Goal: Task Accomplishment & Management: Complete application form

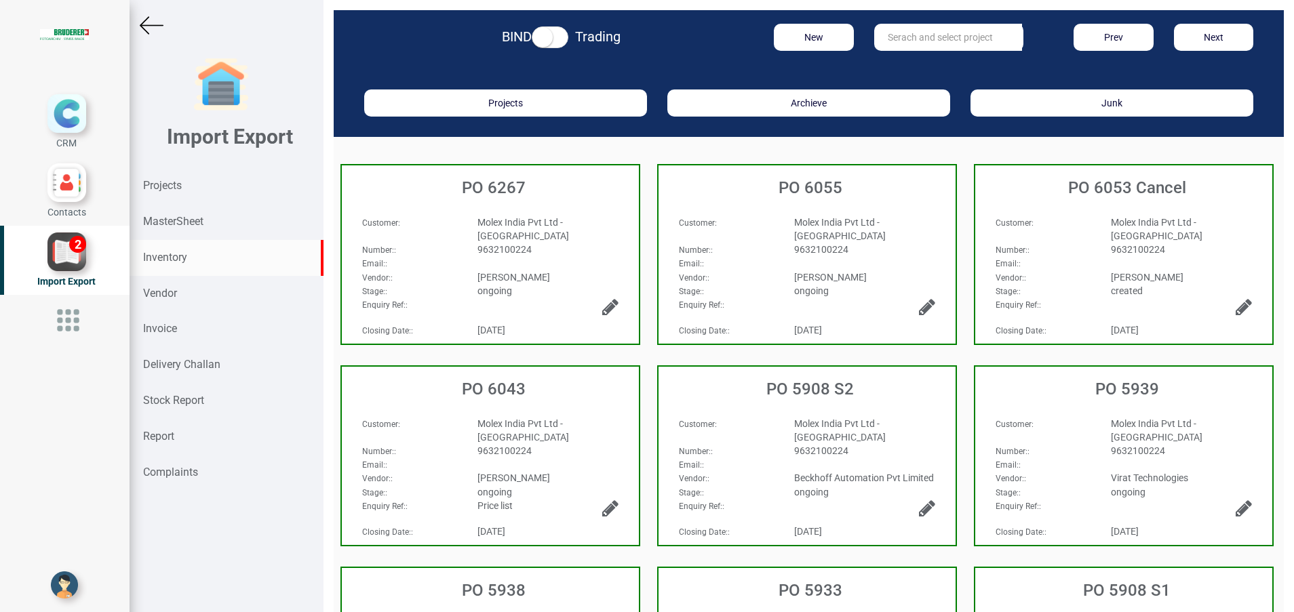
click at [165, 262] on strong "Inventory" at bounding box center [165, 257] width 44 height 13
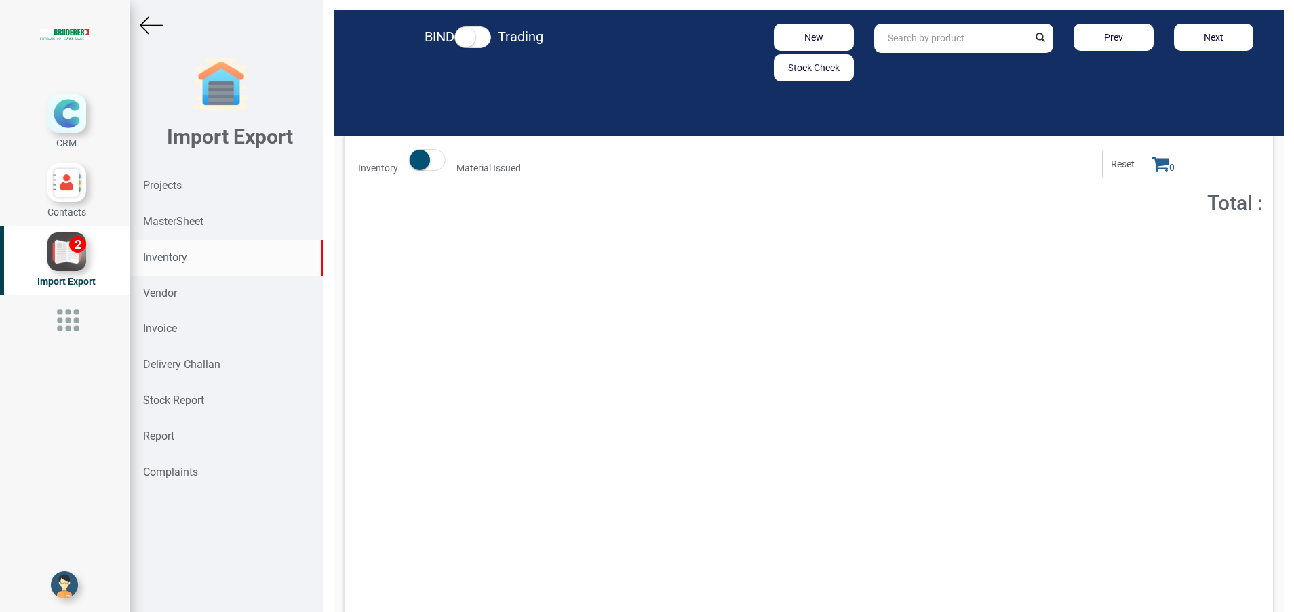
click at [963, 38] on input "text" at bounding box center [951, 38] width 155 height 29
click at [952, 68] on link "94 .1424 .440.0" at bounding box center [928, 67] width 107 height 18
type input "94.1424.440.0"
click at [1135, 248] on button "Add to Cart" at bounding box center [1141, 249] width 58 height 20
click at [1143, 176] on span "1" at bounding box center [1163, 164] width 41 height 28
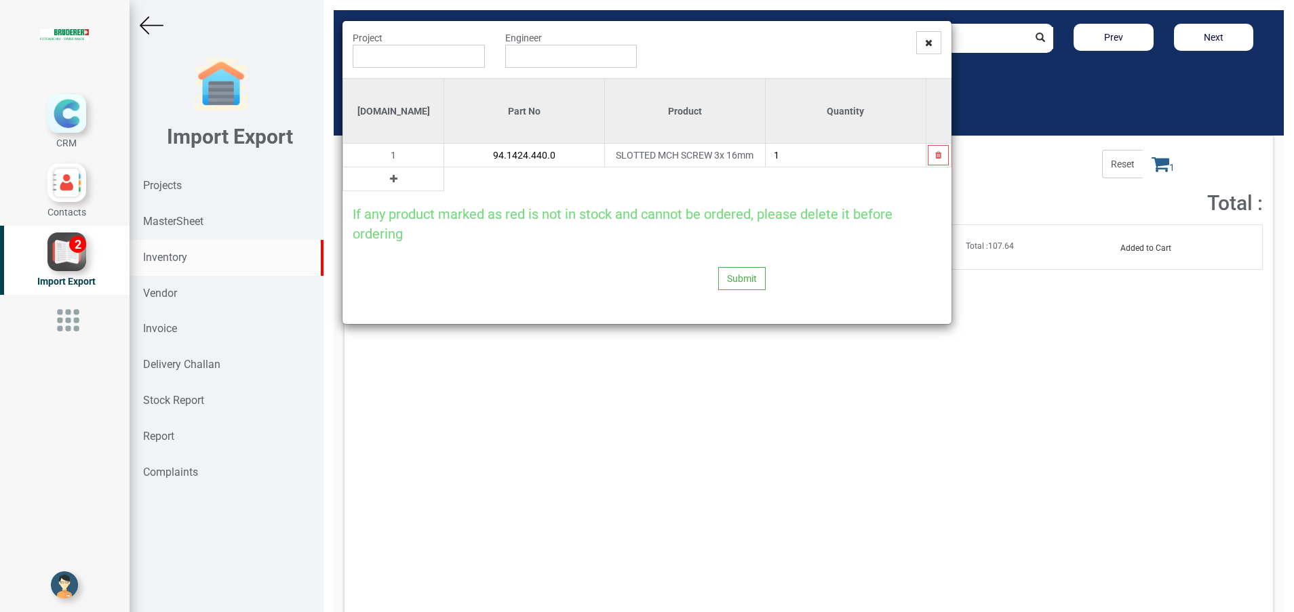
click at [796, 157] on input "1" at bounding box center [845, 155] width 159 height 23
type input "4"
click at [390, 182] on icon at bounding box center [393, 178] width 7 height 9
click at [444, 183] on input "text" at bounding box center [523, 179] width 159 height 23
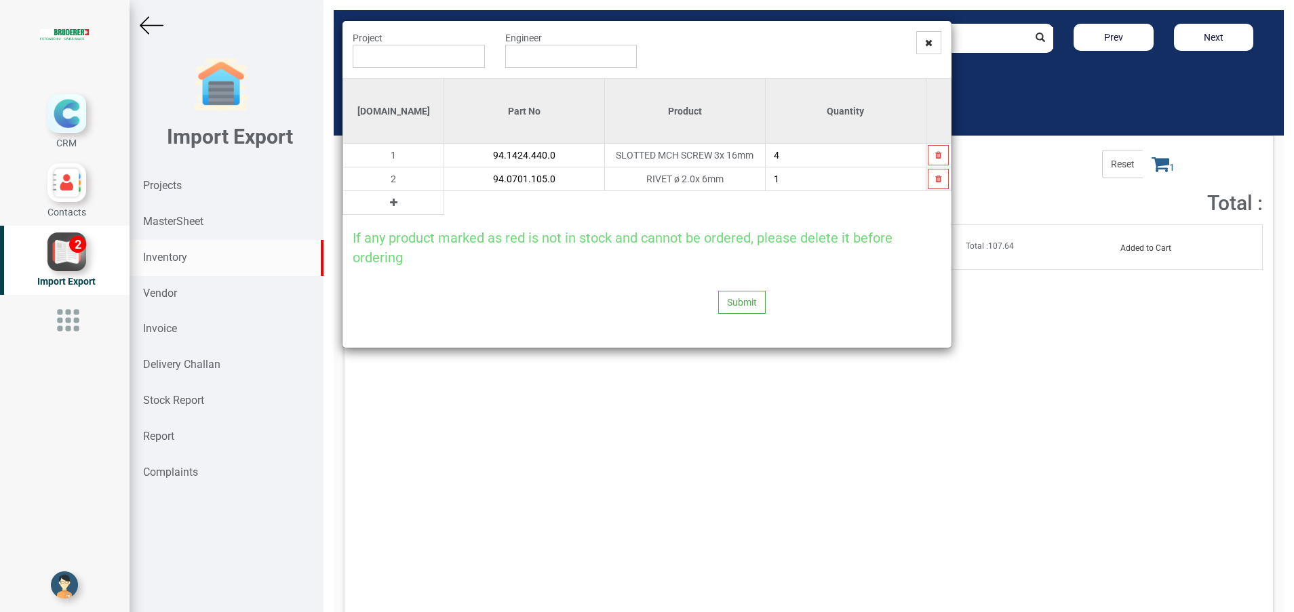
type input "94.0701.105.0"
type input "7"
type input "8"
click at [386, 199] on button at bounding box center [394, 202] width 16 height 15
click at [444, 201] on input "text" at bounding box center [523, 202] width 159 height 23
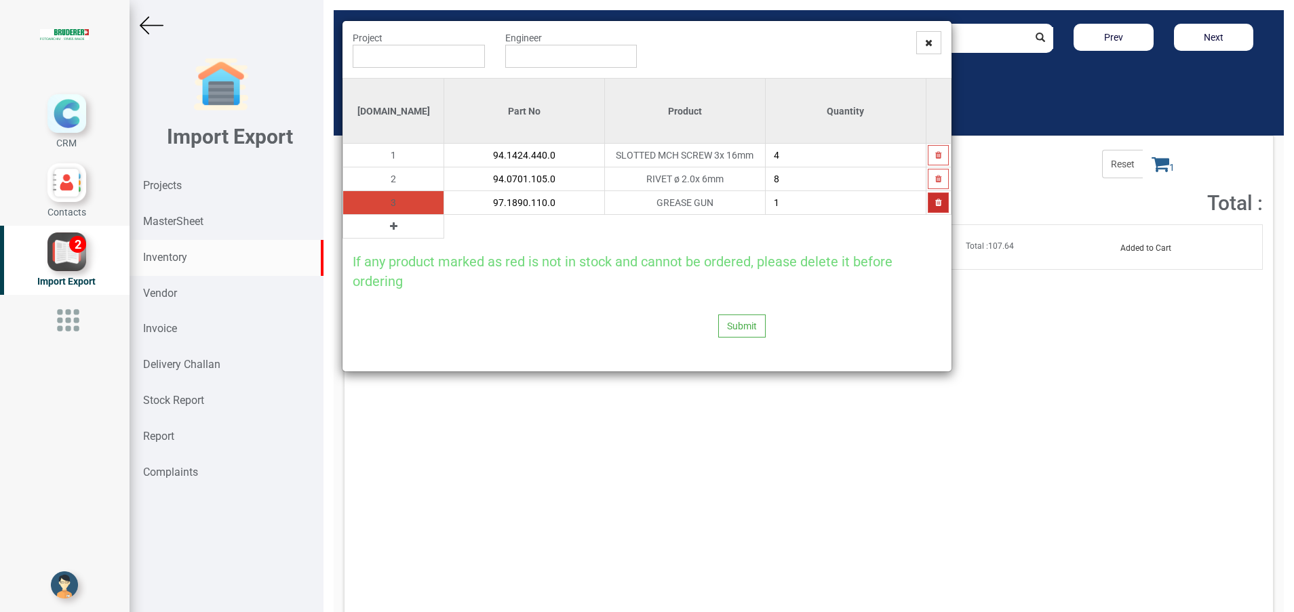
type input "97.1890.110.0"
click at [939, 208] on button "button" at bounding box center [938, 203] width 21 height 20
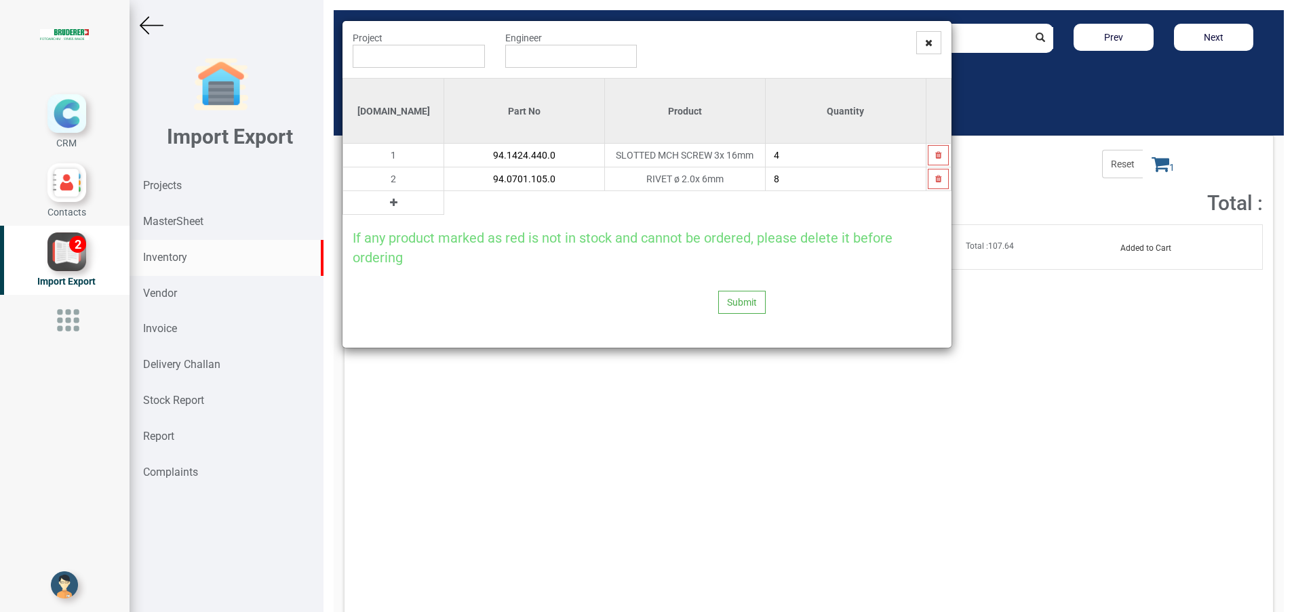
click at [390, 204] on icon at bounding box center [393, 202] width 7 height 9
click at [444, 205] on input "text" at bounding box center [523, 202] width 159 height 23
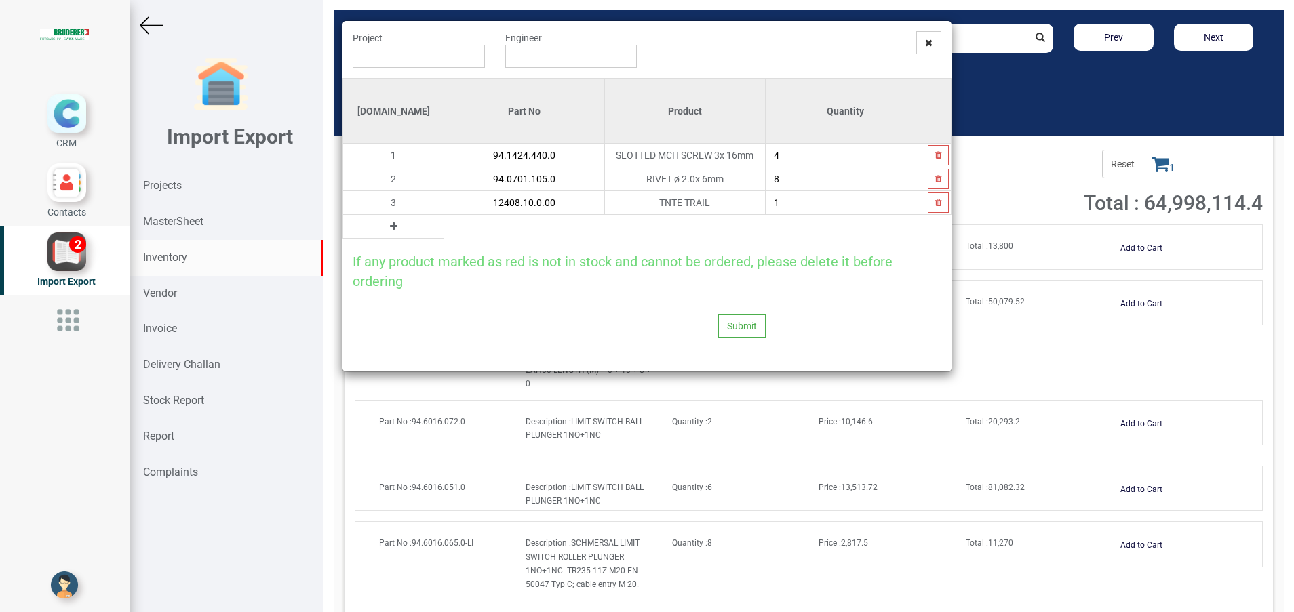
type input "12408.10.0.00"
click at [390, 228] on icon at bounding box center [393, 226] width 7 height 9
click at [444, 221] on input "text" at bounding box center [523, 226] width 159 height 23
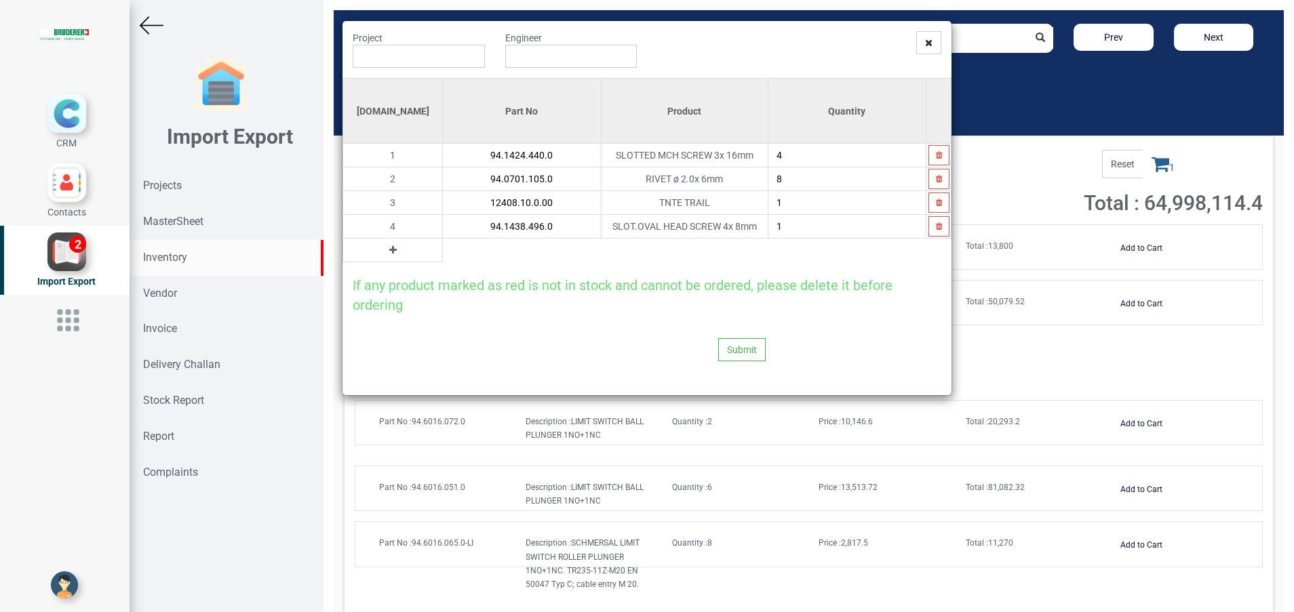
type input "94.1438.496.0"
type input "20"
click at [389, 253] on icon at bounding box center [392, 249] width 7 height 9
click at [443, 248] on input "text" at bounding box center [521, 250] width 157 height 23
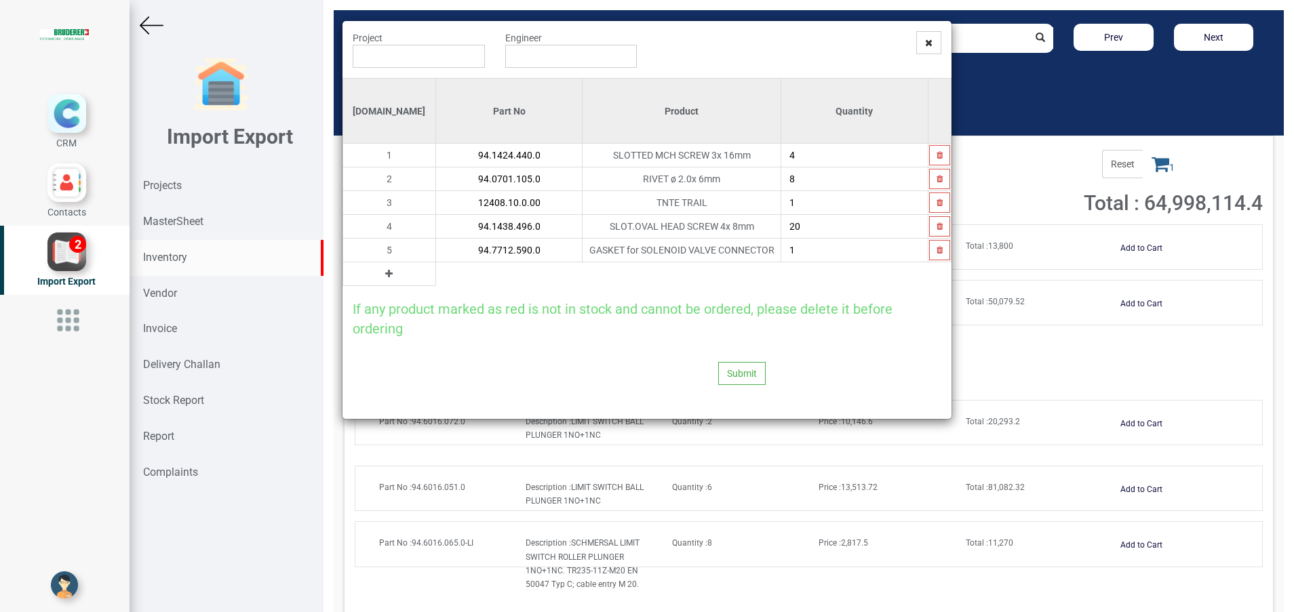
type input "94.7712.590.0"
type input "5"
click at [394, 49] on input "text" at bounding box center [419, 56] width 132 height 23
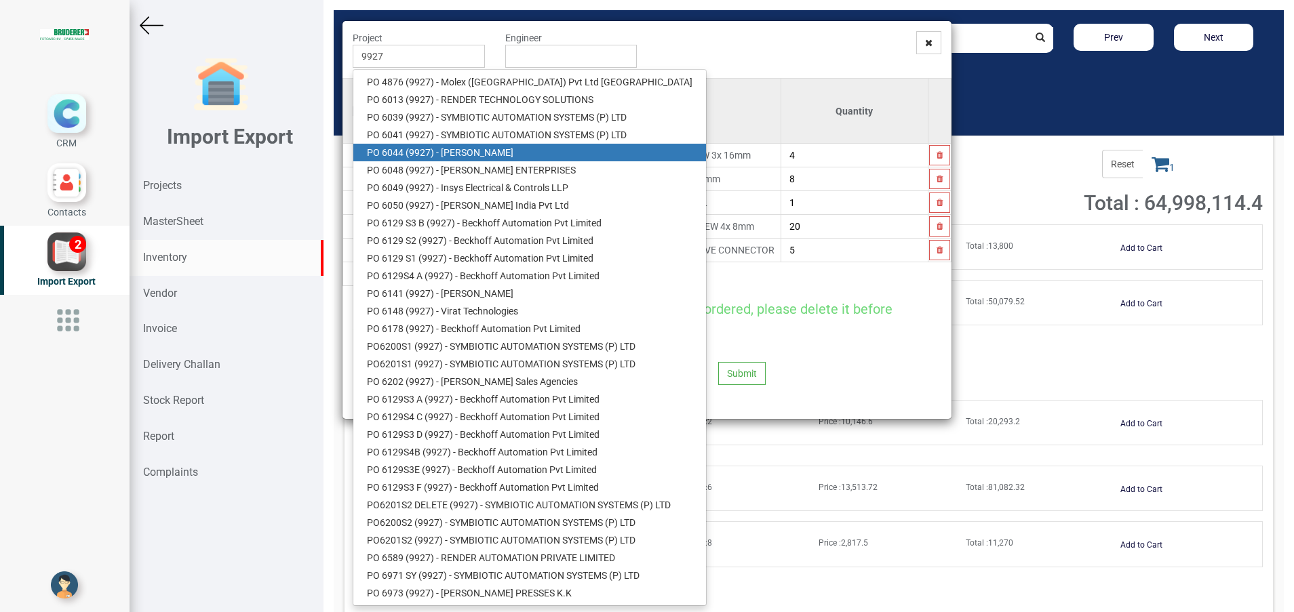
drag, startPoint x: 467, startPoint y: 156, endPoint x: 488, endPoint y: 120, distance: 41.3
click at [467, 156] on link "PO 6044 ( 9927 ) - [PERSON_NAME]" at bounding box center [529, 153] width 353 height 18
type input "PO 6044 ( 9927 ) - [PERSON_NAME]"
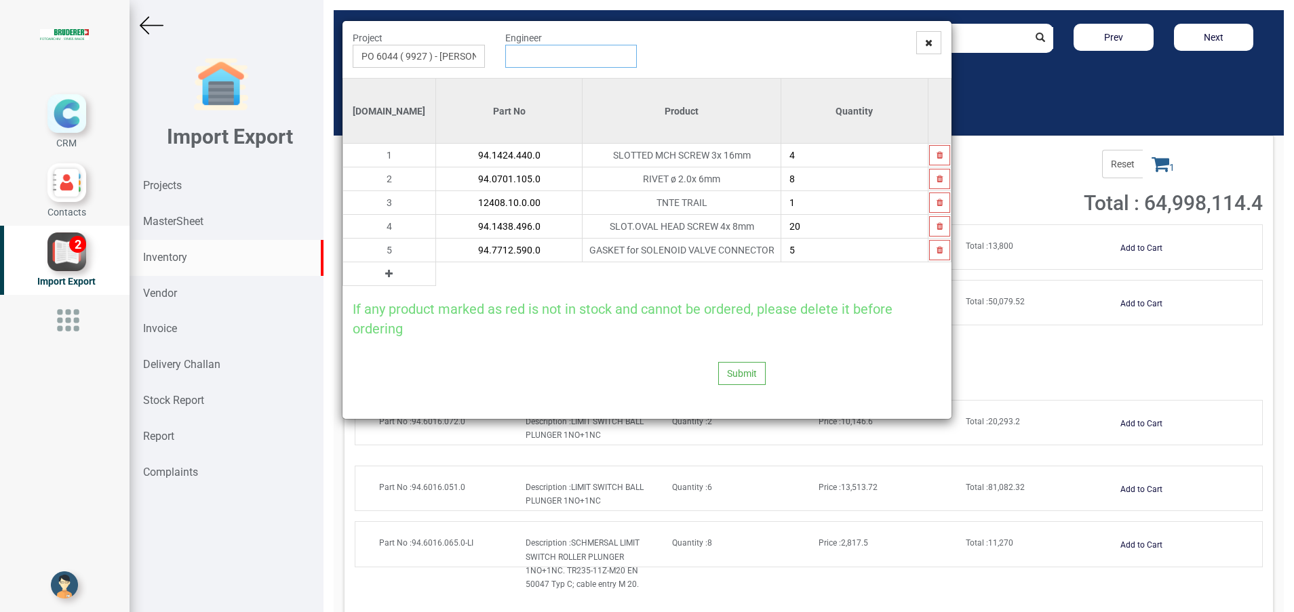
click at [531, 65] on input "text" at bounding box center [571, 56] width 132 height 23
click at [542, 83] on link "G opinath [PERSON_NAME]" at bounding box center [559, 82] width 107 height 18
type input "[PERSON_NAME]"
click at [726, 372] on button "Submit" at bounding box center [741, 373] width 47 height 23
click at [716, 337] on button "Yes" at bounding box center [715, 337] width 43 height 23
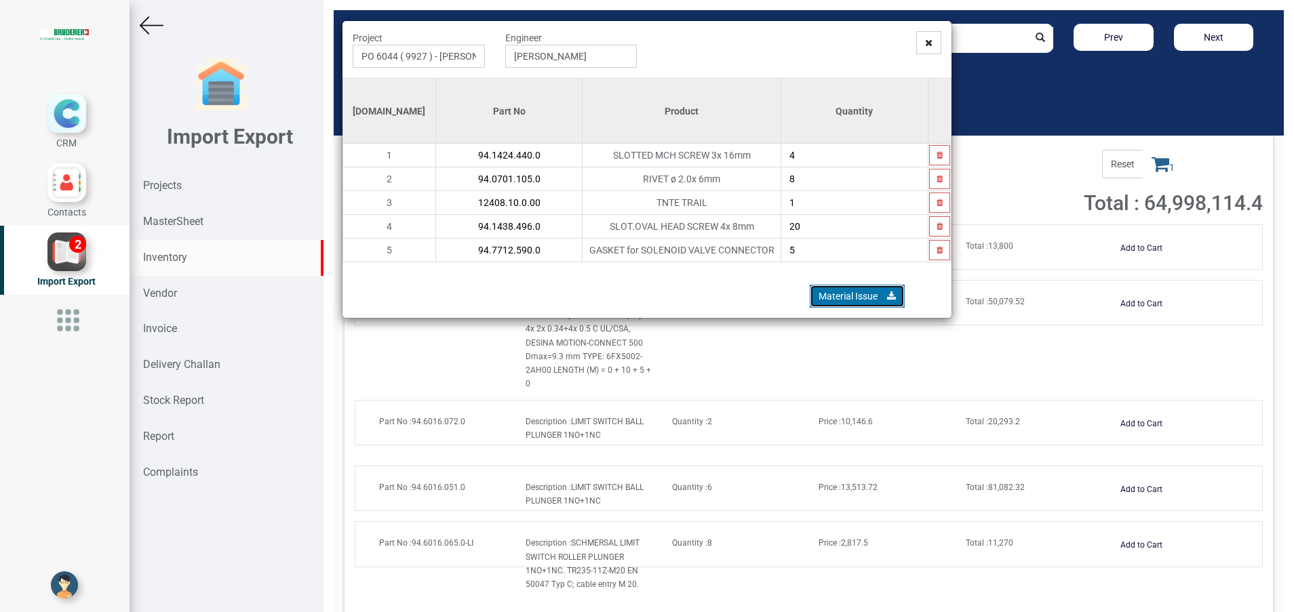
click at [851, 290] on link "Material Issue" at bounding box center [857, 296] width 95 height 23
click at [934, 49] on span at bounding box center [928, 42] width 25 height 23
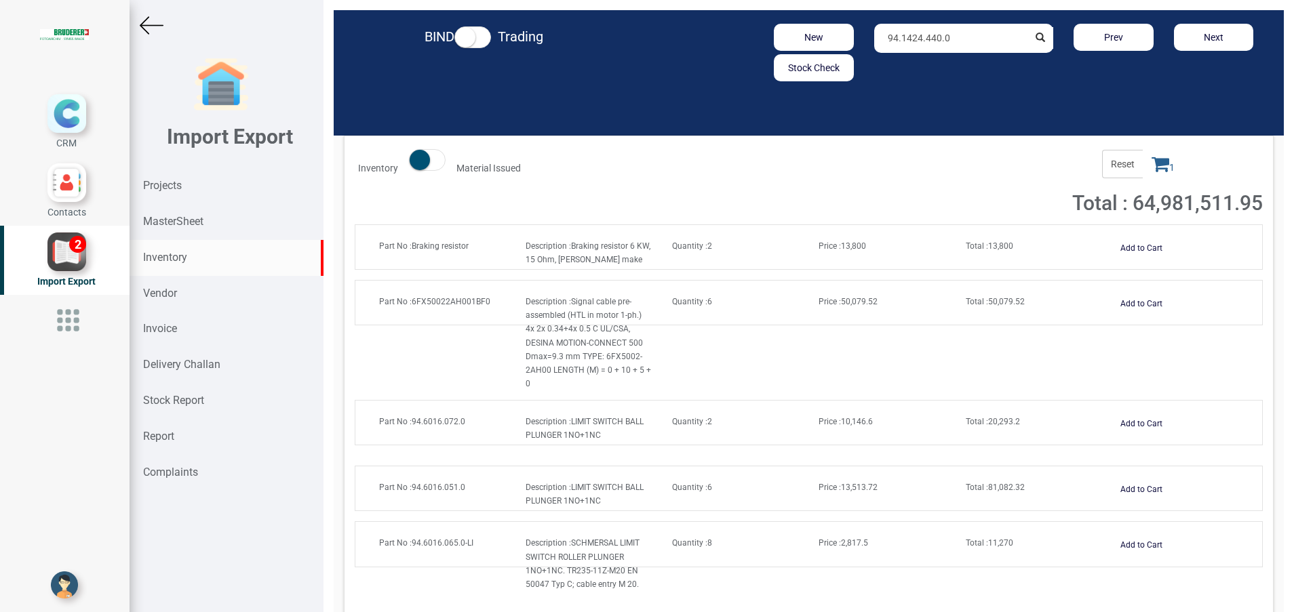
click at [430, 159] on span at bounding box center [427, 160] width 37 height 22
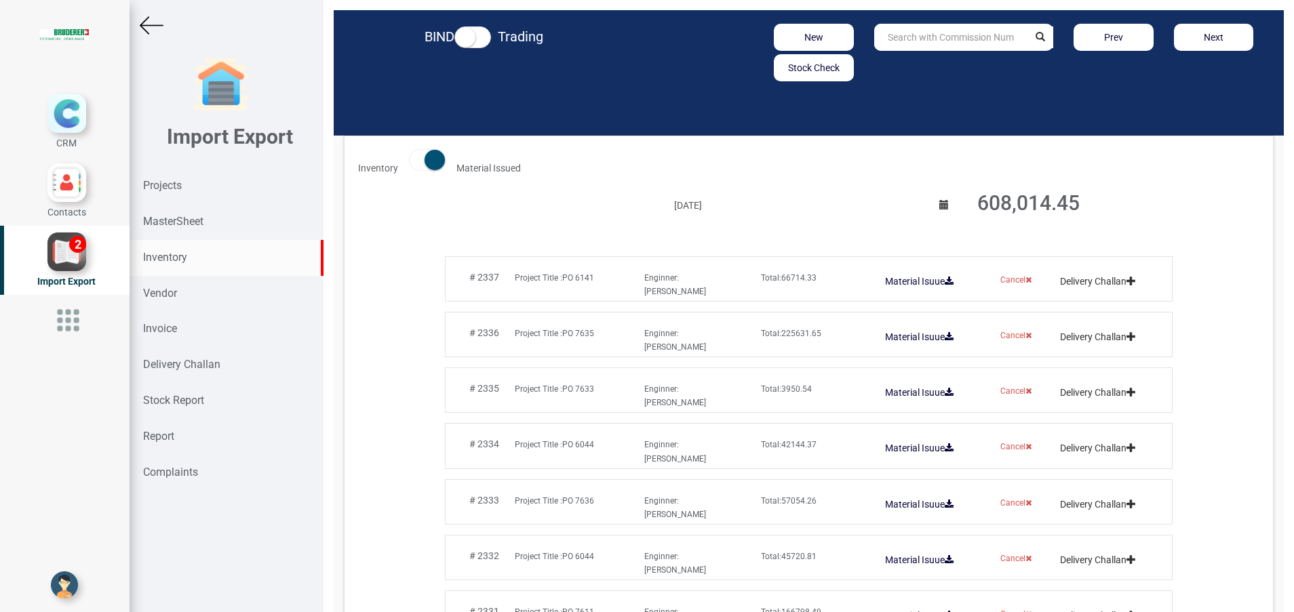
click at [175, 264] on div "Inventory" at bounding box center [227, 258] width 194 height 36
click at [907, 37] on input "text" at bounding box center [951, 37] width 155 height 27
type input ".0208.173"
click at [414, 163] on span at bounding box center [427, 160] width 37 height 22
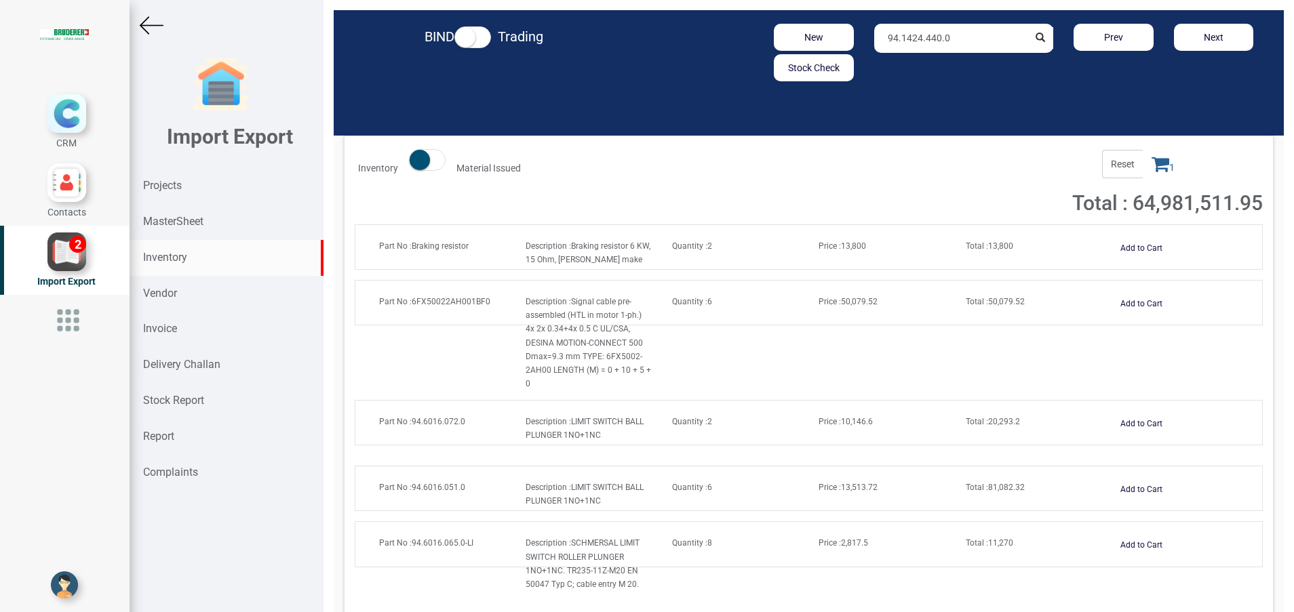
click at [964, 40] on input "94.1424.440.0" at bounding box center [951, 38] width 155 height 29
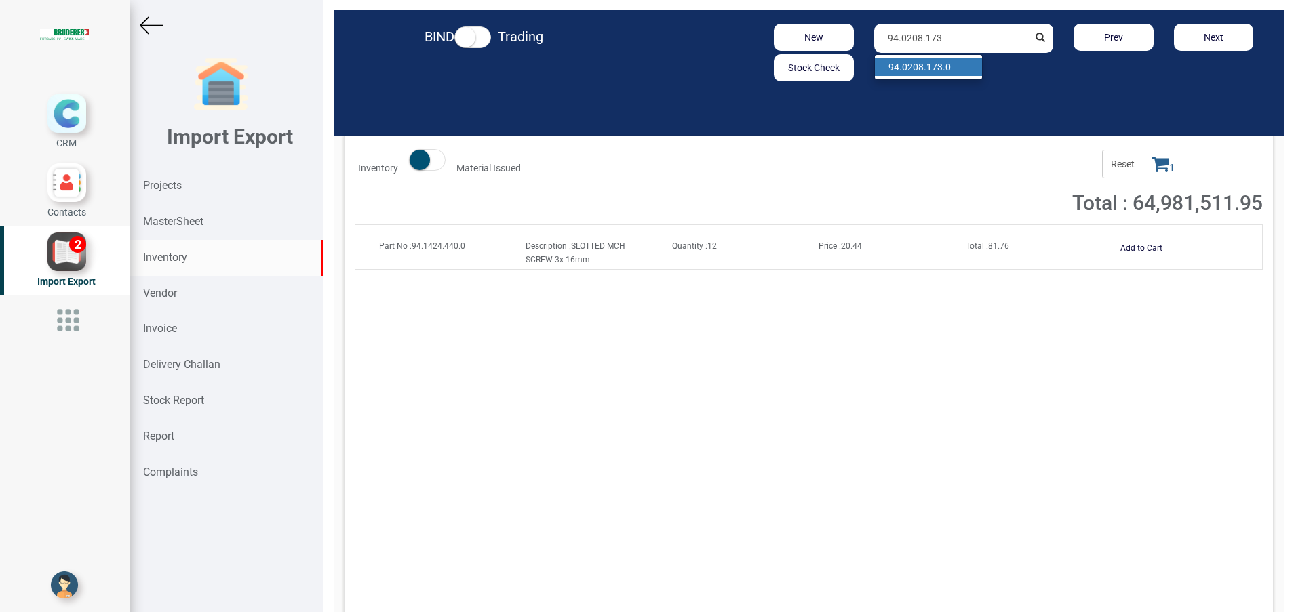
click at [908, 68] on strong "94.0208.173" at bounding box center [915, 67] width 54 height 11
type input "94.0208.173.0"
click at [1132, 250] on button "Add to Cart" at bounding box center [1141, 249] width 58 height 20
click at [1152, 173] on icon at bounding box center [1161, 164] width 18 height 19
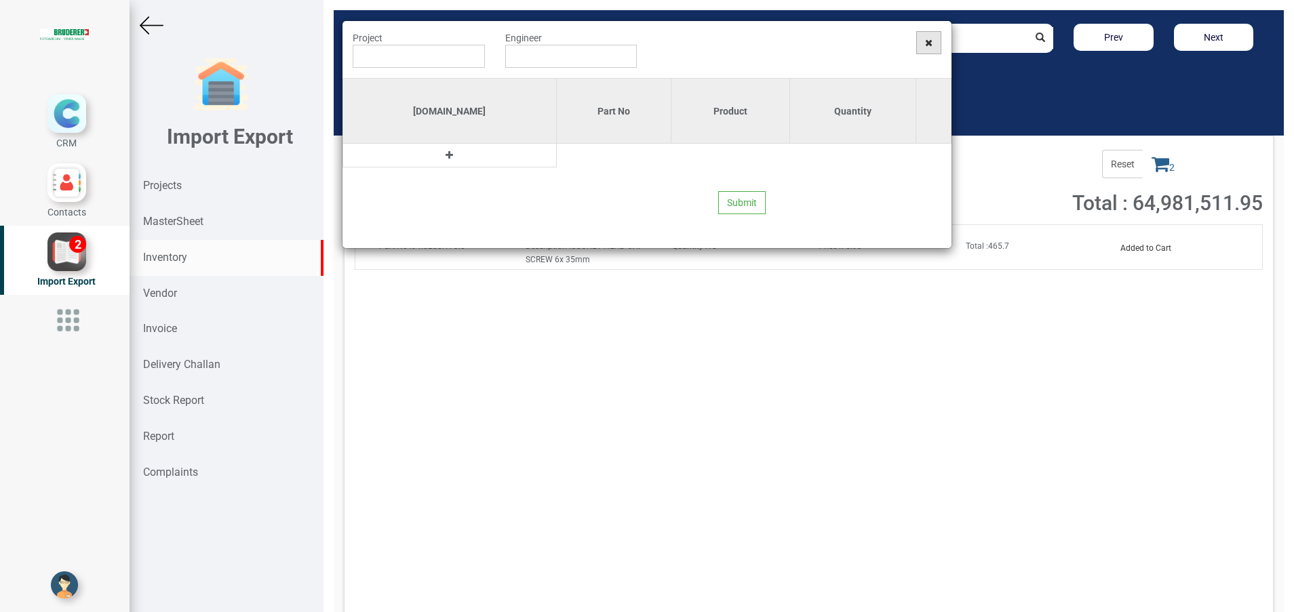
click at [930, 47] on span at bounding box center [928, 42] width 25 height 23
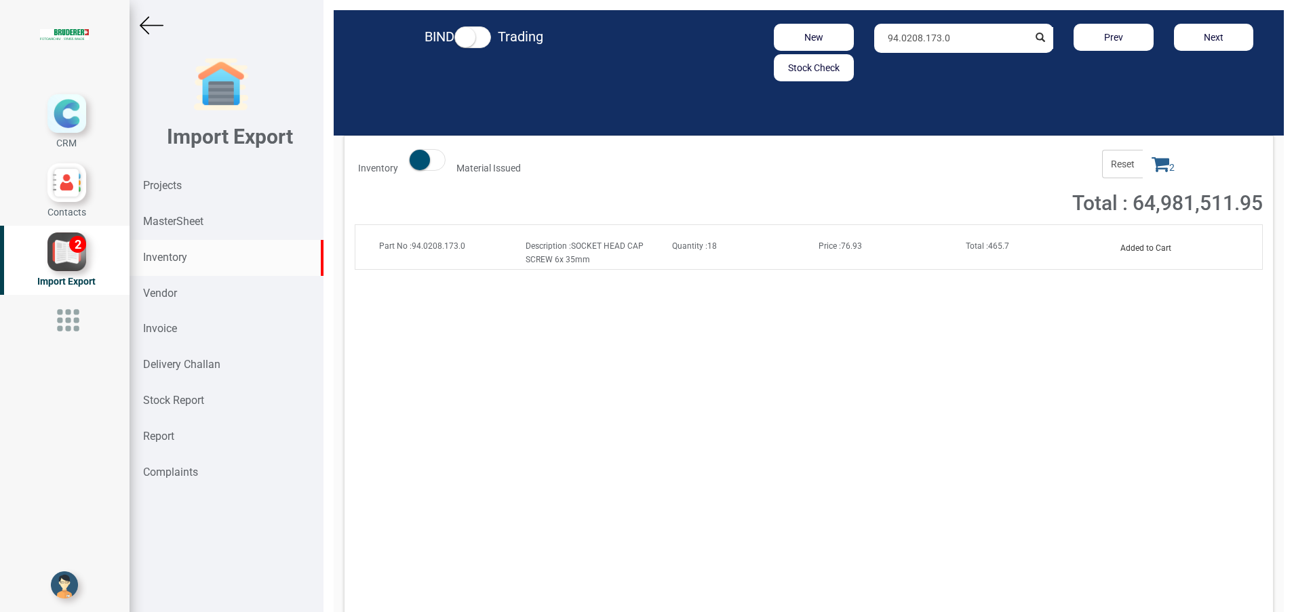
click at [1152, 163] on icon at bounding box center [1161, 164] width 18 height 19
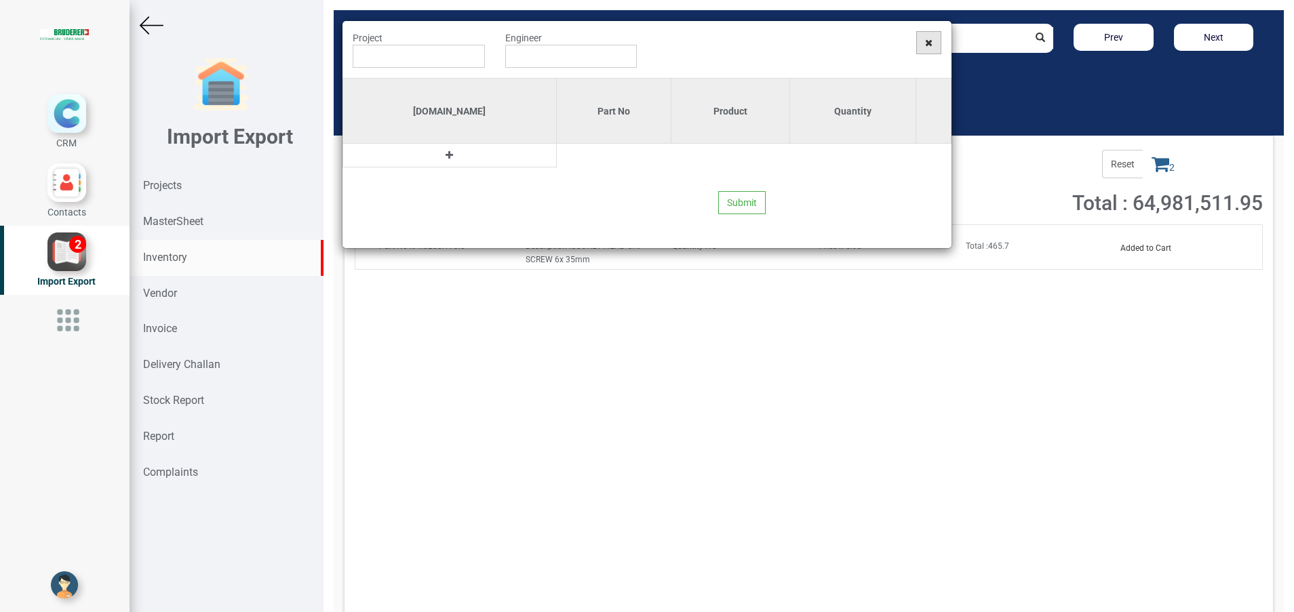
click at [922, 47] on span at bounding box center [928, 42] width 25 height 23
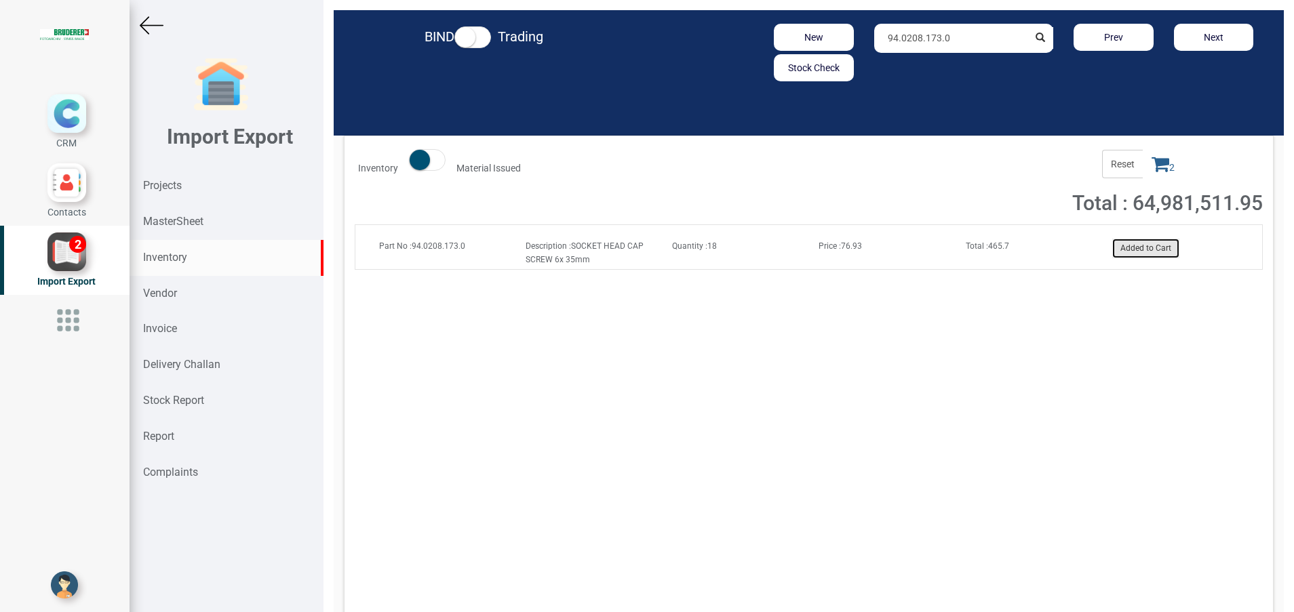
click at [1135, 241] on button "Added to Cart" at bounding box center [1145, 249] width 67 height 20
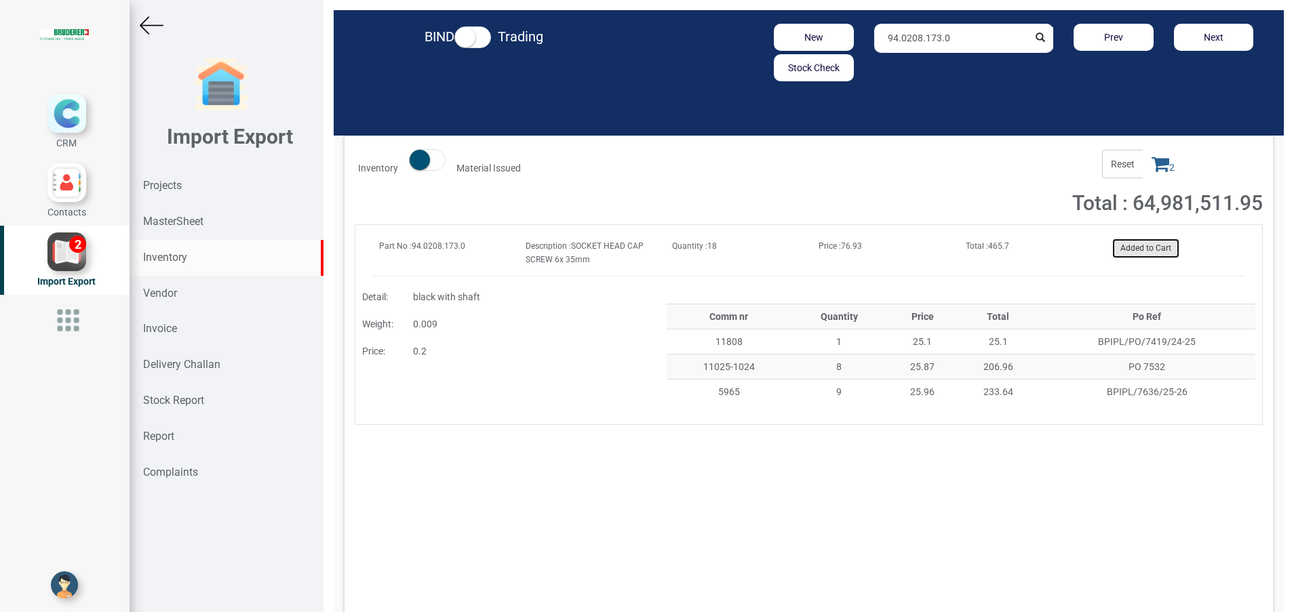
click at [1139, 243] on button "Added to Cart" at bounding box center [1145, 249] width 67 height 20
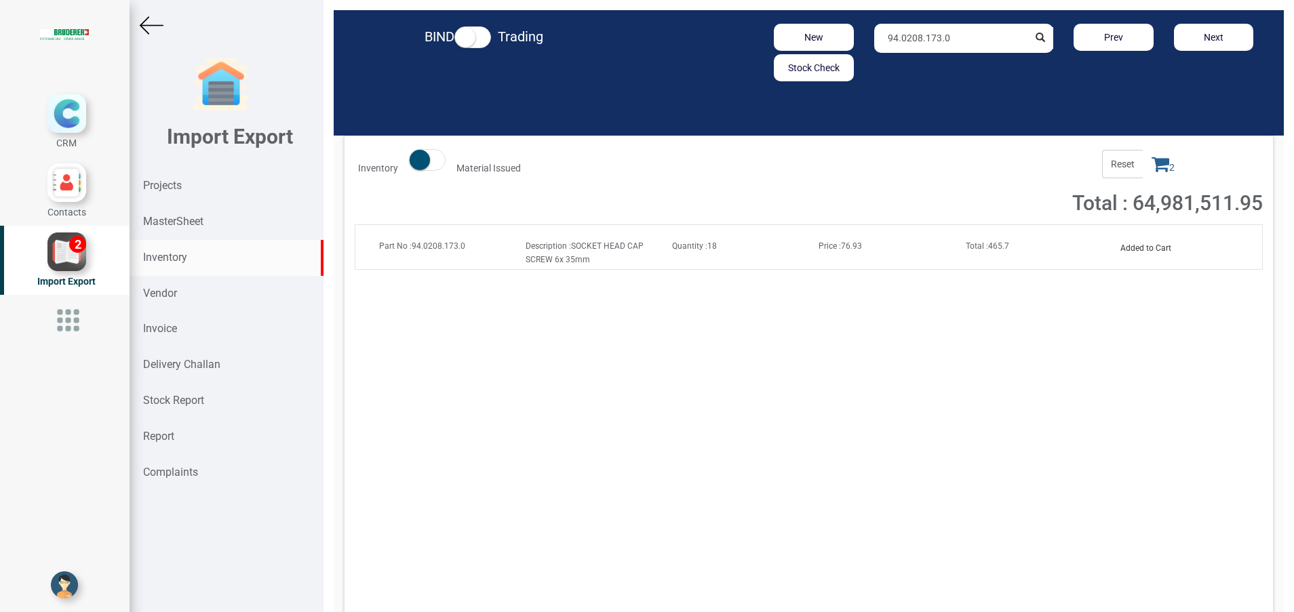
click at [1152, 168] on icon at bounding box center [1161, 164] width 18 height 19
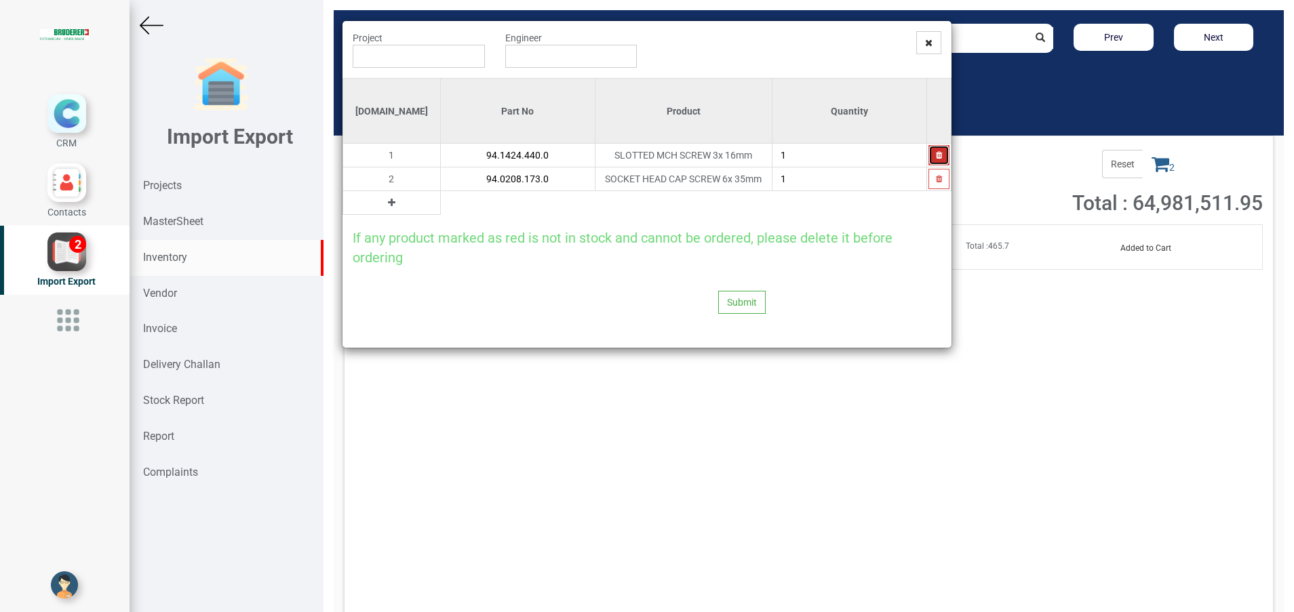
click at [932, 157] on button "button" at bounding box center [938, 155] width 21 height 20
type input "94.0208.173.0"
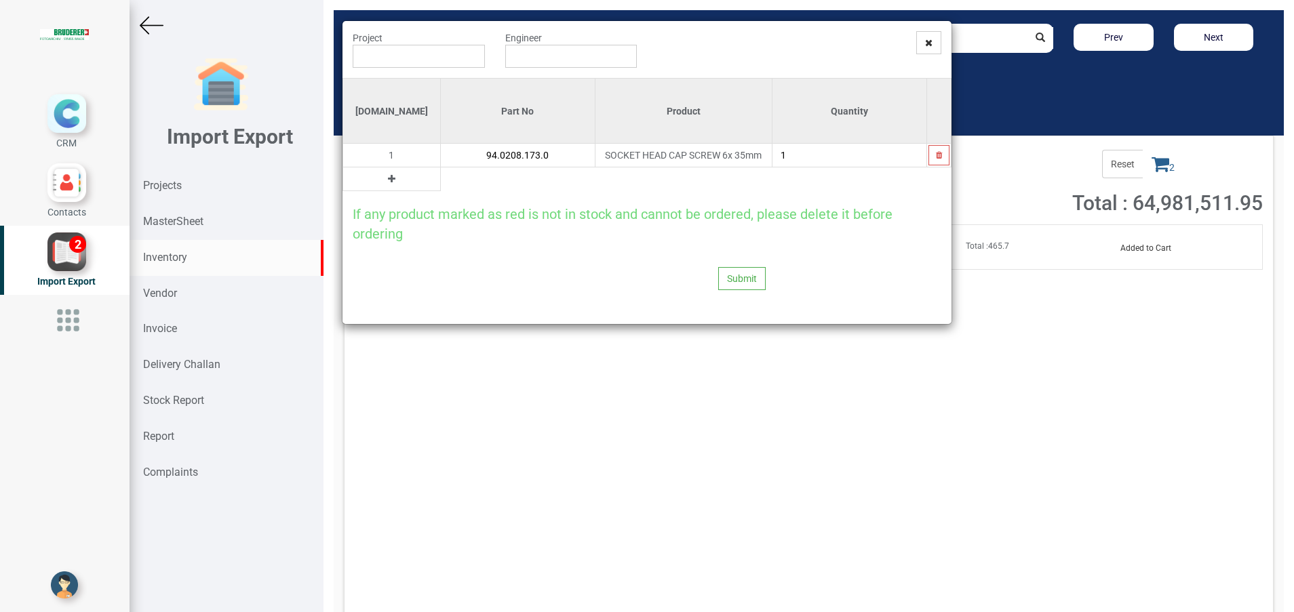
click at [833, 163] on input "1" at bounding box center [849, 155] width 154 height 23
type input "8"
click at [388, 177] on icon at bounding box center [391, 178] width 7 height 9
click at [451, 184] on input "text" at bounding box center [518, 179] width 154 height 23
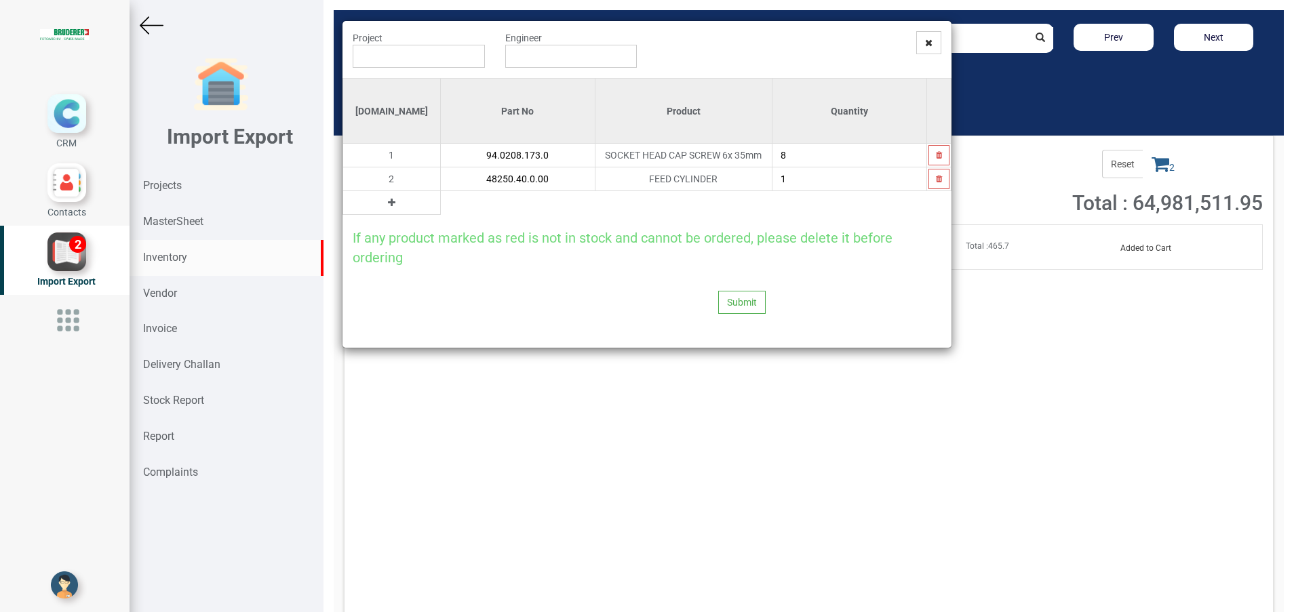
type input "48250.40.0.00"
type input "2"
click at [384, 201] on button at bounding box center [392, 202] width 16 height 15
click at [441, 205] on input "text" at bounding box center [518, 202] width 154 height 23
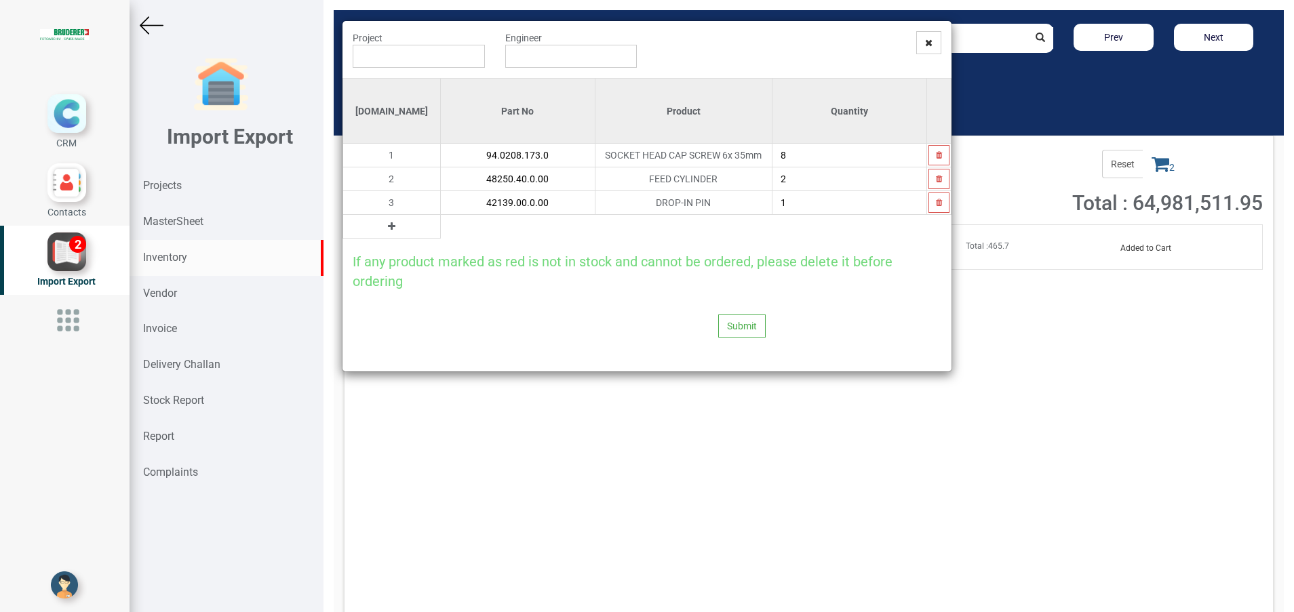
type input "42139.00.0.00"
type input "2"
click at [388, 224] on icon at bounding box center [391, 226] width 7 height 9
click at [441, 224] on input "text" at bounding box center [518, 226] width 154 height 23
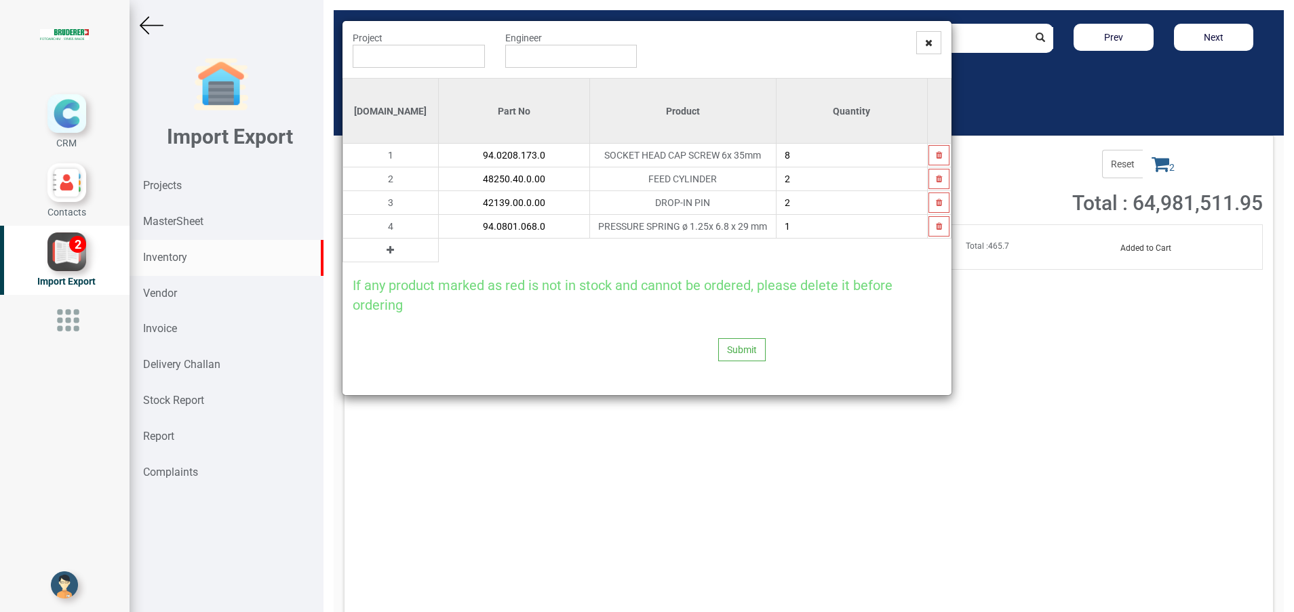
type input "94.0801.068.0"
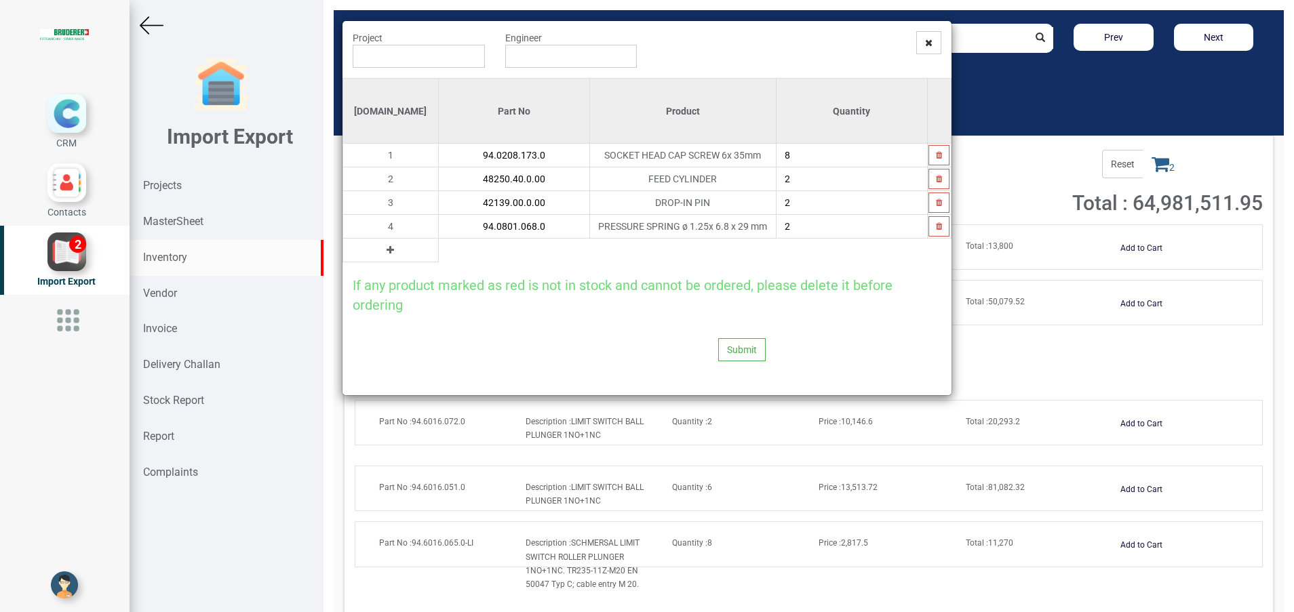
type input "2"
click at [382, 252] on button at bounding box center [390, 250] width 16 height 15
click at [439, 252] on input "text" at bounding box center [514, 250] width 151 height 23
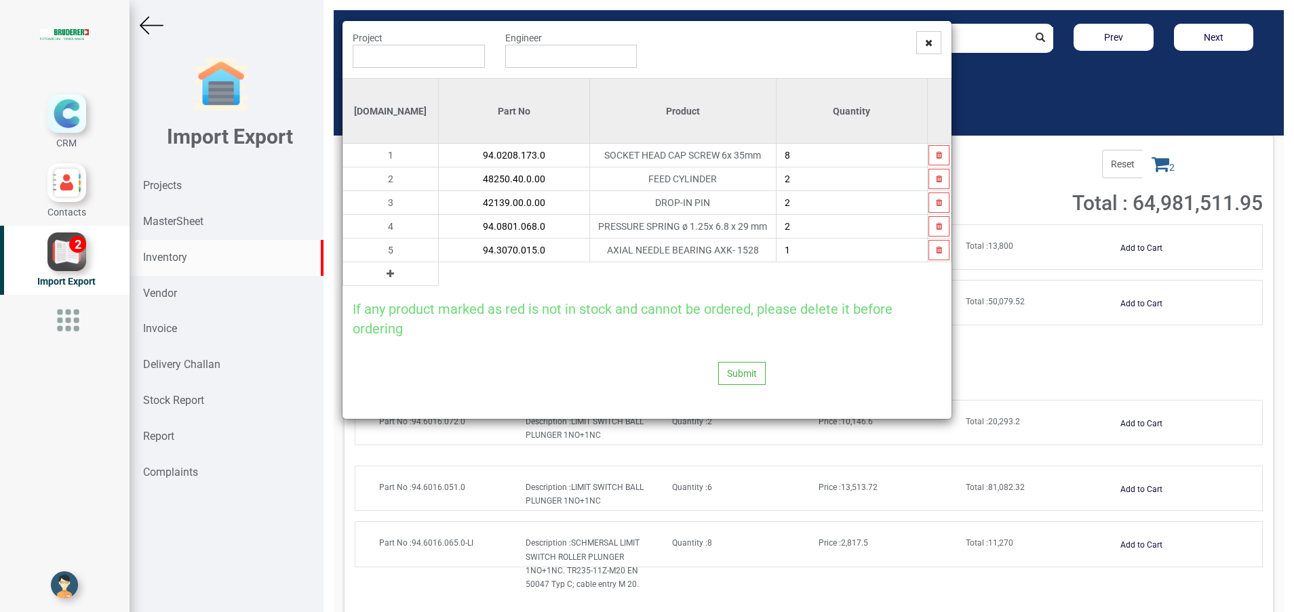
type input "94.3070.015.0"
type input "2"
click at [382, 279] on button at bounding box center [390, 274] width 16 height 15
click at [439, 271] on input "text" at bounding box center [514, 273] width 151 height 23
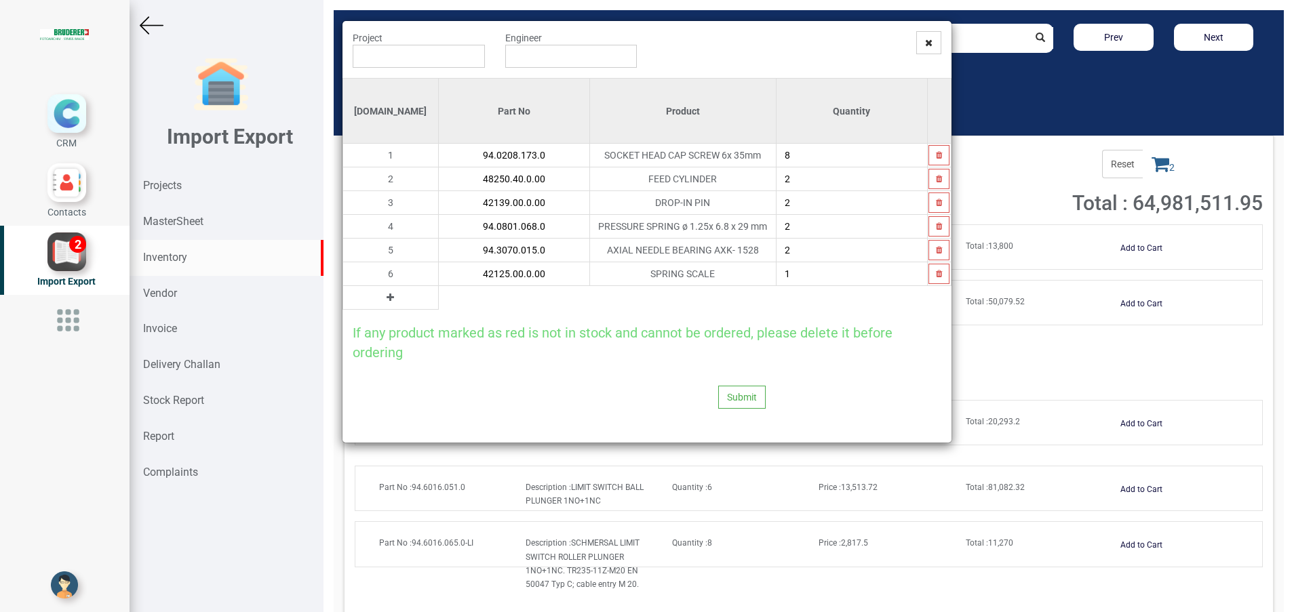
type input "42125.00.0.00"
type input "2"
click at [382, 301] on button at bounding box center [390, 297] width 16 height 15
click at [439, 297] on input "text" at bounding box center [514, 297] width 151 height 23
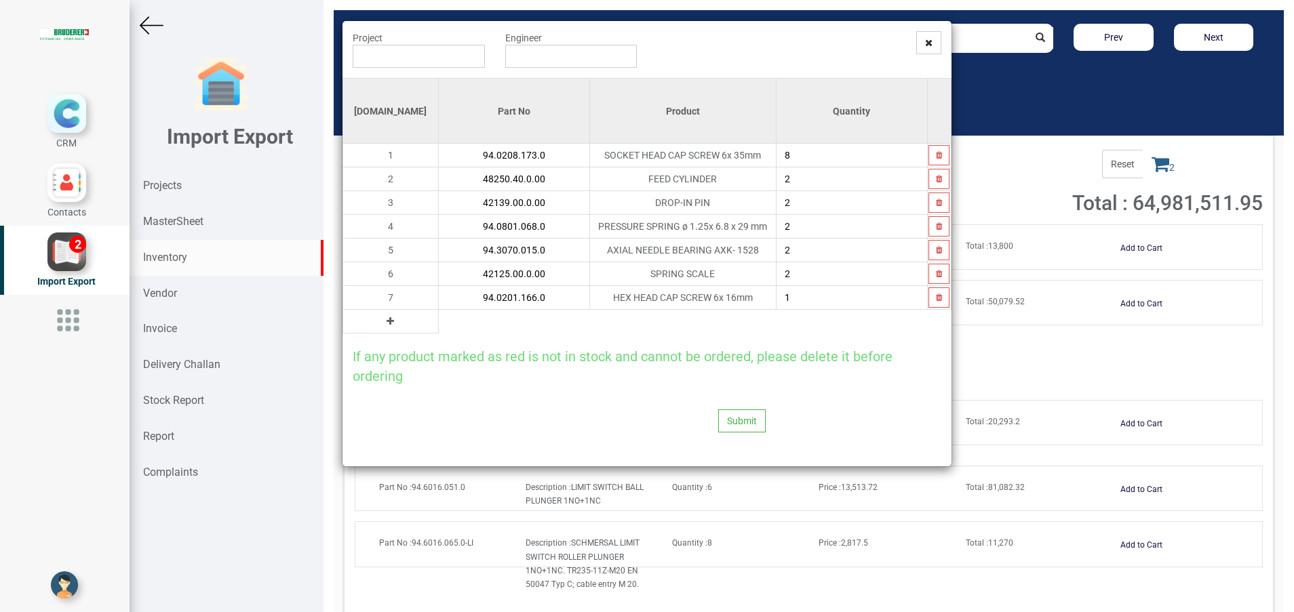
type input "94.0201.166.0"
type input "2"
click at [382, 321] on button at bounding box center [390, 321] width 16 height 15
click at [439, 326] on input "text" at bounding box center [514, 321] width 151 height 23
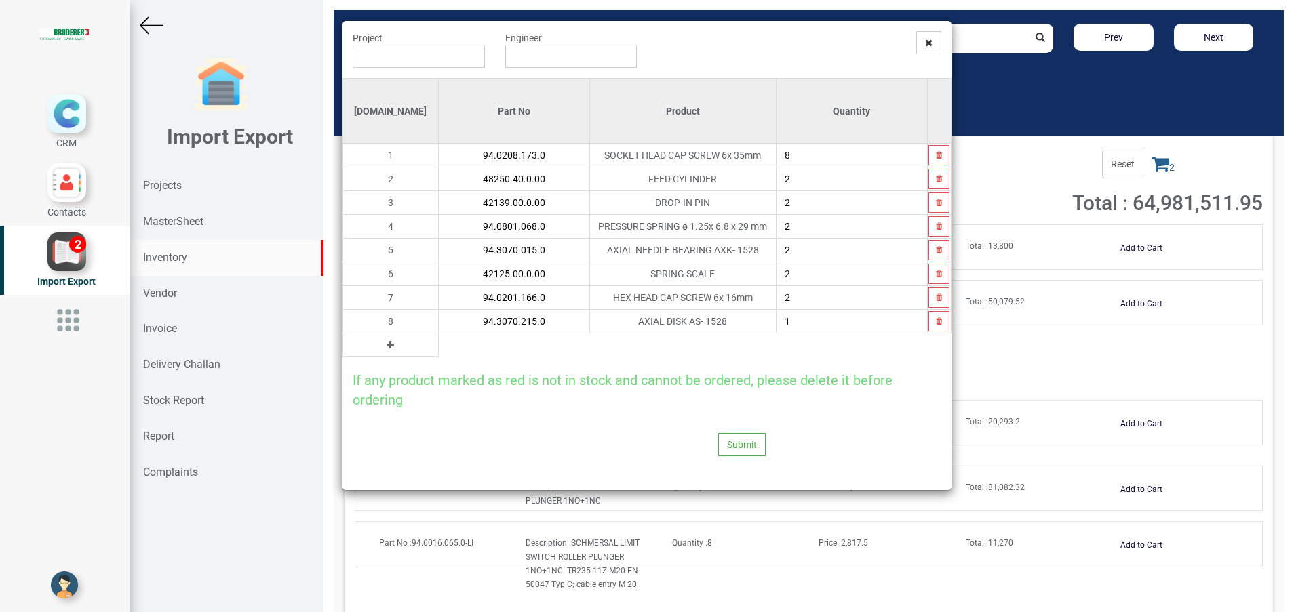
type input "94.3070.215.0"
type input "4"
click at [382, 350] on button at bounding box center [390, 345] width 16 height 15
click at [439, 345] on input "text" at bounding box center [514, 345] width 151 height 23
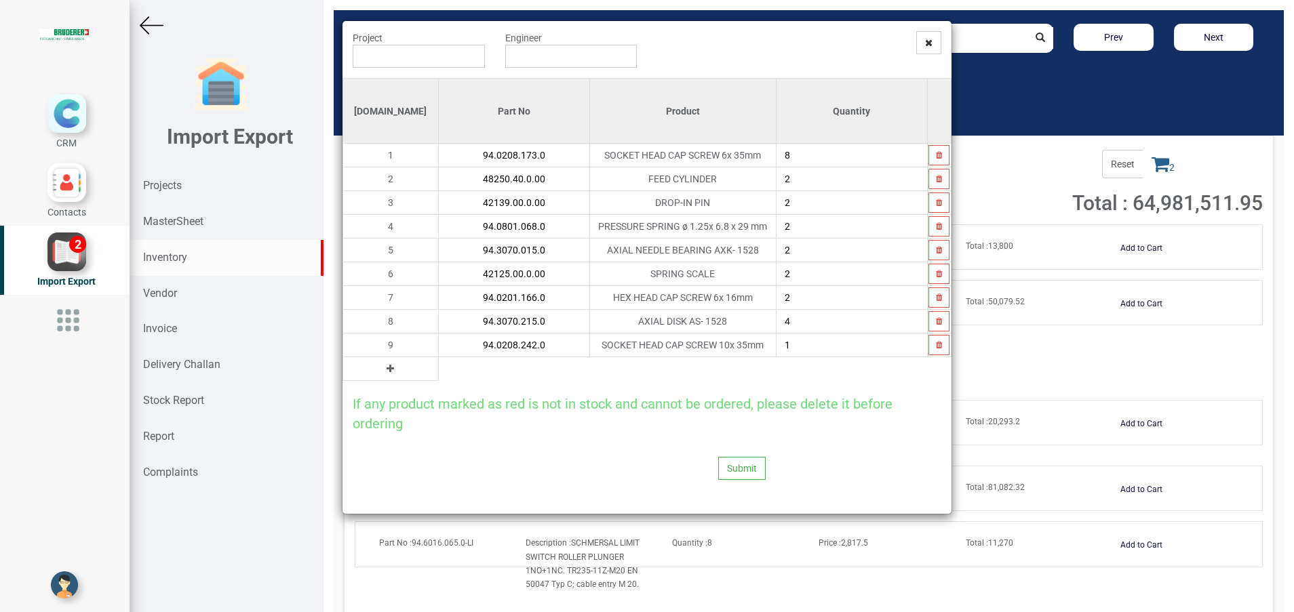
type input "94.0208.242.0"
type input "6"
click at [382, 371] on button at bounding box center [390, 368] width 16 height 15
click at [439, 368] on input "text" at bounding box center [514, 368] width 151 height 23
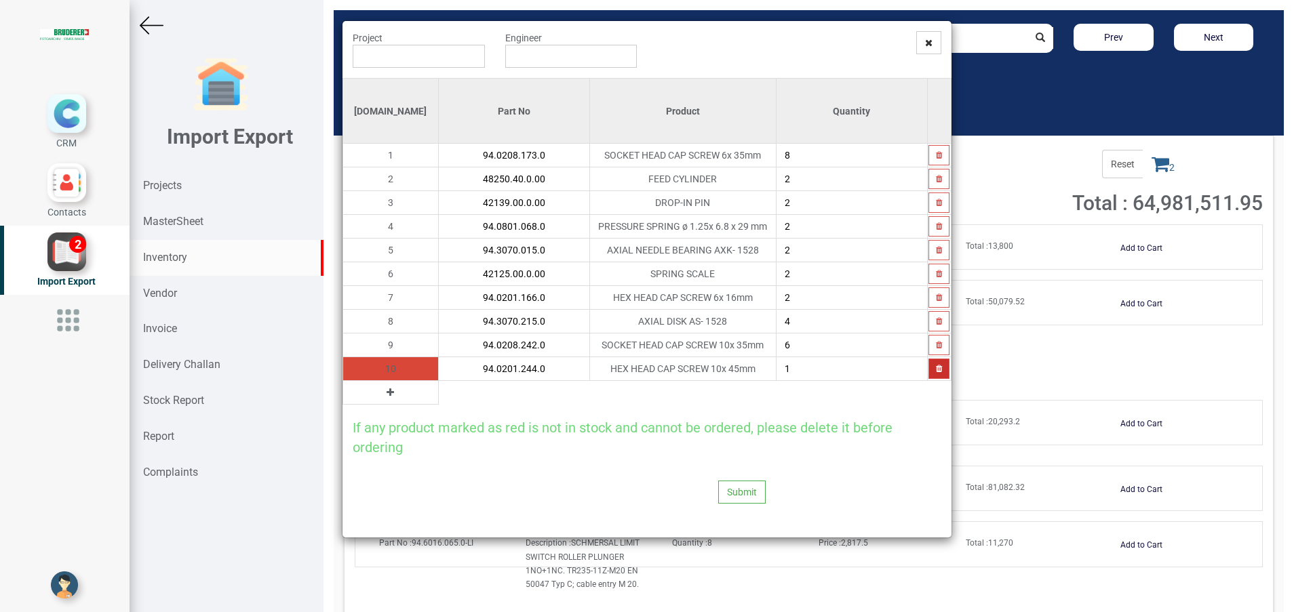
type input "94.0201.244.0"
click at [939, 374] on button "button" at bounding box center [938, 369] width 21 height 20
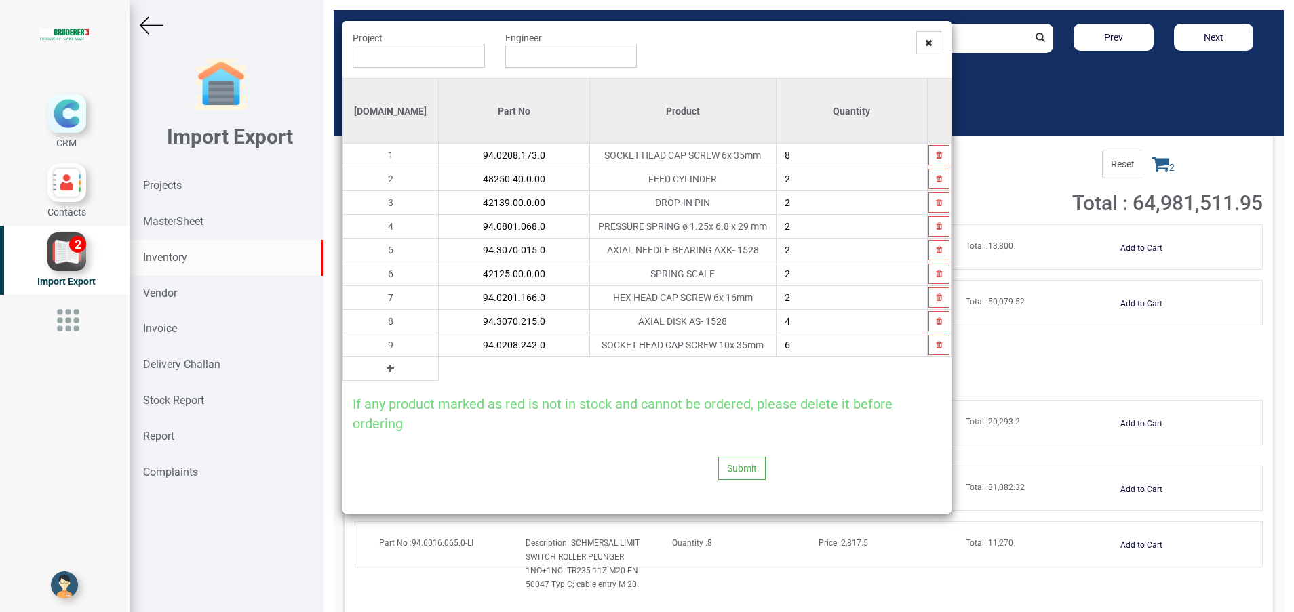
click at [387, 372] on icon at bounding box center [390, 368] width 7 height 9
click at [439, 372] on input "text" at bounding box center [514, 368] width 151 height 23
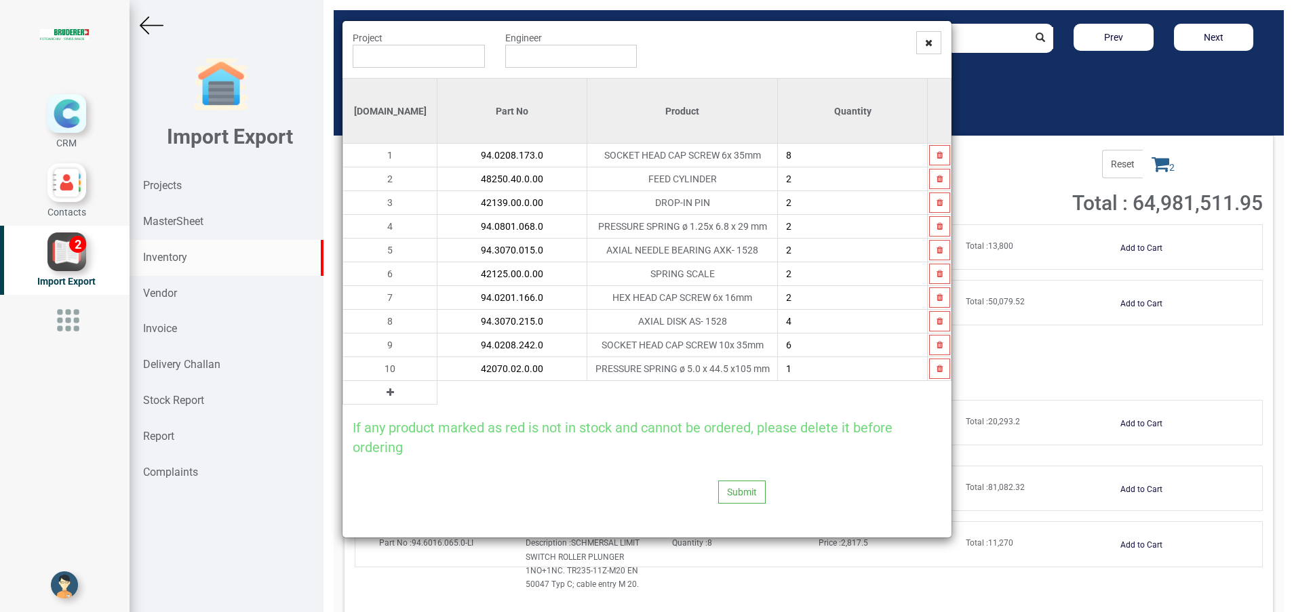
type input "42070.02.0.00"
type input "2"
click at [382, 394] on button at bounding box center [390, 392] width 16 height 15
click at [437, 391] on input "text" at bounding box center [511, 392] width 149 height 23
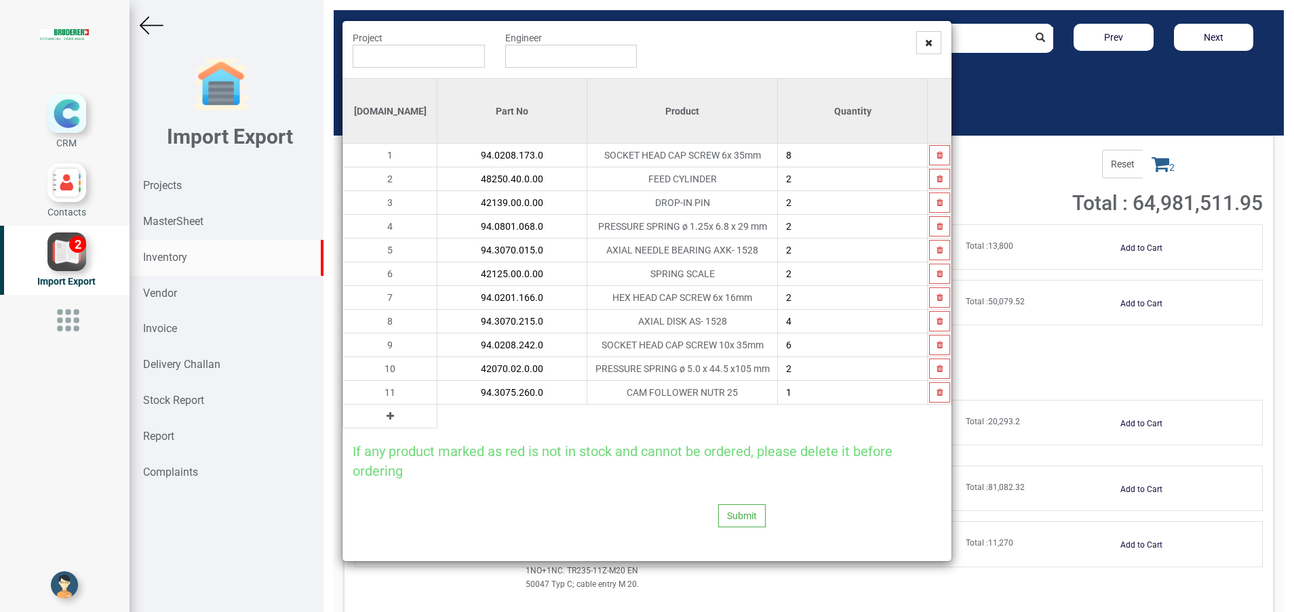
type input "94.3075.260.0"
click at [387, 418] on icon at bounding box center [390, 416] width 7 height 9
click at [437, 420] on input "text" at bounding box center [511, 416] width 149 height 23
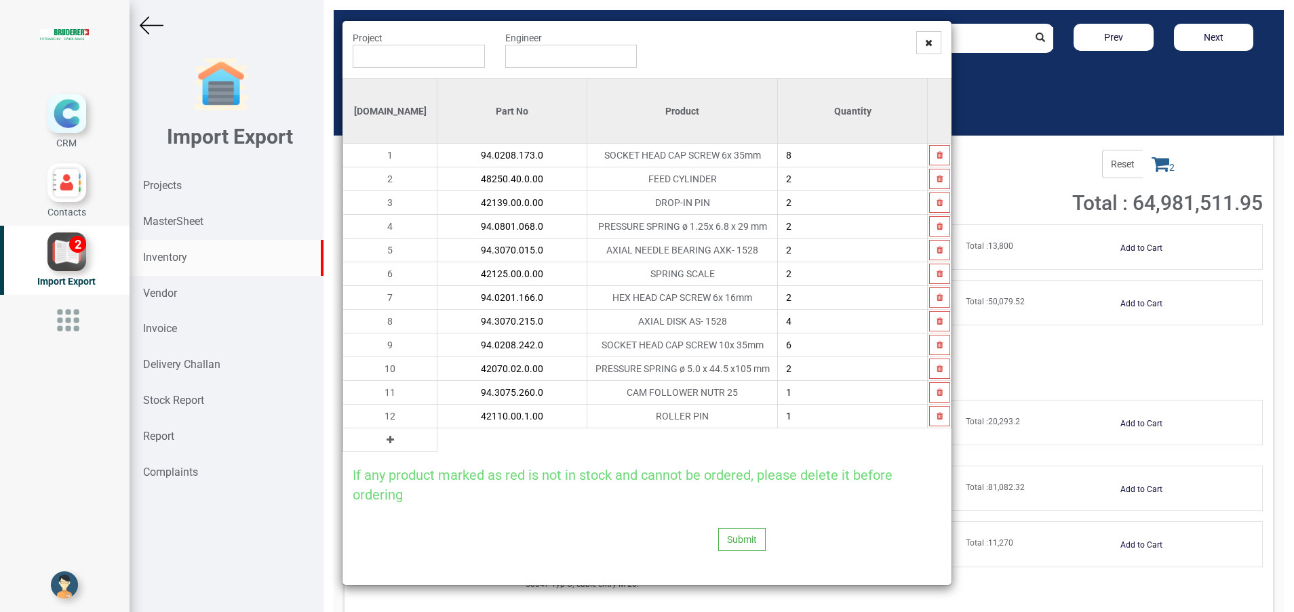
type input "42110.00.1.00"
click at [387, 440] on icon at bounding box center [390, 439] width 7 height 9
click at [437, 441] on input "text" at bounding box center [511, 440] width 149 height 23
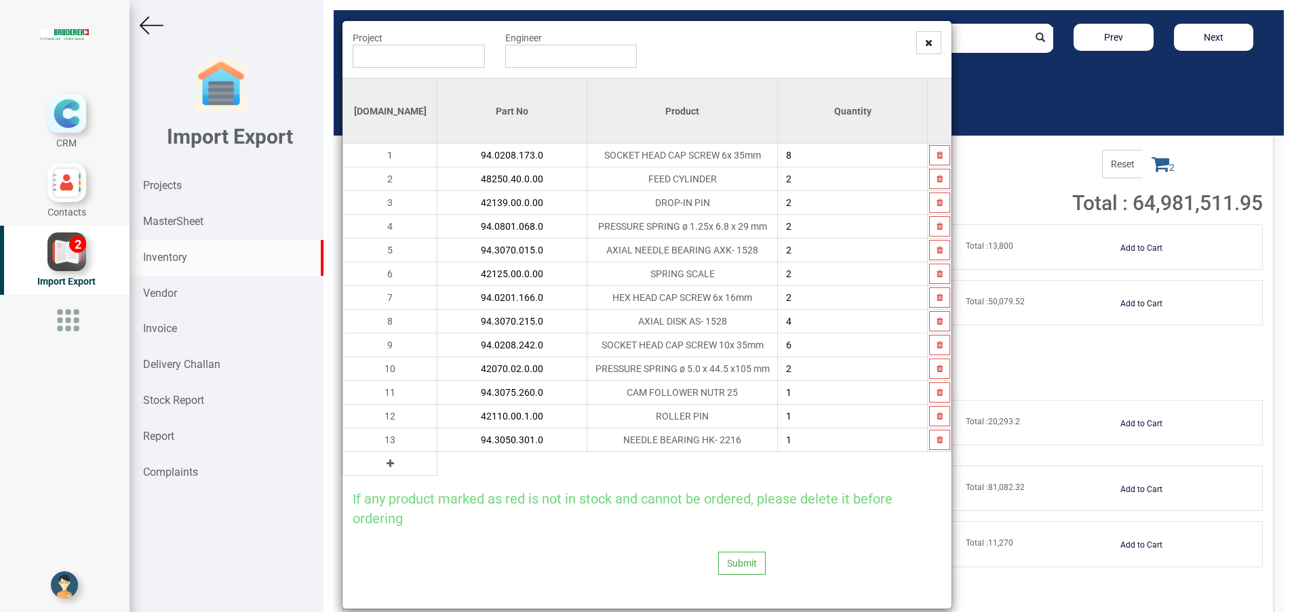
type input "94.3050.301.0"
type input "2"
click at [387, 465] on icon at bounding box center [390, 463] width 7 height 9
click at [437, 469] on input "text" at bounding box center [511, 463] width 149 height 23
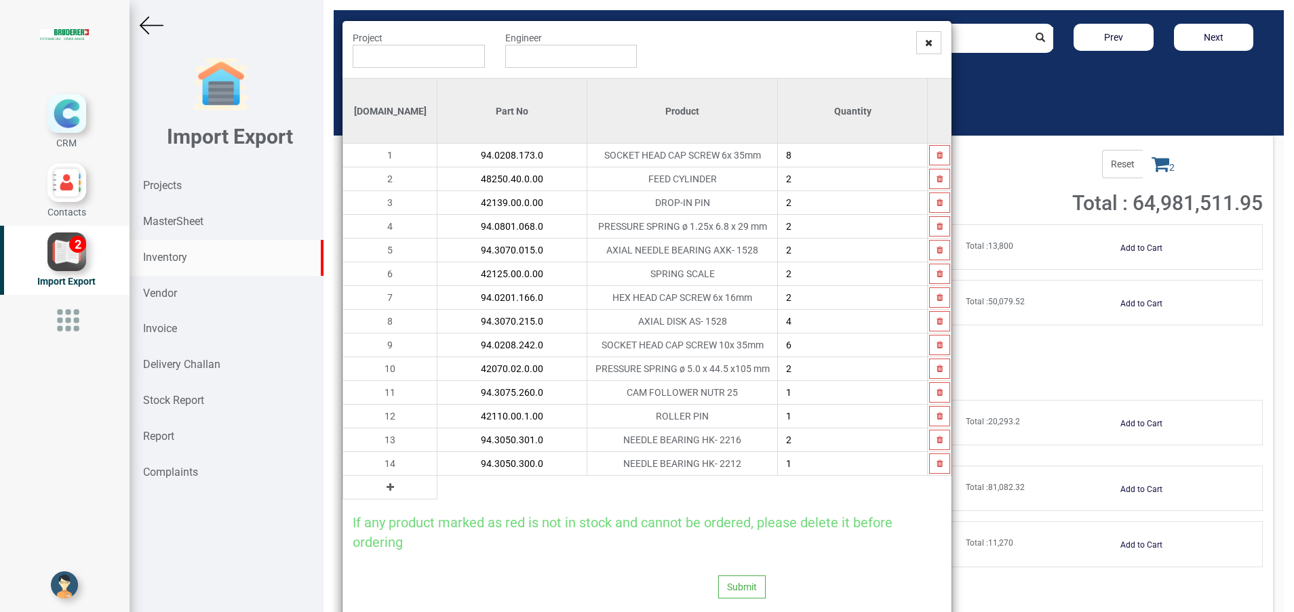
type input "94.3050.300.0"
type input "2"
click at [498, 463] on input "94.3050.300.0" at bounding box center [511, 463] width 149 height 23
type input "94.3050.300.5"
type input "1"
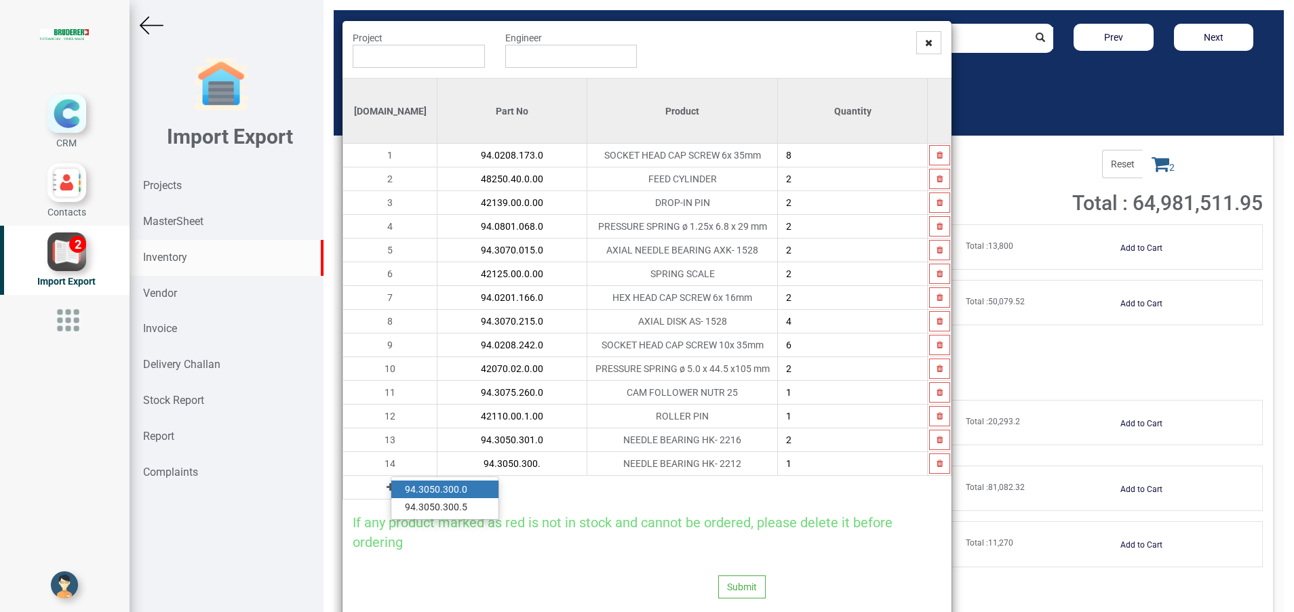
type input "94.3050.300.0"
click at [932, 471] on button "button" at bounding box center [939, 464] width 21 height 20
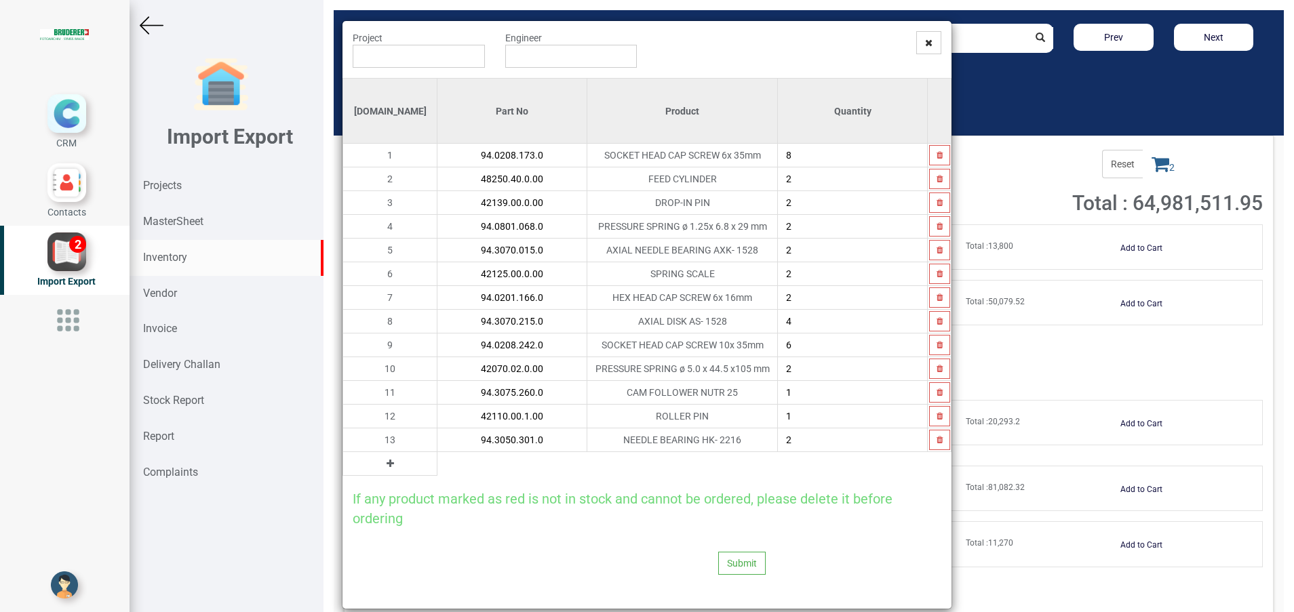
click at [382, 466] on button at bounding box center [390, 463] width 16 height 15
click at [437, 467] on input "text" at bounding box center [511, 463] width 149 height 23
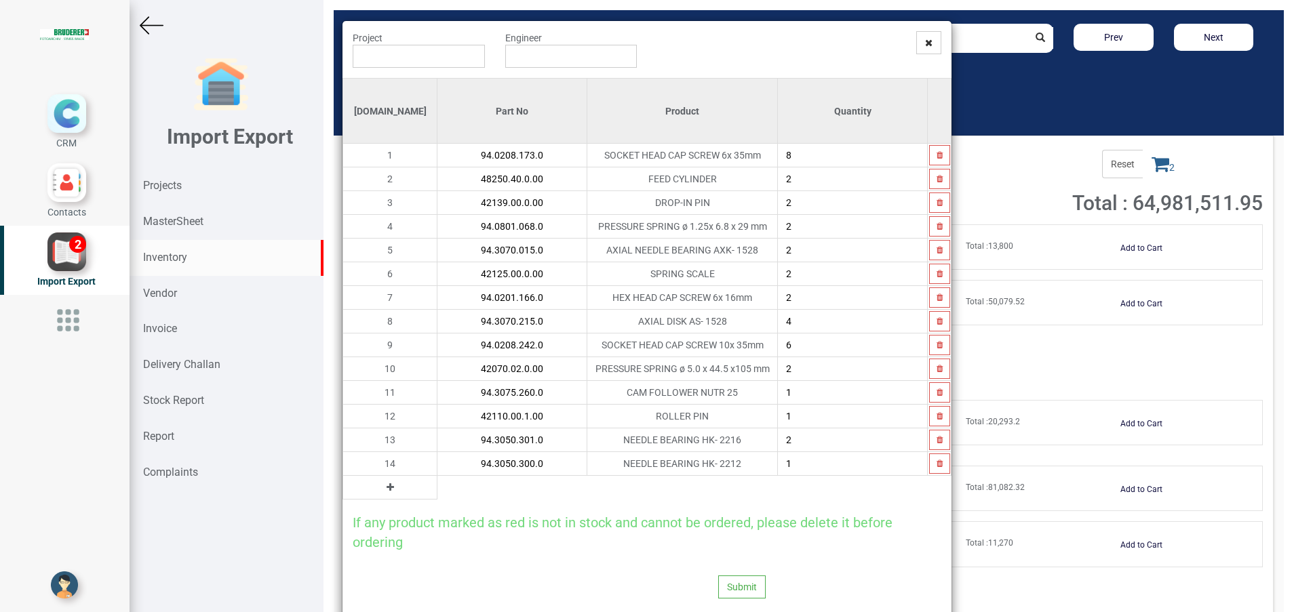
type input "94.3050.300.0"
type input "2"
click at [387, 490] on icon at bounding box center [390, 487] width 7 height 9
click at [437, 491] on input "text" at bounding box center [511, 487] width 149 height 23
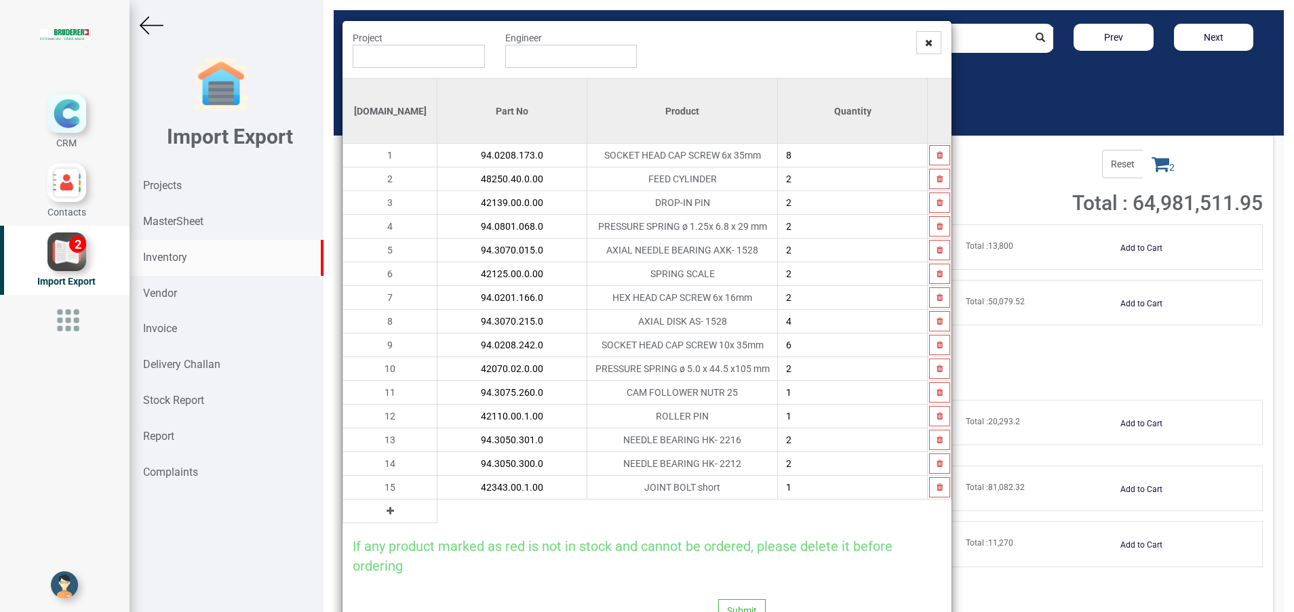
type input "42343.00.1.00"
click at [387, 513] on icon at bounding box center [390, 511] width 7 height 9
click at [437, 515] on input "text" at bounding box center [511, 511] width 149 height 23
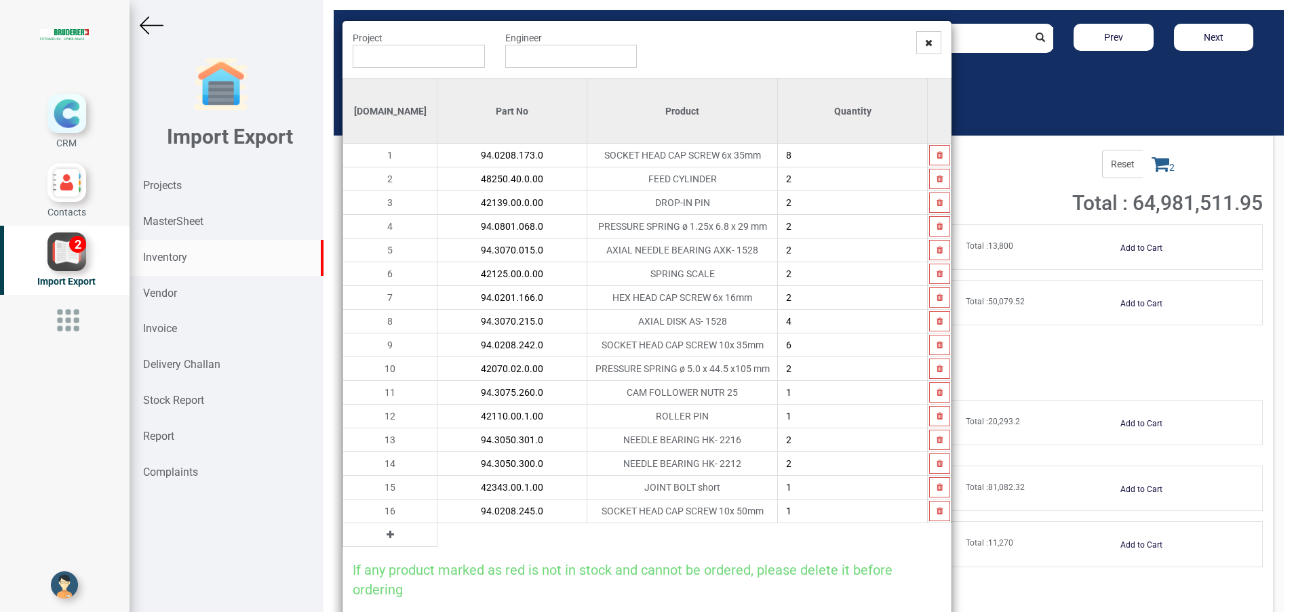
type input "94.0208.245.0"
click at [382, 540] on button at bounding box center [390, 535] width 16 height 15
click at [437, 538] on input "text" at bounding box center [511, 535] width 149 height 23
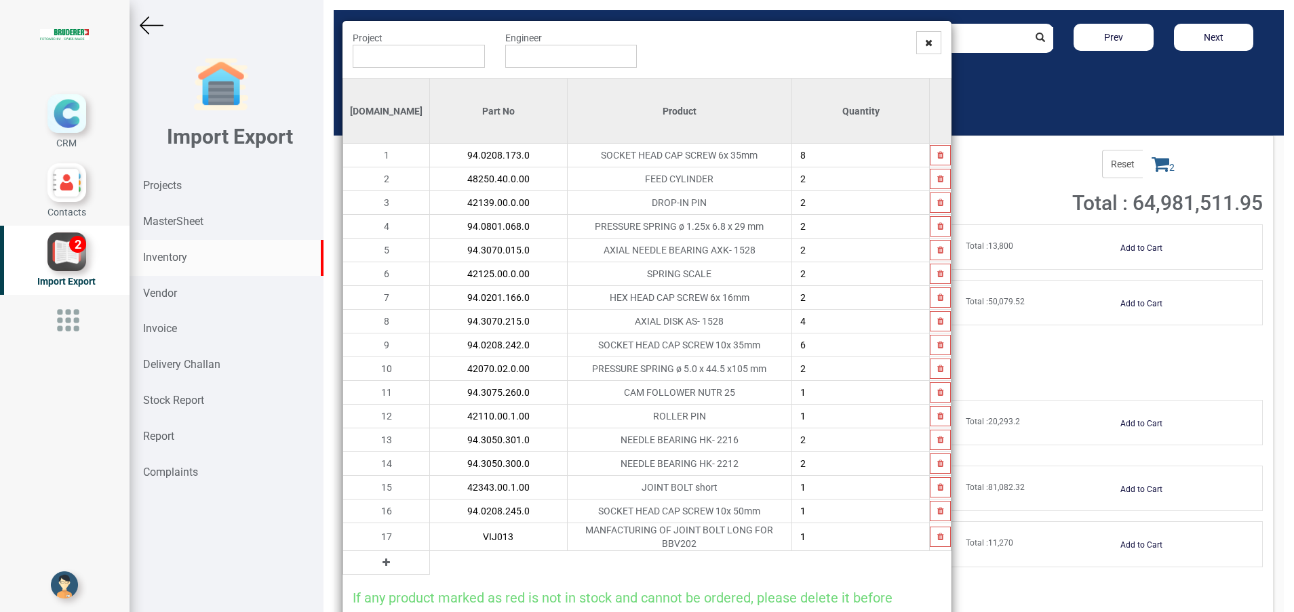
type input "VIJ013"
click at [820, 534] on input "1" at bounding box center [860, 537] width 137 height 23
type input "2"
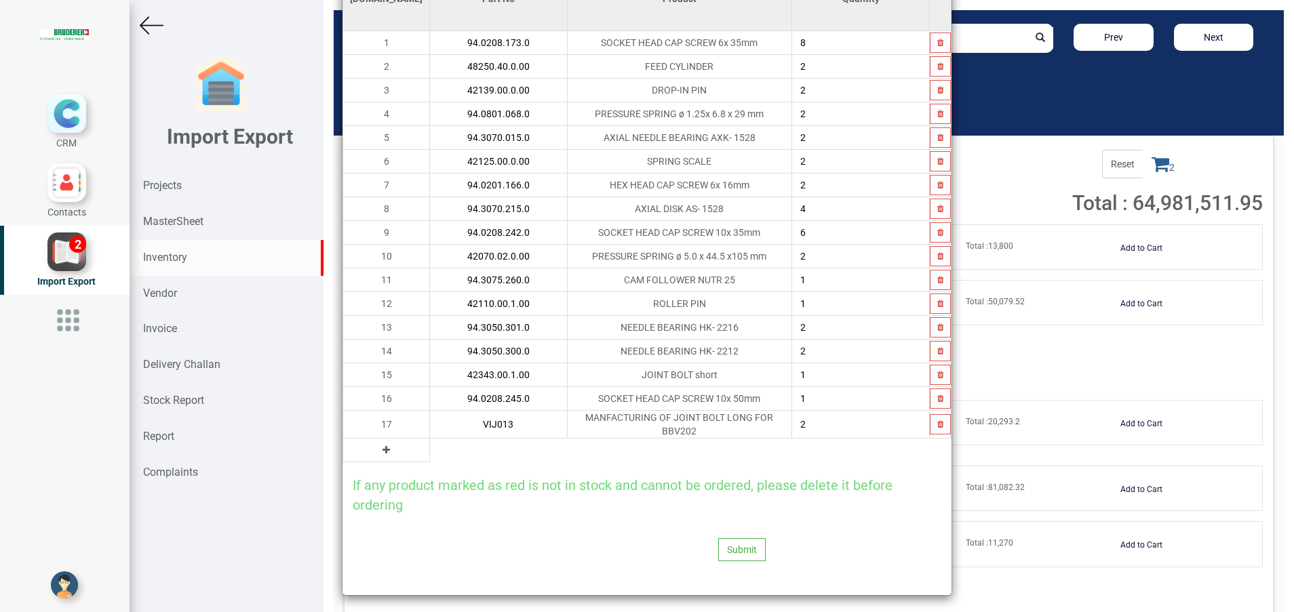
click at [382, 448] on icon at bounding box center [385, 450] width 7 height 9
click at [430, 450] on input "text" at bounding box center [498, 450] width 137 height 23
type input "V"
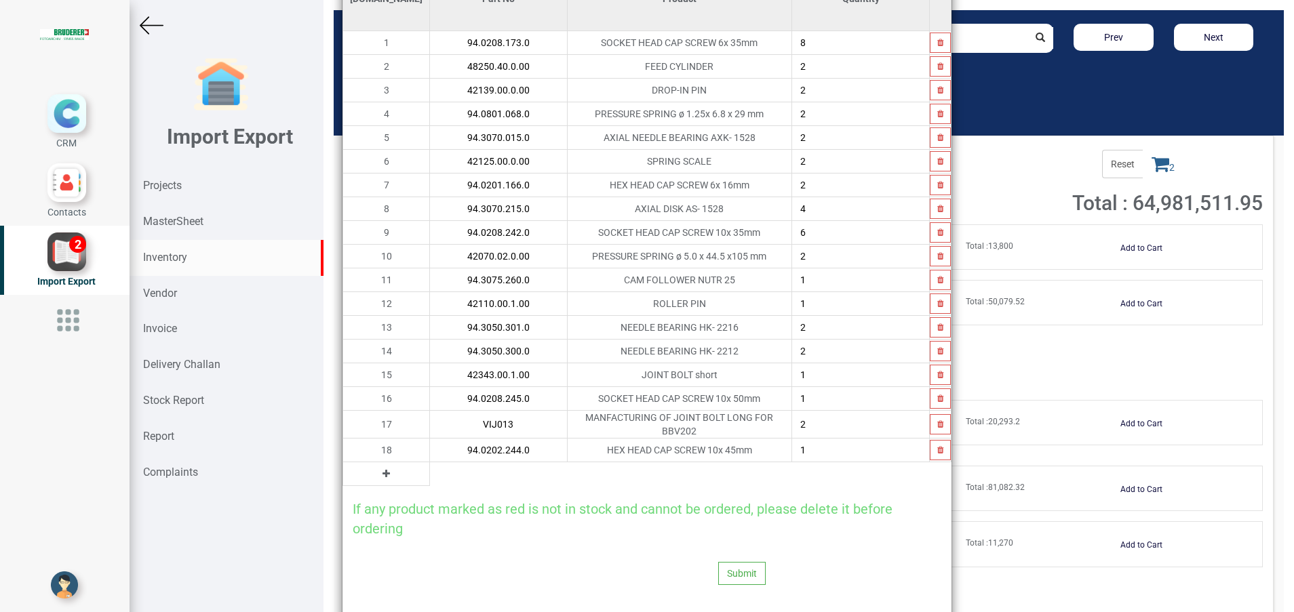
type input "94.0202.244.0"
click at [382, 471] on icon at bounding box center [385, 473] width 7 height 9
click at [430, 469] on input "text" at bounding box center [498, 474] width 137 height 23
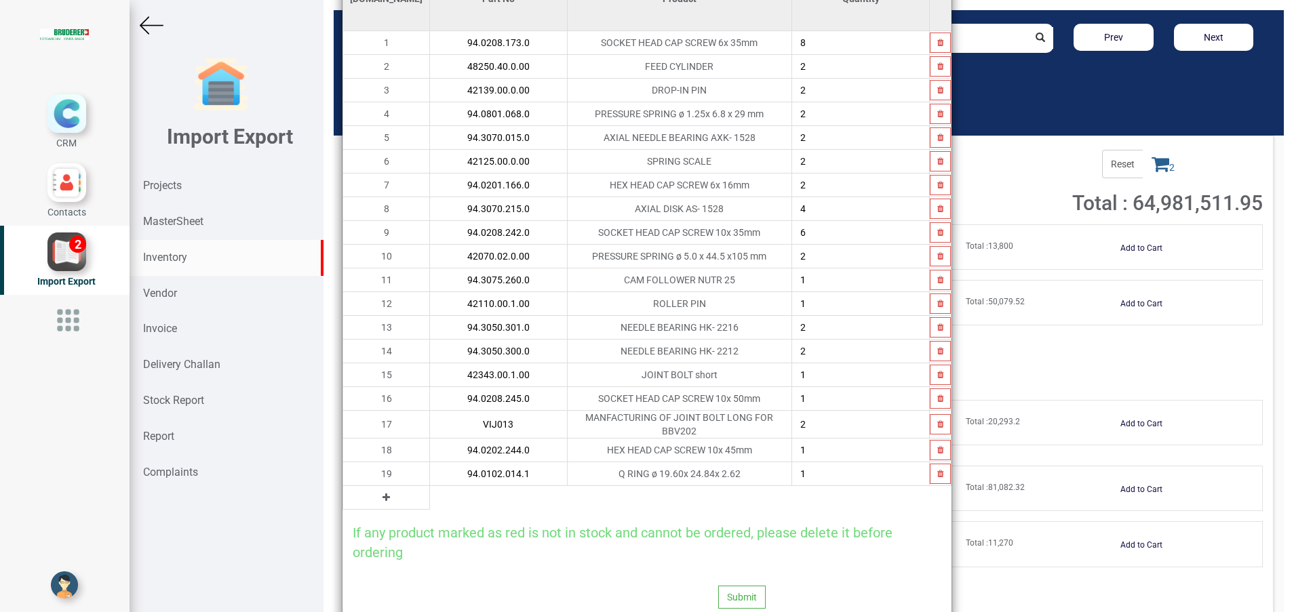
type input "94.0102.014.1"
type input "2"
click at [382, 496] on icon at bounding box center [385, 497] width 7 height 9
click at [431, 491] on input "text" at bounding box center [498, 497] width 137 height 23
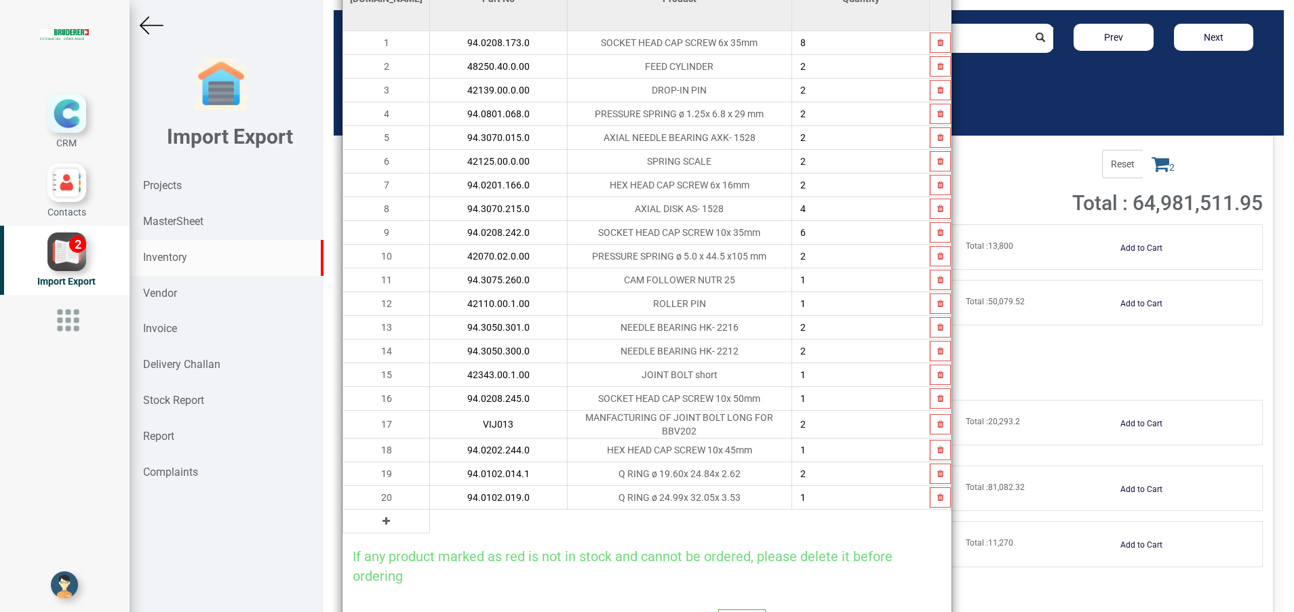
type input "94.0102.019.0"
click at [382, 519] on icon at bounding box center [385, 521] width 7 height 9
click at [430, 519] on input "text" at bounding box center [498, 521] width 137 height 23
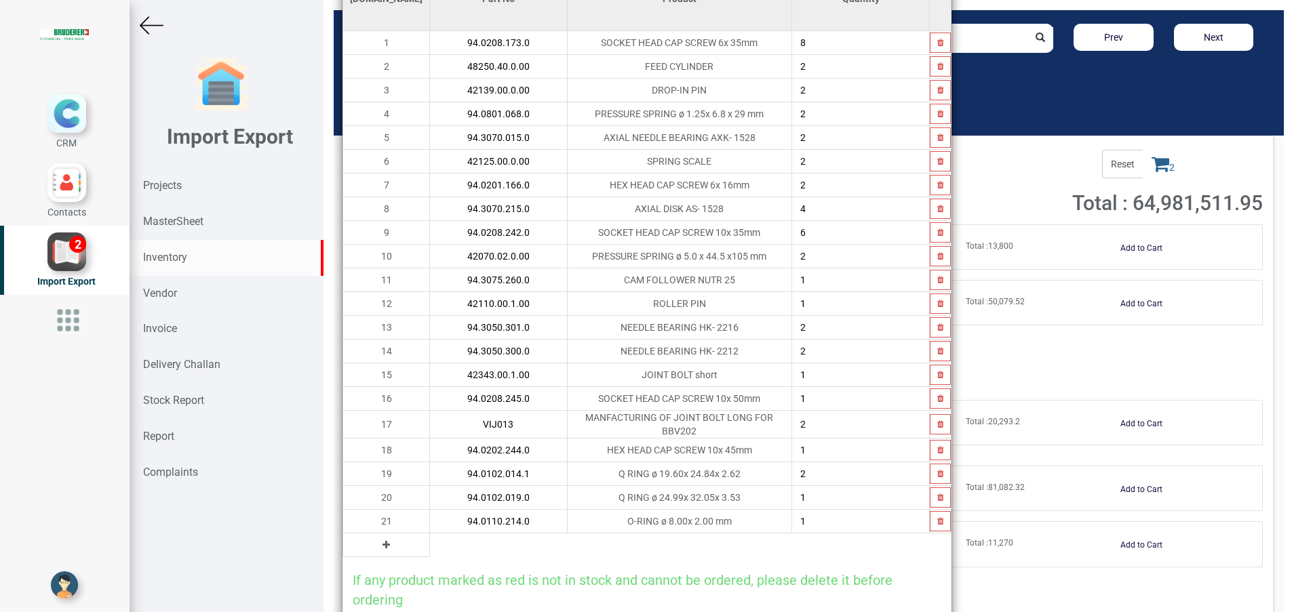
type input "94.0110.214.0"
click at [378, 541] on button at bounding box center [386, 545] width 16 height 15
click at [430, 544] on input "text" at bounding box center [498, 545] width 137 height 23
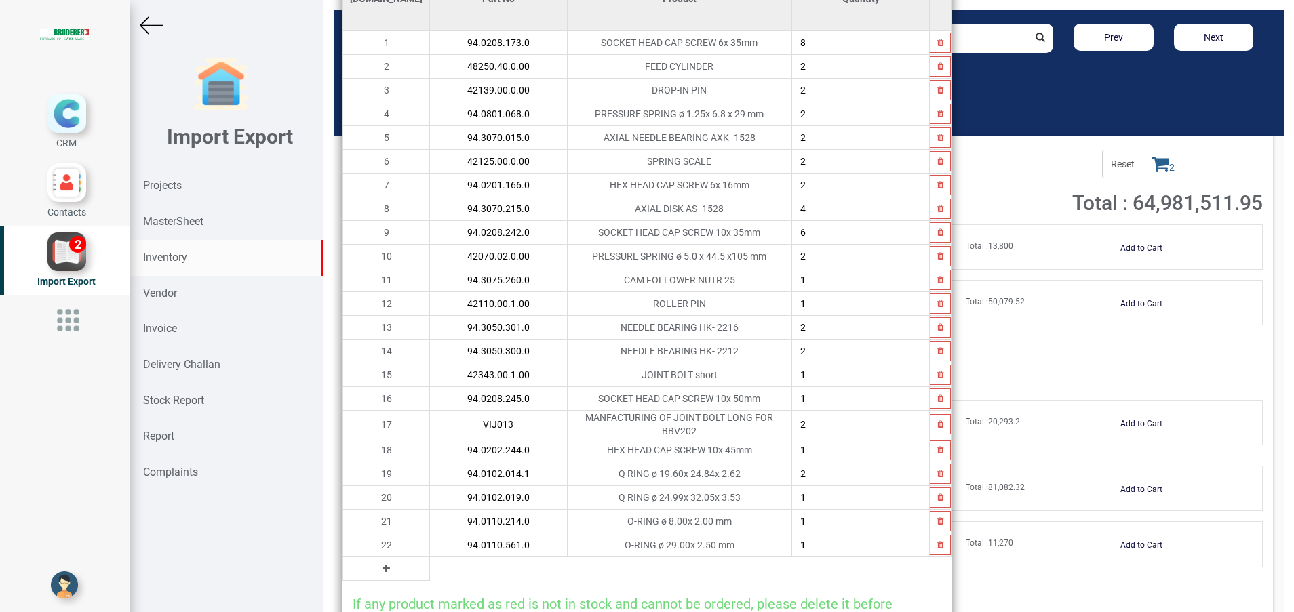
type input "94.0110.561.0"
click at [382, 564] on icon at bounding box center [385, 568] width 7 height 9
click at [430, 563] on input "text" at bounding box center [498, 568] width 137 height 23
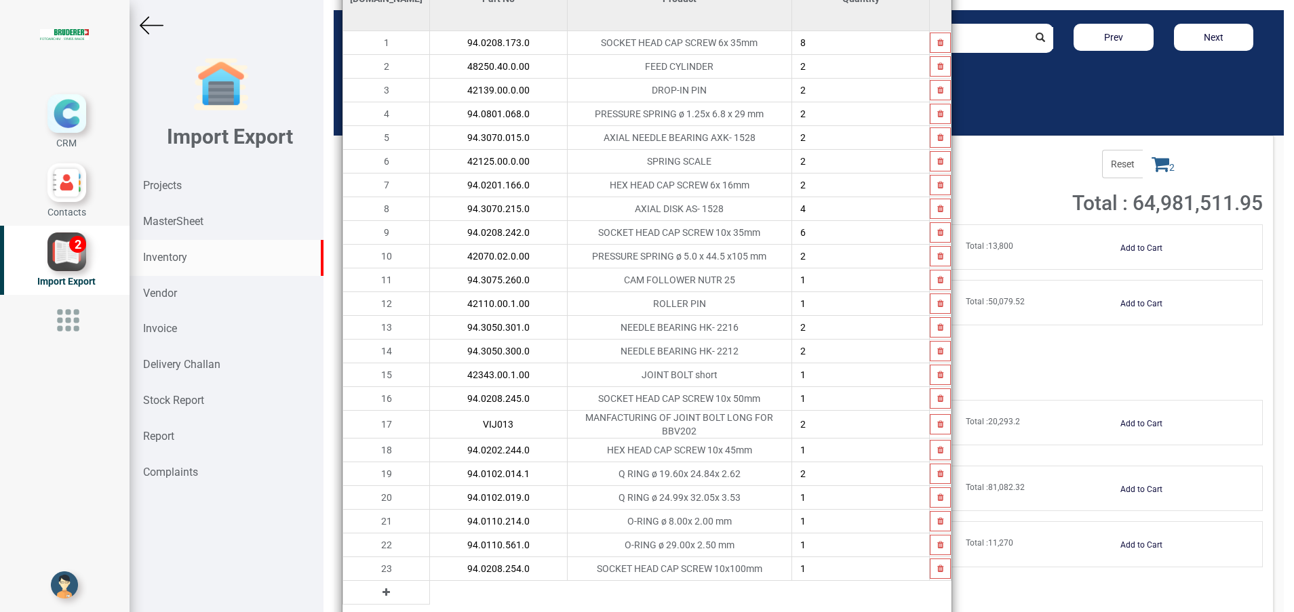
type input "94.0208.254.0"
type input "2"
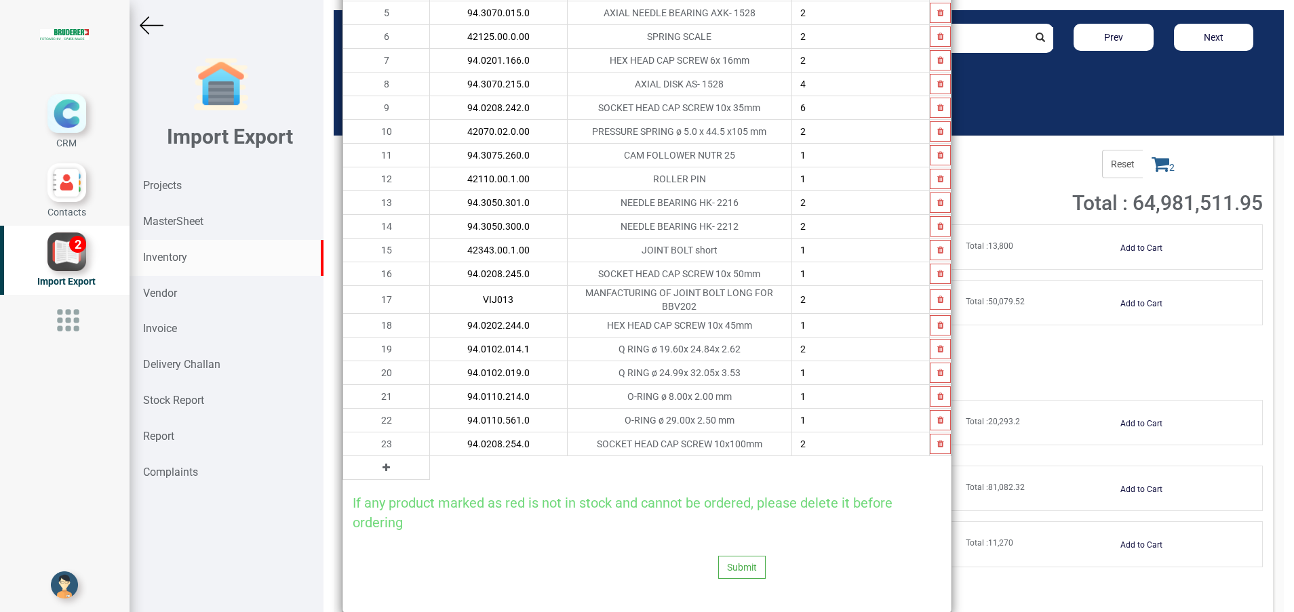
scroll to position [249, 0]
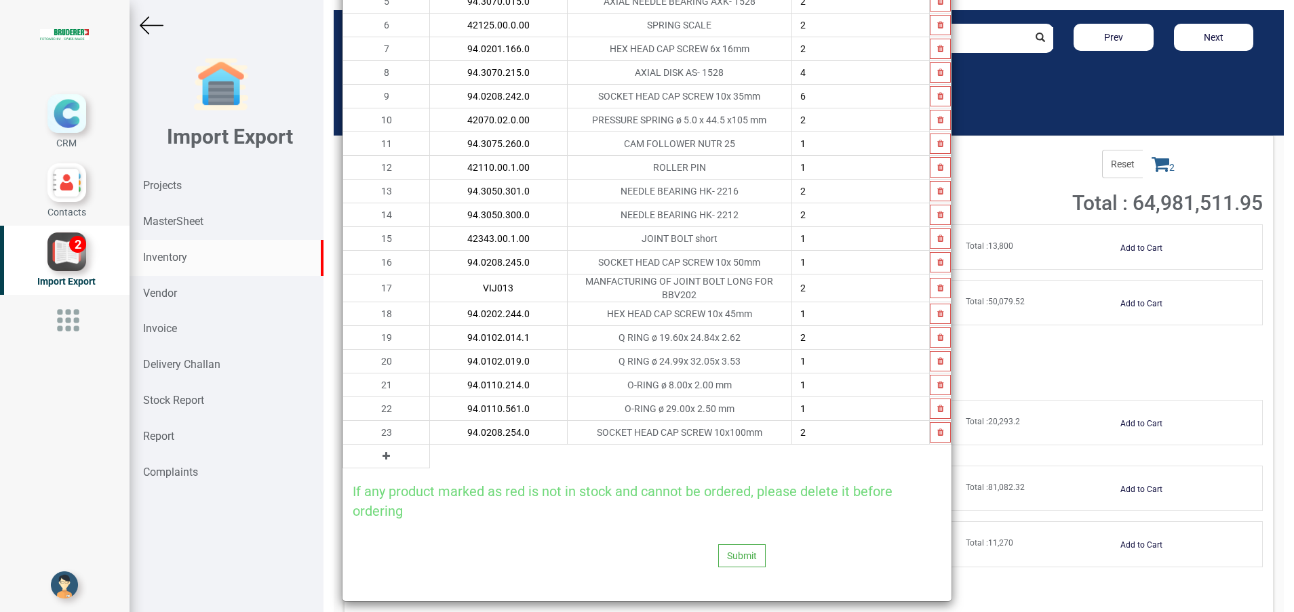
click at [382, 454] on icon at bounding box center [385, 456] width 7 height 9
click at [448, 457] on input "text" at bounding box center [498, 456] width 137 height 23
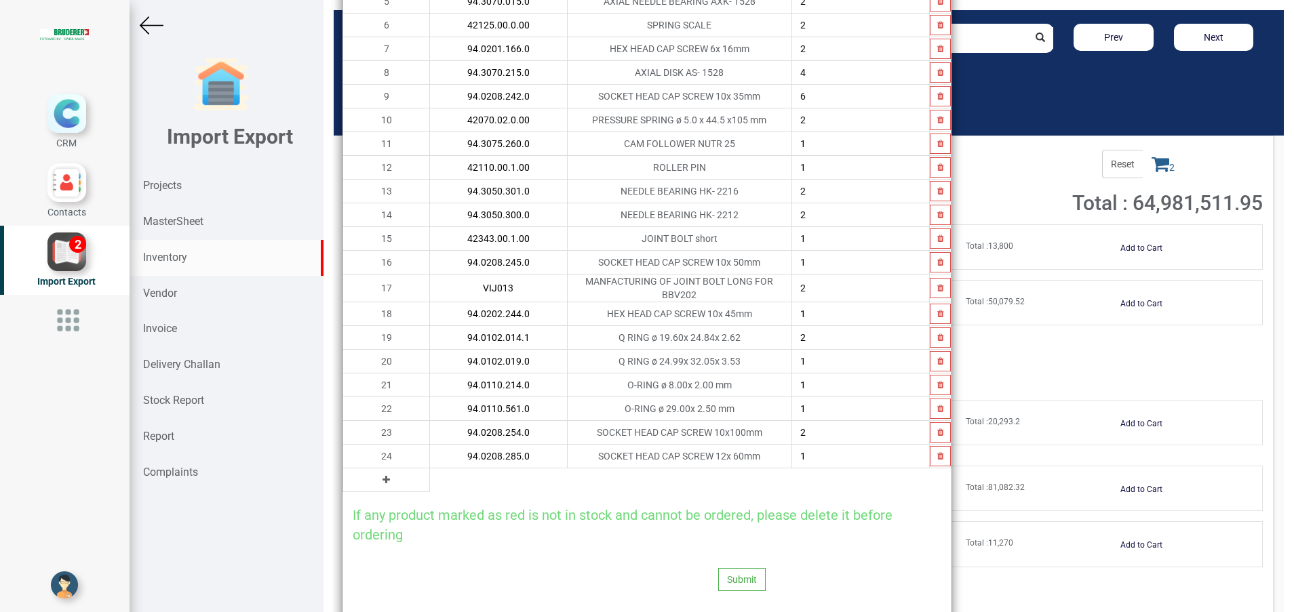
type input "94.0208.285.0"
click at [378, 476] on button at bounding box center [386, 480] width 16 height 15
click at [430, 479] on input "text" at bounding box center [498, 480] width 137 height 23
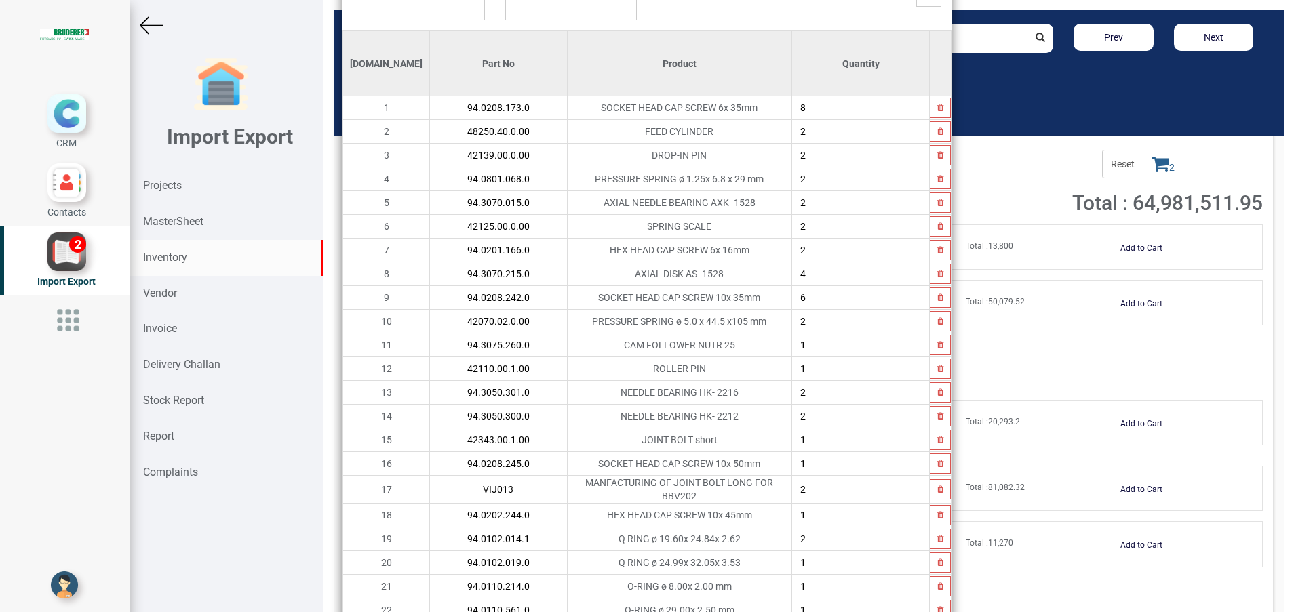
scroll to position [0, 0]
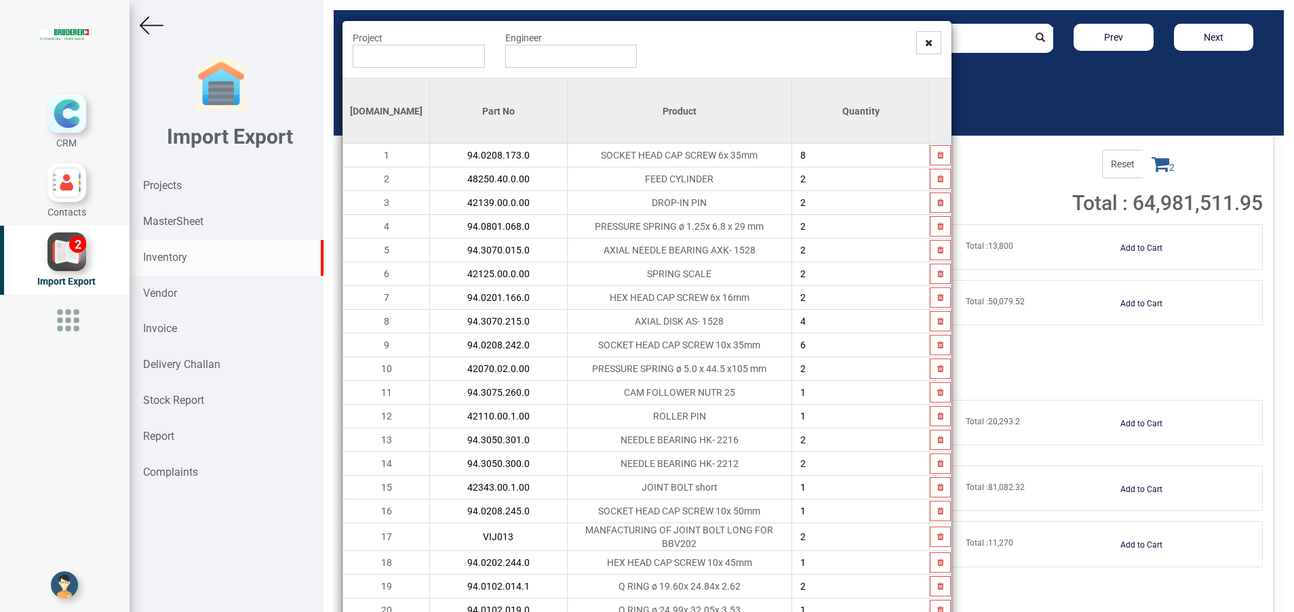
type input "94.0102.053.0"
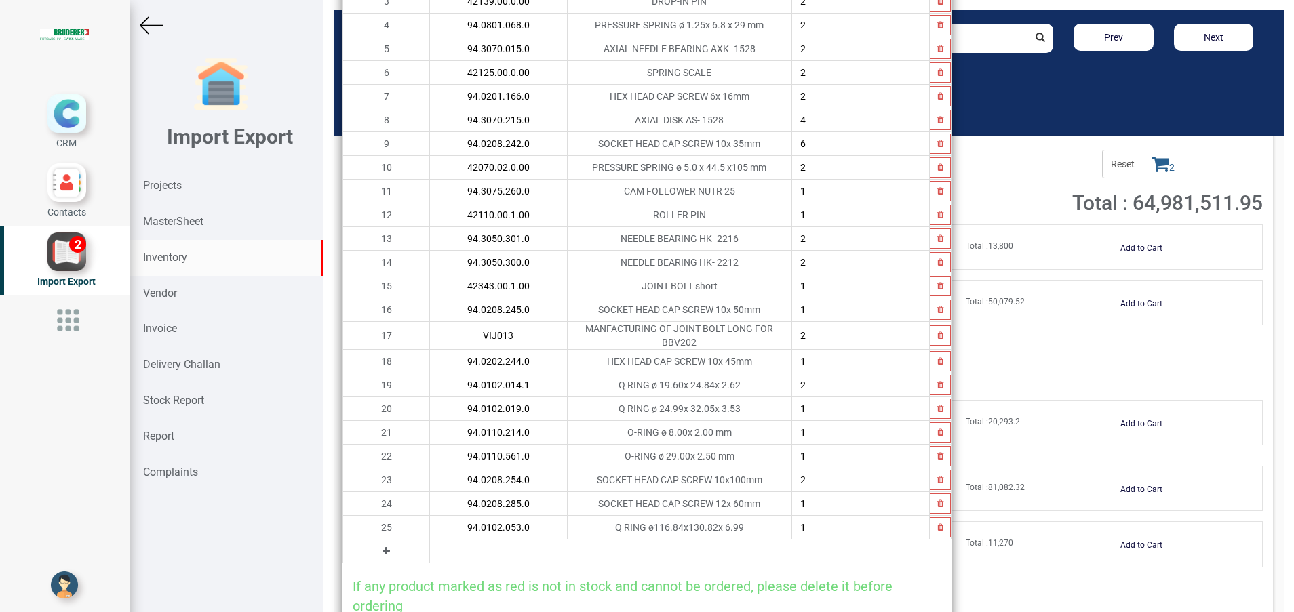
scroll to position [203, 0]
click at [817, 333] on input "2" at bounding box center [860, 333] width 137 height 23
type input "1"
click at [378, 544] on button at bounding box center [386, 549] width 16 height 15
click at [430, 549] on input "text" at bounding box center [498, 549] width 137 height 23
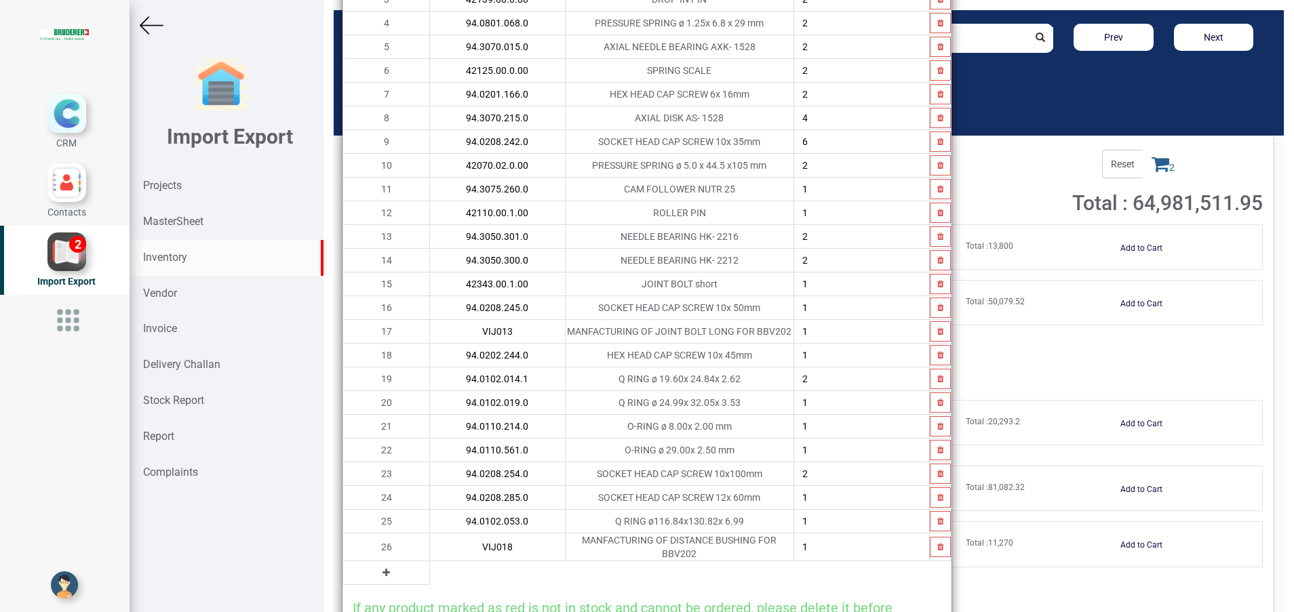
type input "VIJ018"
type input "2"
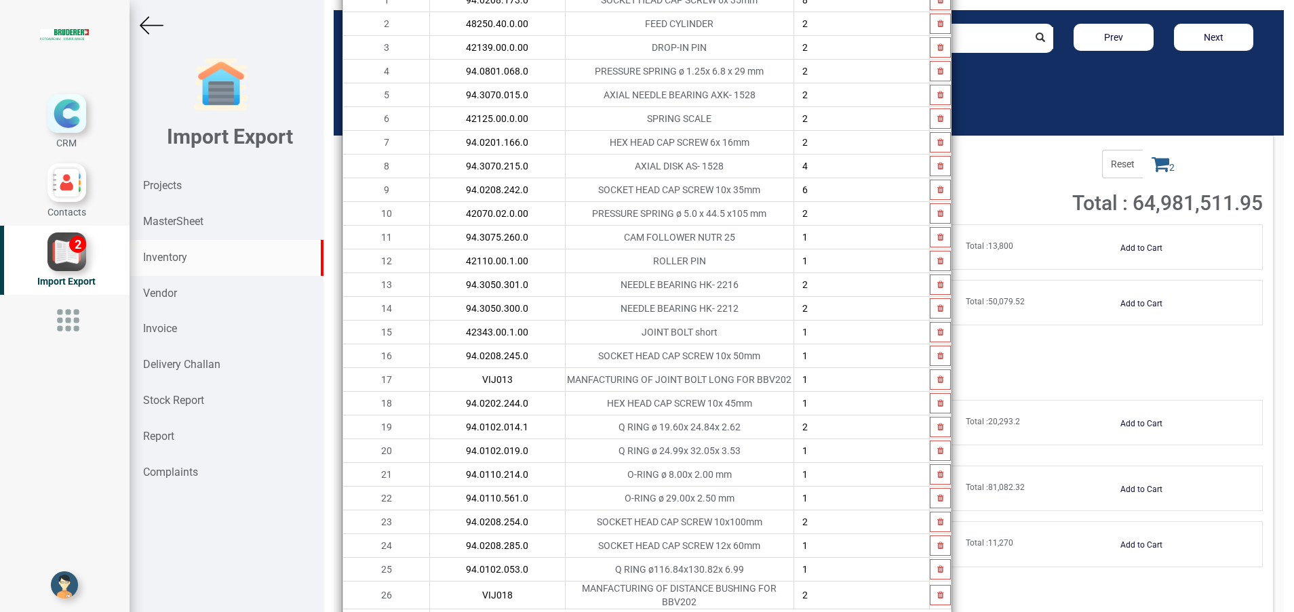
scroll to position [0, 0]
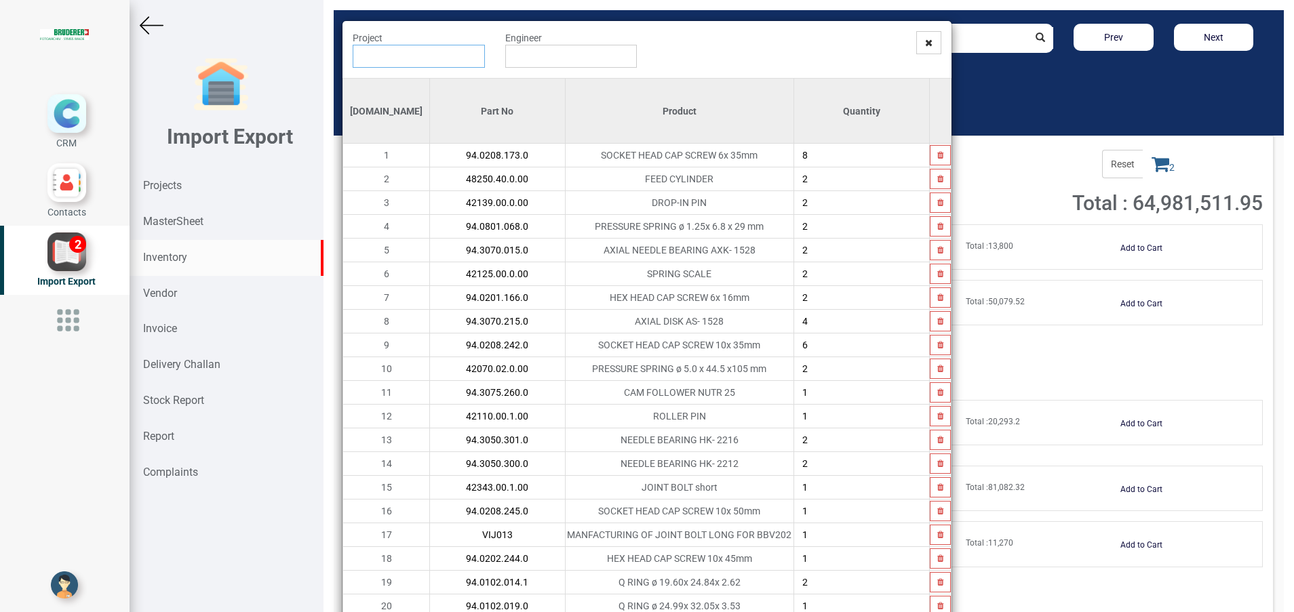
click at [383, 58] on input "text" at bounding box center [419, 56] width 132 height 23
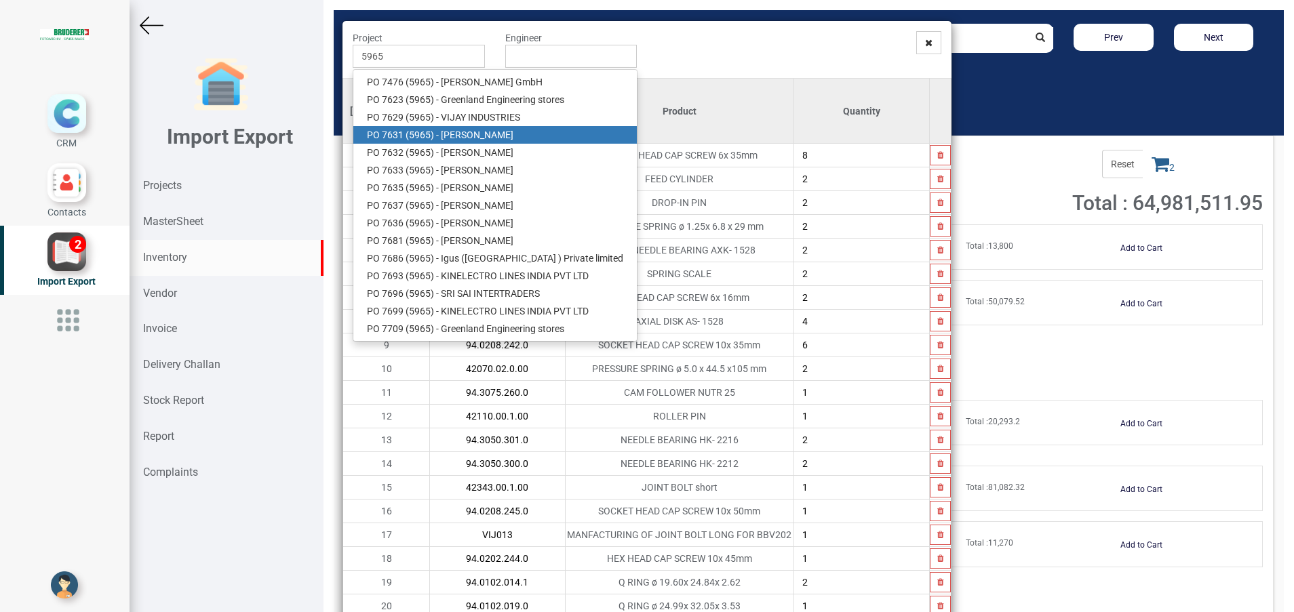
click at [458, 135] on link "PO 7631 ( 5965 ) - [PERSON_NAME]" at bounding box center [494, 135] width 283 height 18
type input "PO 7631 ( 5965 ) - [PERSON_NAME]"
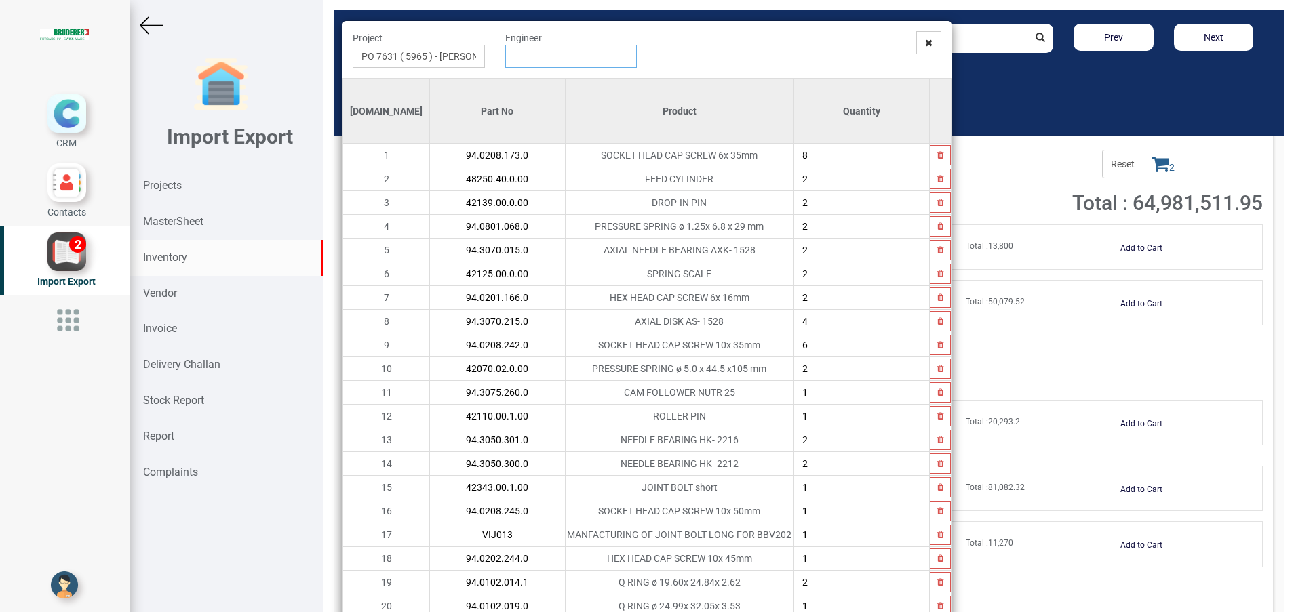
click at [570, 62] on input "text" at bounding box center [571, 56] width 132 height 23
type input "[PERSON_NAME]"
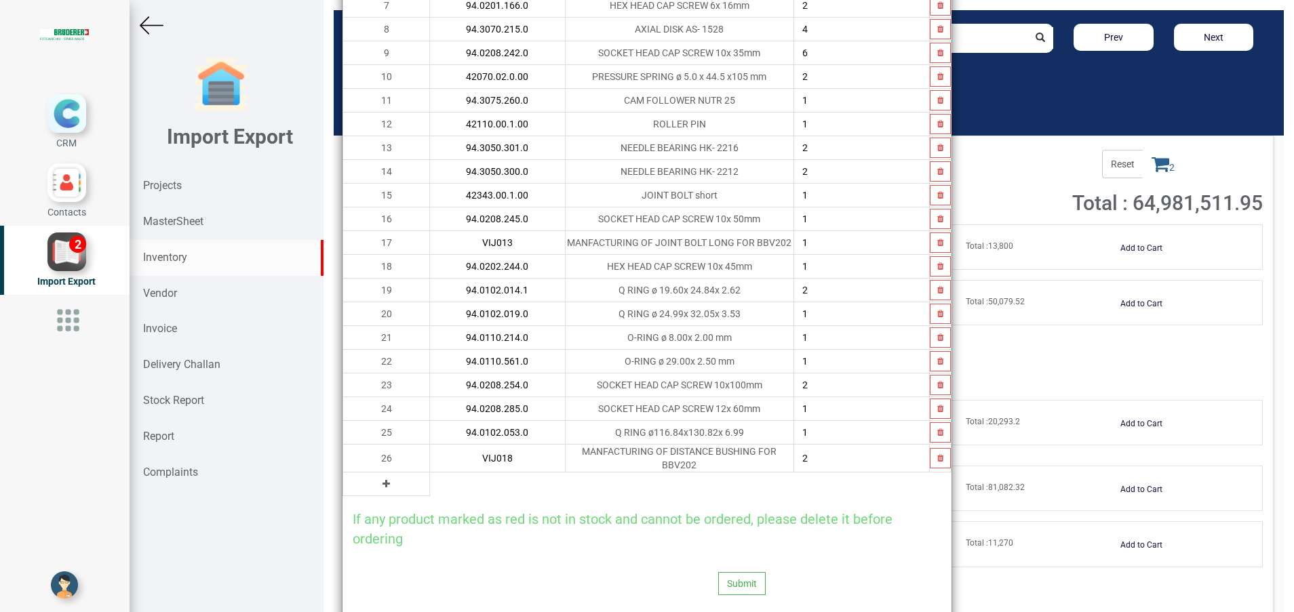
scroll to position [326, 0]
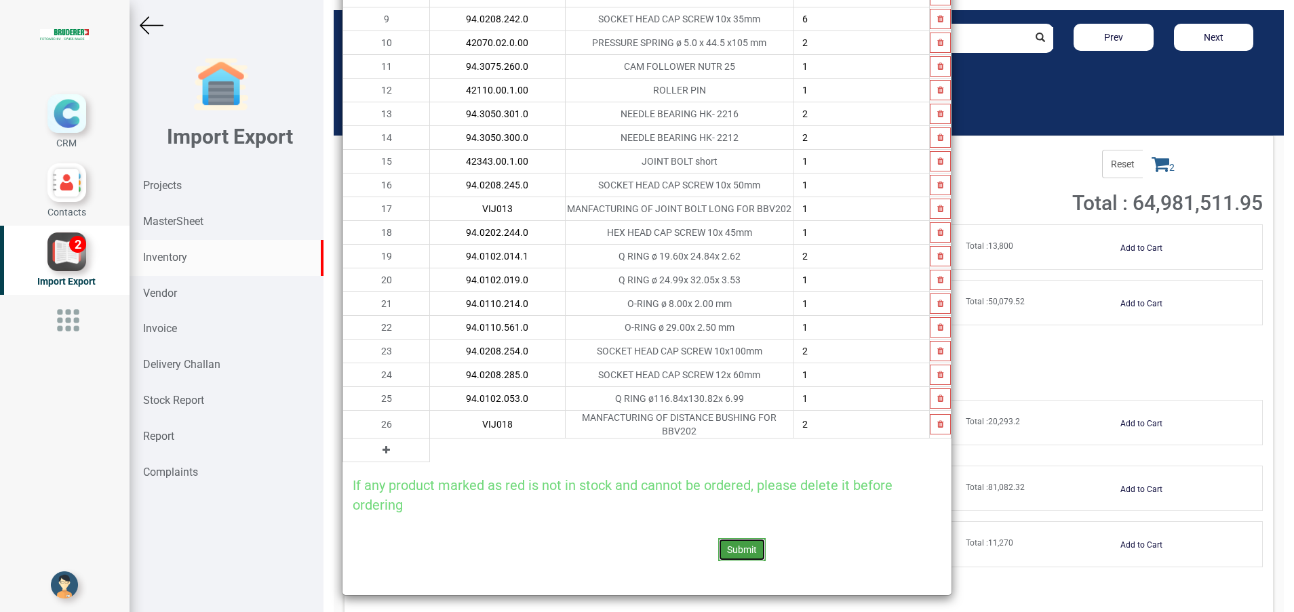
click at [725, 548] on button "Submit" at bounding box center [741, 549] width 47 height 23
click at [701, 509] on button "Yes" at bounding box center [707, 509] width 43 height 23
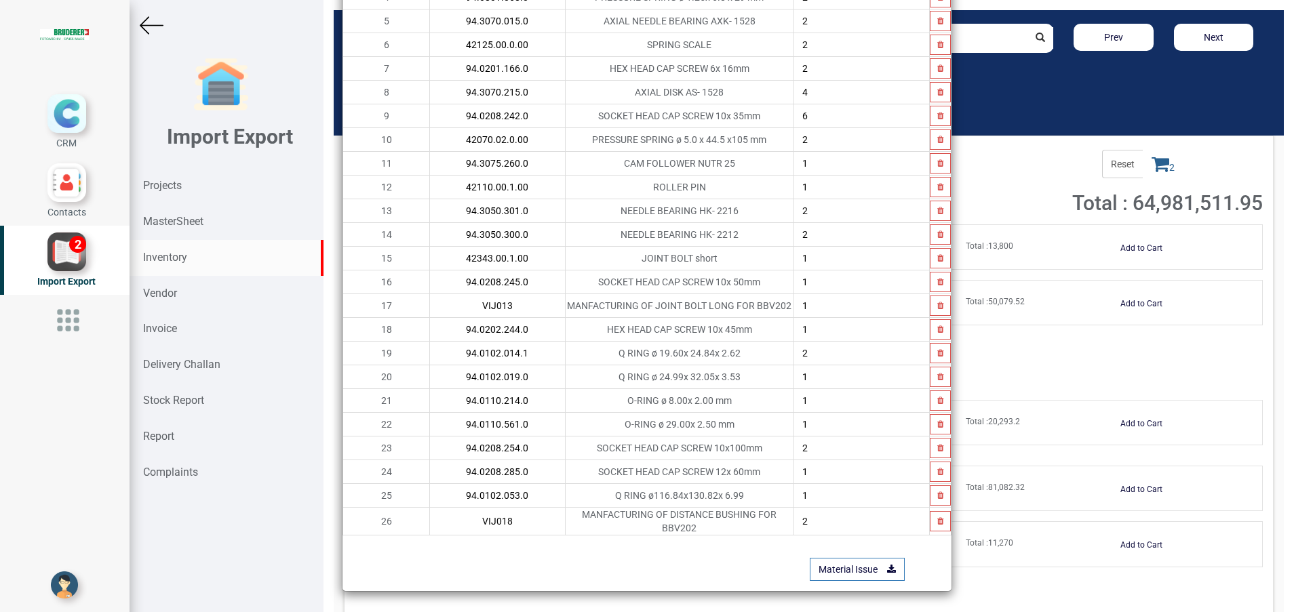
scroll to position [225, 0]
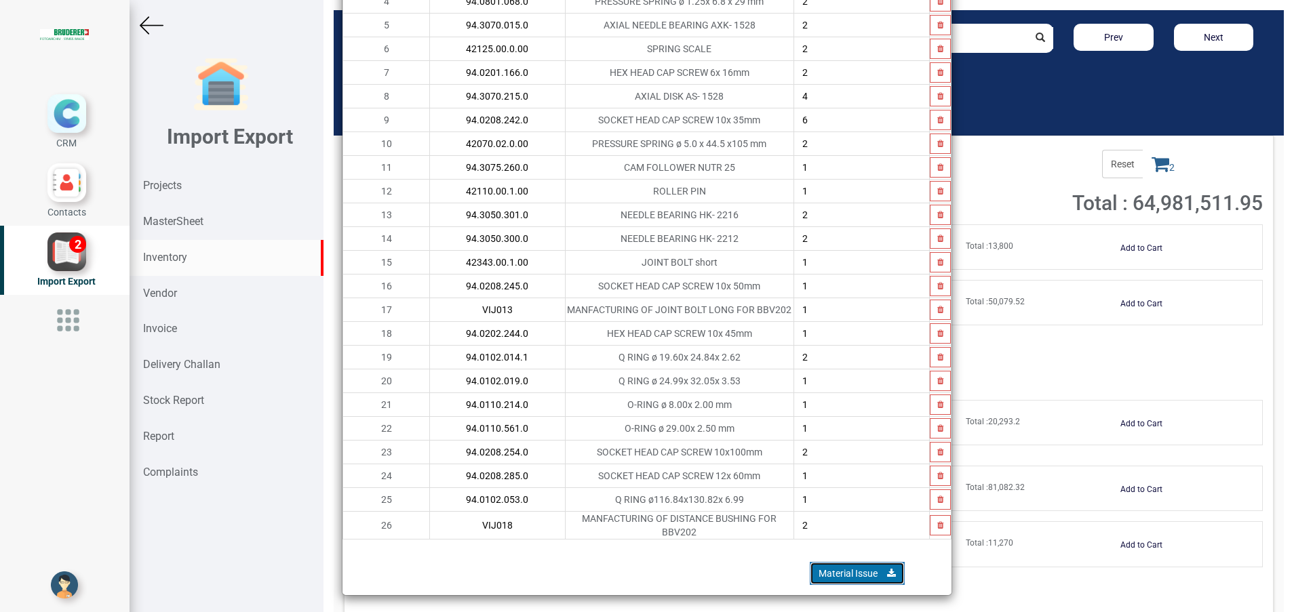
click at [817, 564] on link "Material Issue" at bounding box center [857, 573] width 95 height 23
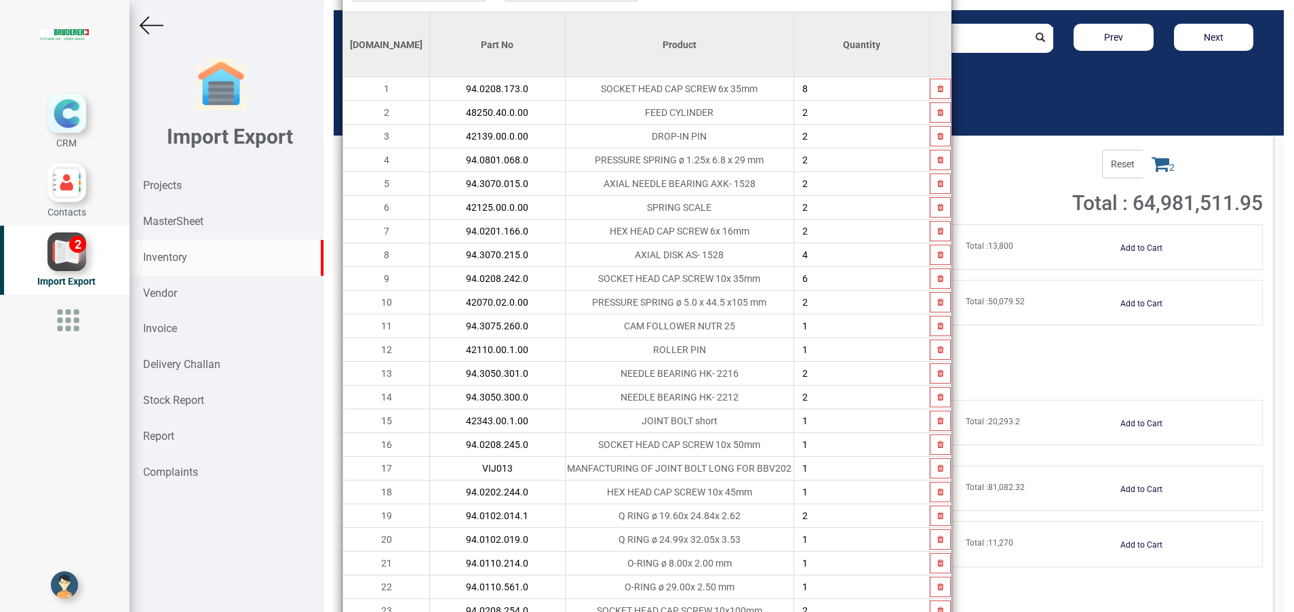
scroll to position [0, 0]
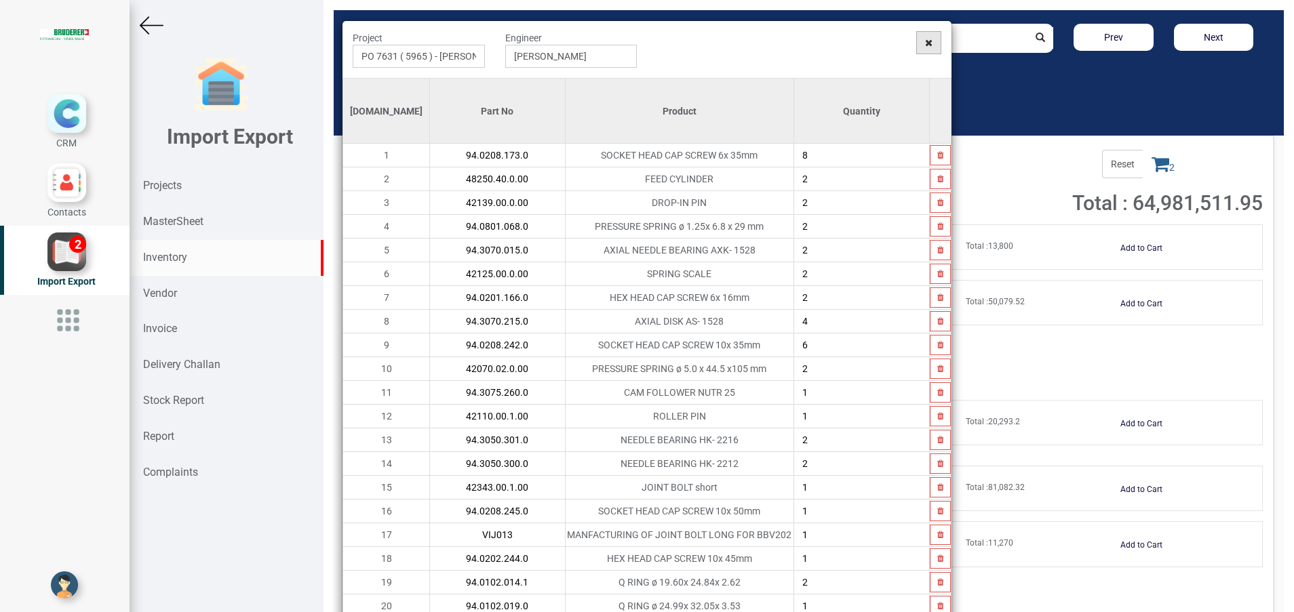
click at [925, 45] on icon at bounding box center [928, 42] width 7 height 9
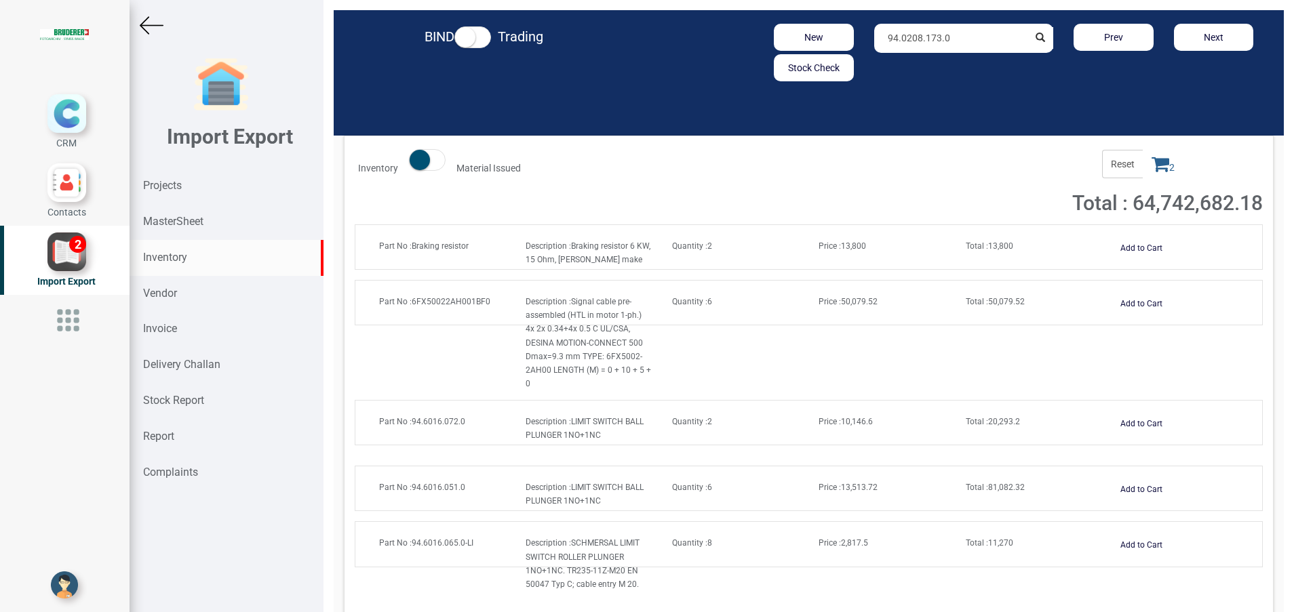
click at [178, 254] on strong "Inventory" at bounding box center [165, 257] width 44 height 13
drag, startPoint x: 966, startPoint y: 36, endPoint x: 802, endPoint y: 33, distance: 164.2
click at [802, 33] on div "New Stock Check 94.0208.173.0 Prev Next" at bounding box center [964, 53] width 620 height 58
click at [874, 35] on input ".0208.339.1" at bounding box center [951, 38] width 155 height 29
click at [975, 38] on input "94.0208.339.1" at bounding box center [951, 38] width 155 height 29
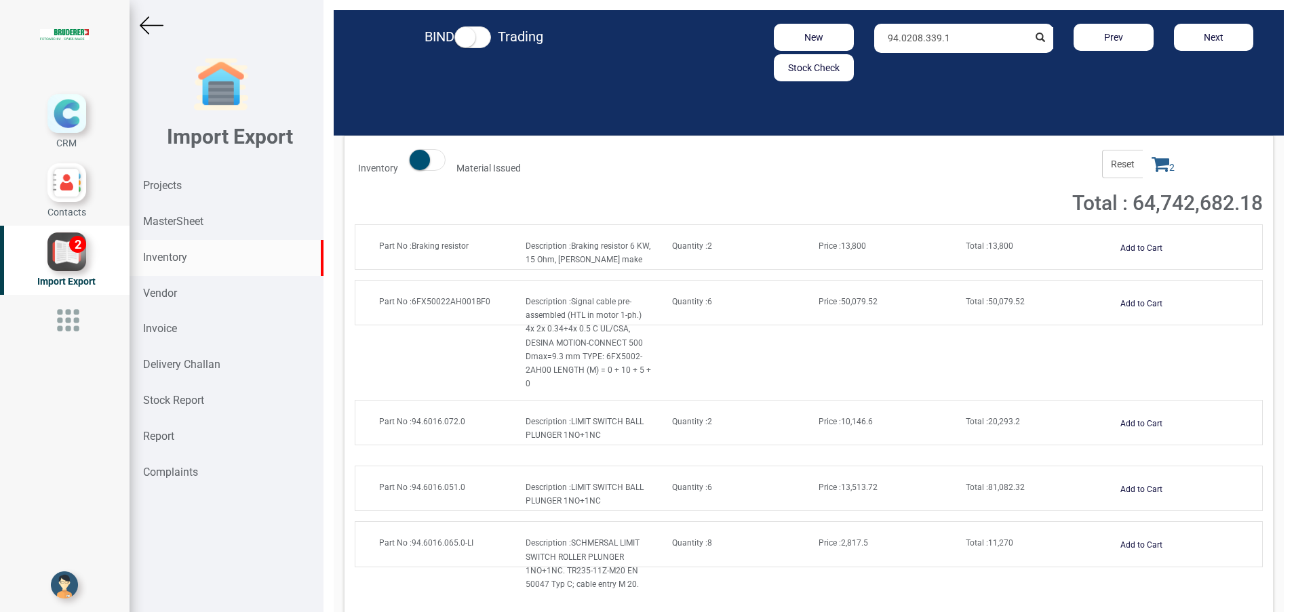
type input "94.0208.339."
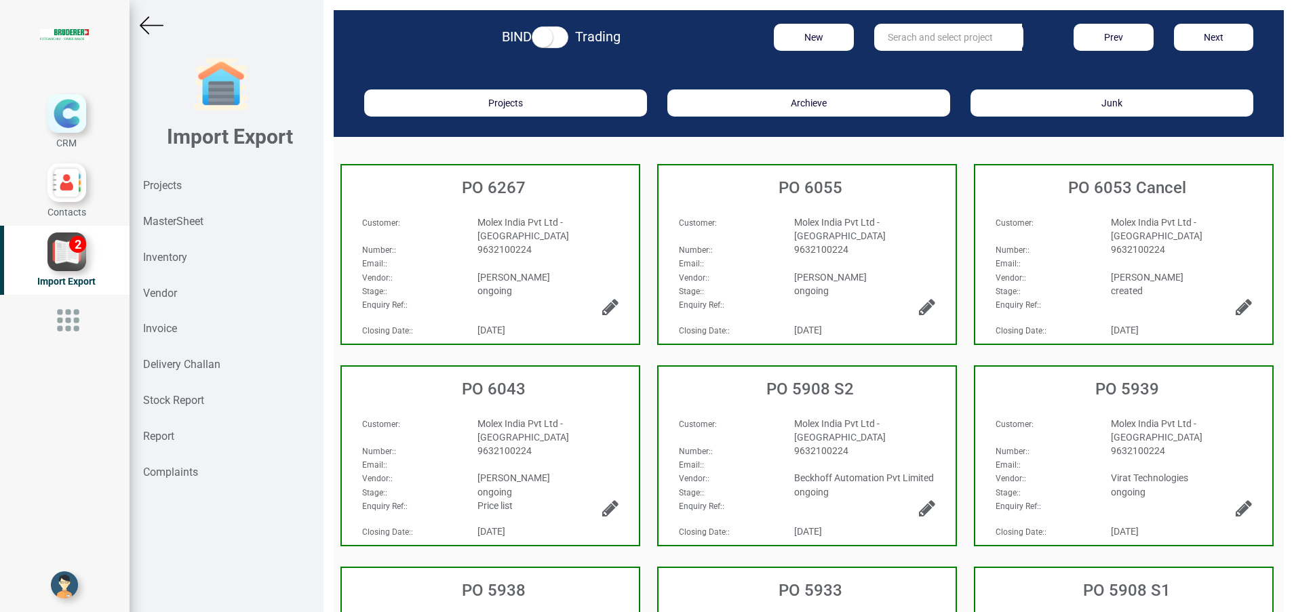
click at [193, 262] on div "Inventory" at bounding box center [227, 258] width 194 height 36
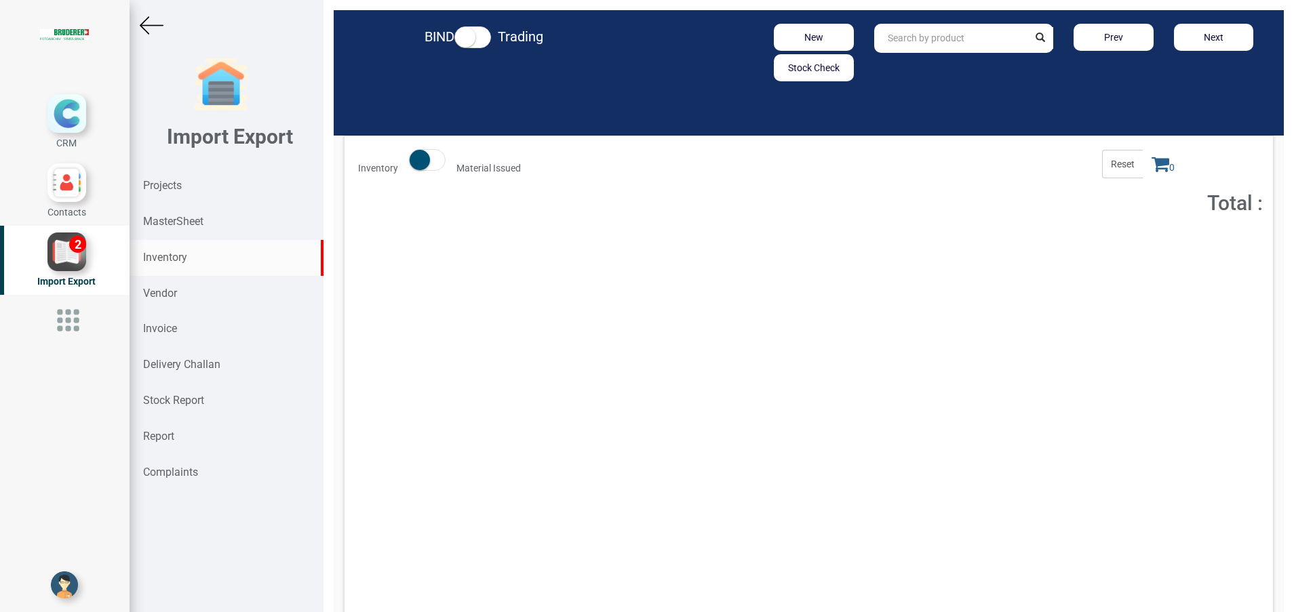
click at [918, 41] on input "text" at bounding box center [951, 38] width 155 height 29
click at [874, 36] on input ".0208.339.1" at bounding box center [951, 38] width 155 height 29
type input "94.0208.339.1"
click at [923, 70] on strong "94.0208.339.1" at bounding box center [919, 67] width 62 height 11
click at [1126, 258] on button "Add to Cart" at bounding box center [1141, 249] width 58 height 20
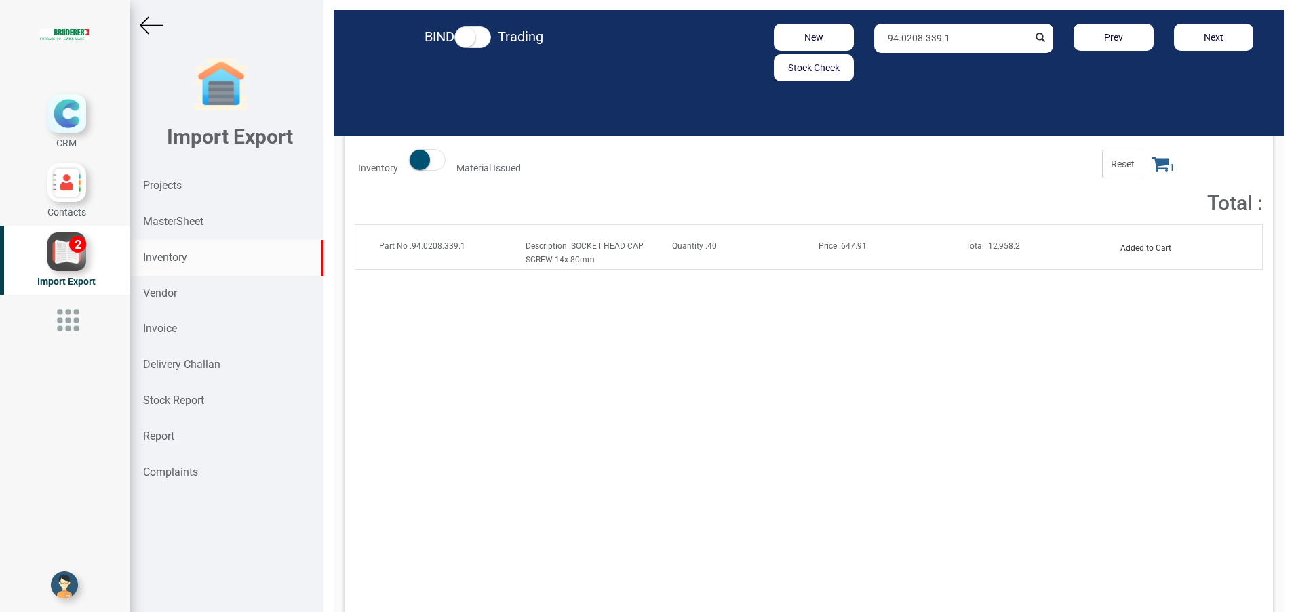
click at [1152, 175] on span "1" at bounding box center [1163, 164] width 41 height 28
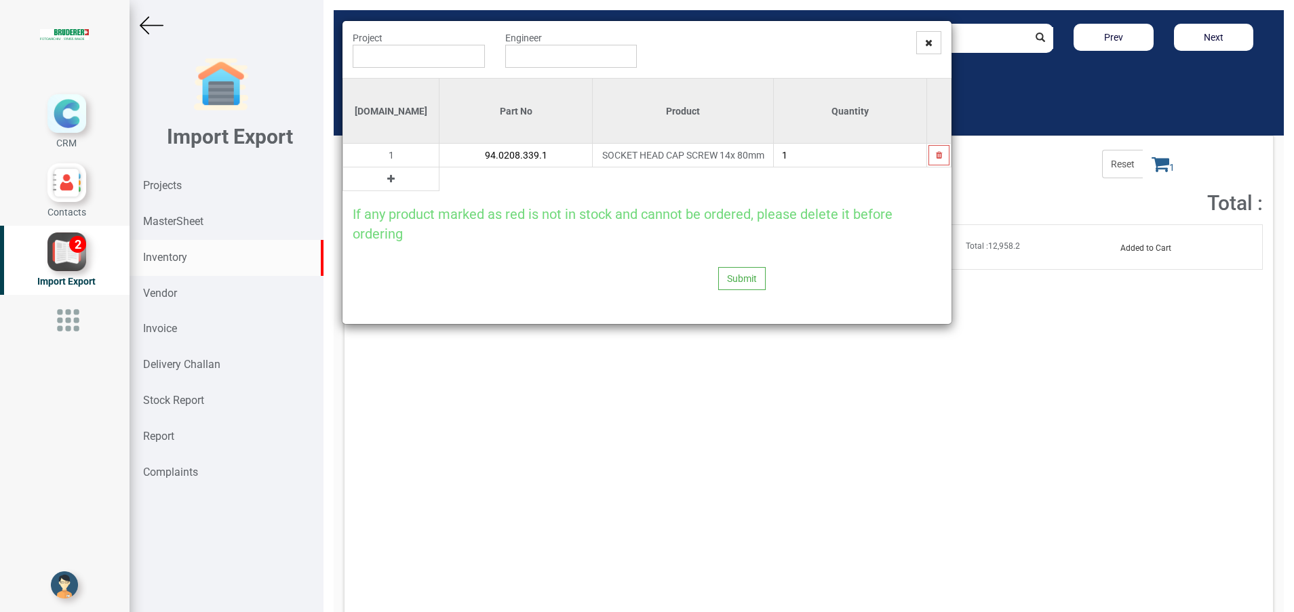
click at [829, 154] on input "1" at bounding box center [850, 155] width 153 height 23
type input "27"
click at [387, 178] on icon at bounding box center [390, 178] width 7 height 9
click at [439, 178] on input "text" at bounding box center [515, 179] width 153 height 23
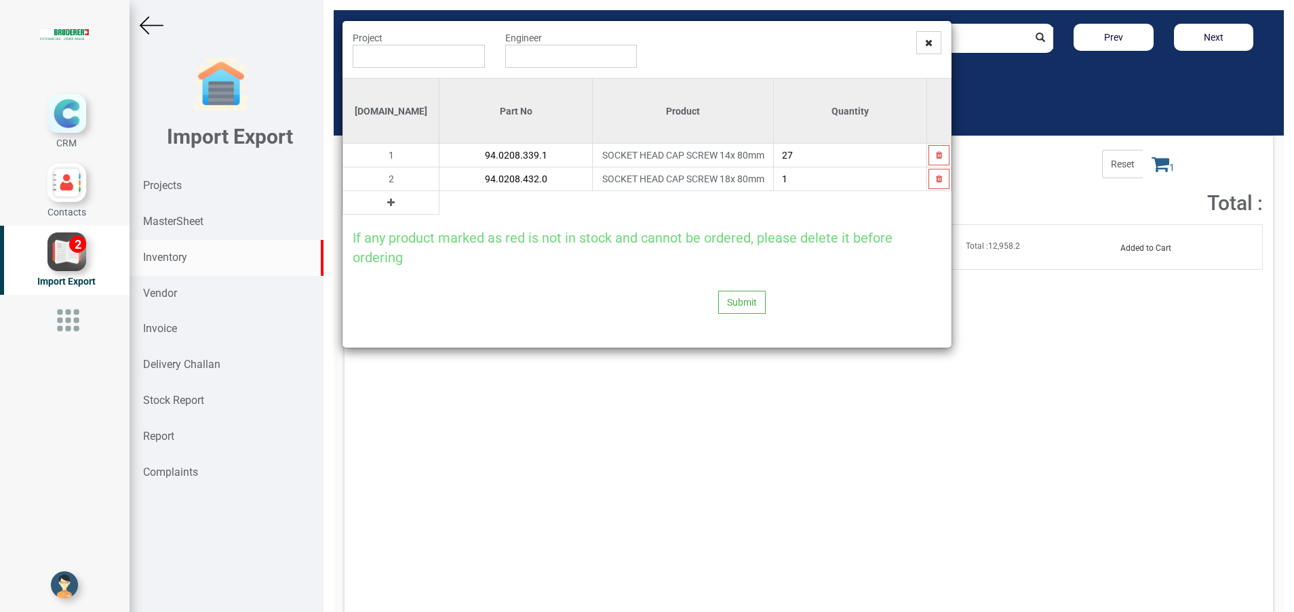
type input "94.0208.432.0"
type input "24"
click at [387, 201] on icon at bounding box center [390, 202] width 7 height 9
click at [439, 203] on input "text" at bounding box center [515, 202] width 153 height 23
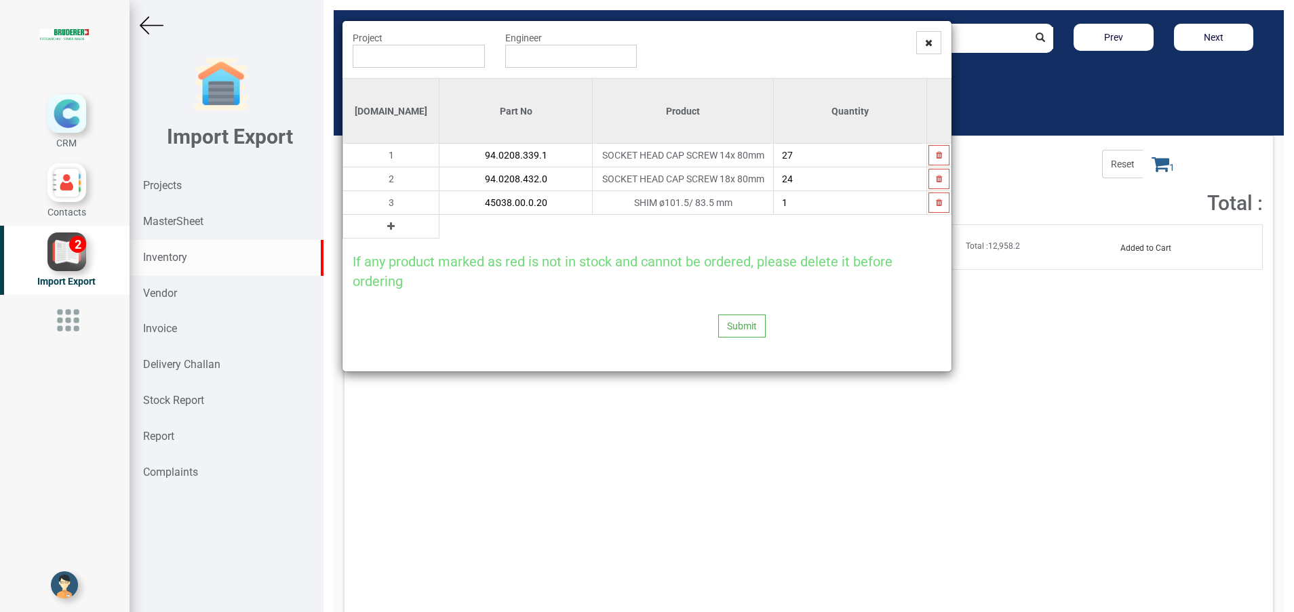
type input "45038.00.0.20"
type input "4"
click at [383, 222] on button at bounding box center [391, 226] width 16 height 15
click at [439, 232] on input "text" at bounding box center [515, 226] width 153 height 23
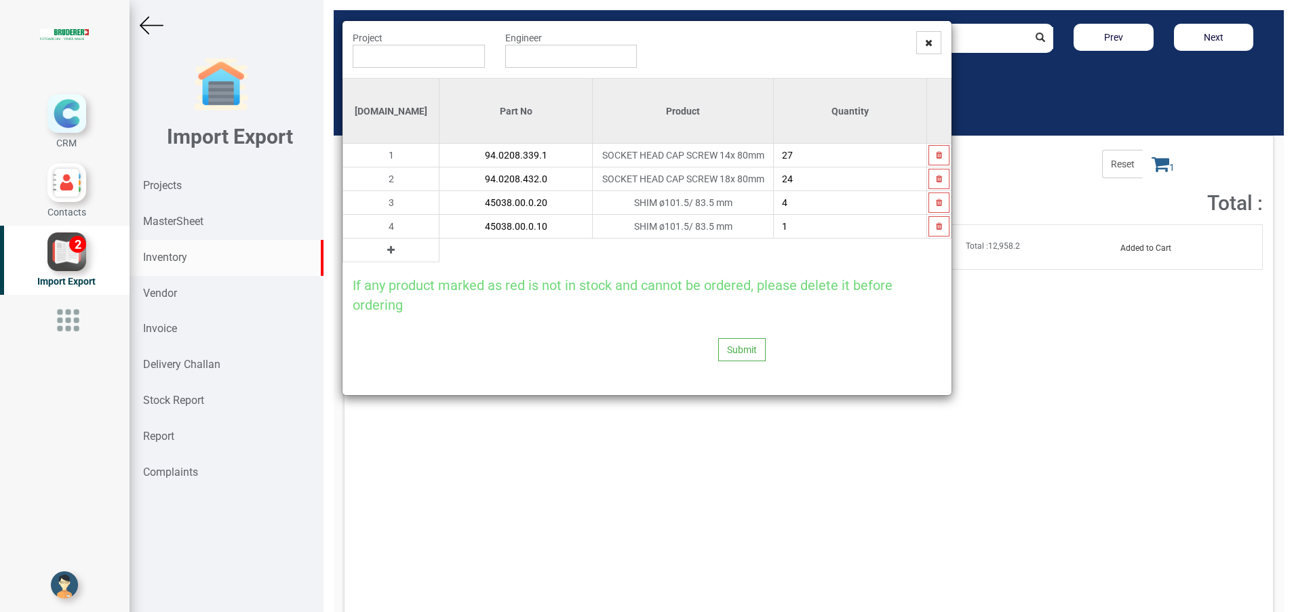
type input "45038.00.0.10"
type input "3"
click at [383, 255] on button at bounding box center [391, 250] width 16 height 15
click at [439, 257] on input "text" at bounding box center [515, 250] width 153 height 23
type input ","
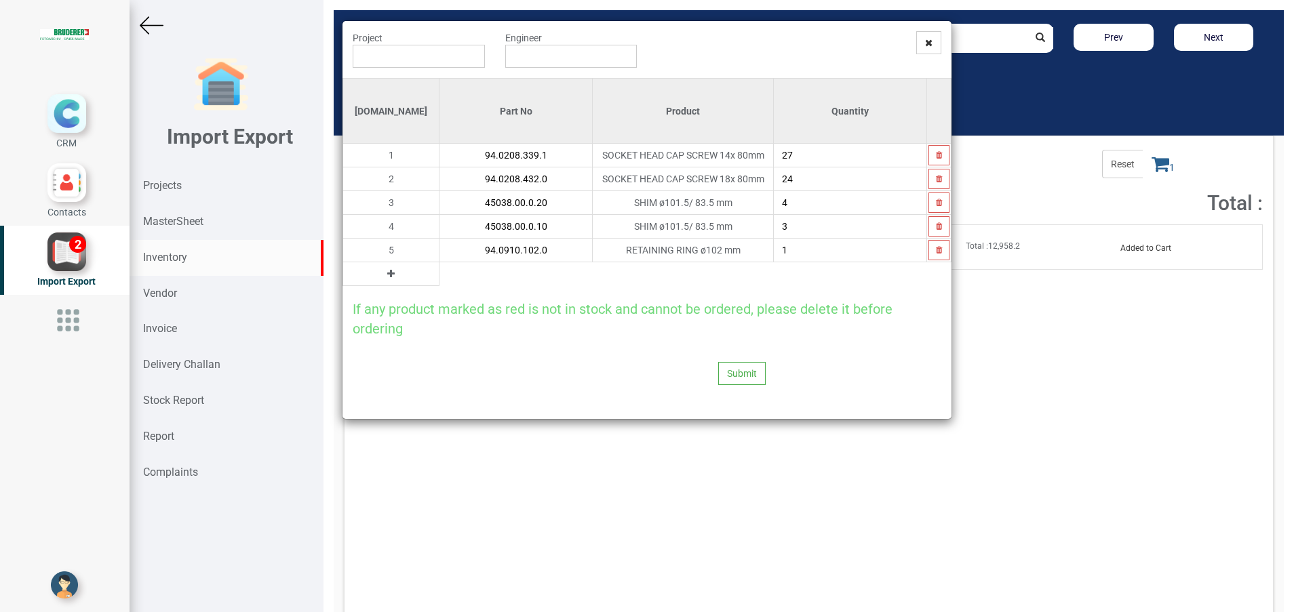
type input "94.0910.102.0"
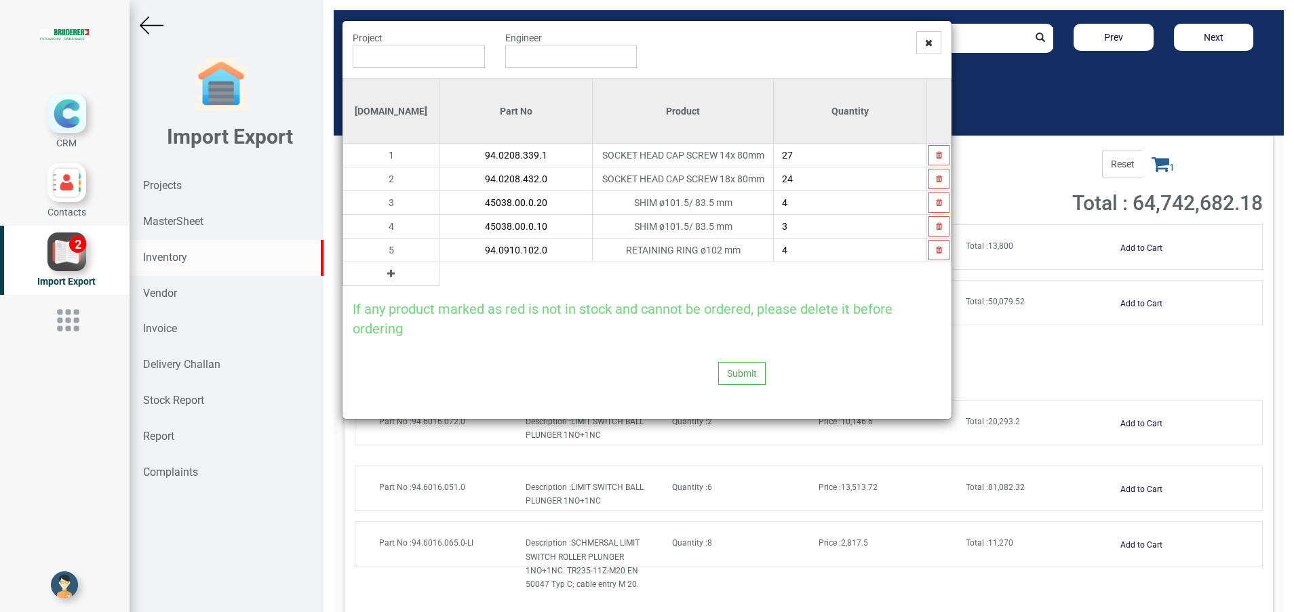
type input "4"
click at [387, 275] on icon at bounding box center [390, 273] width 7 height 9
click at [439, 273] on input "text" at bounding box center [515, 273] width 153 height 23
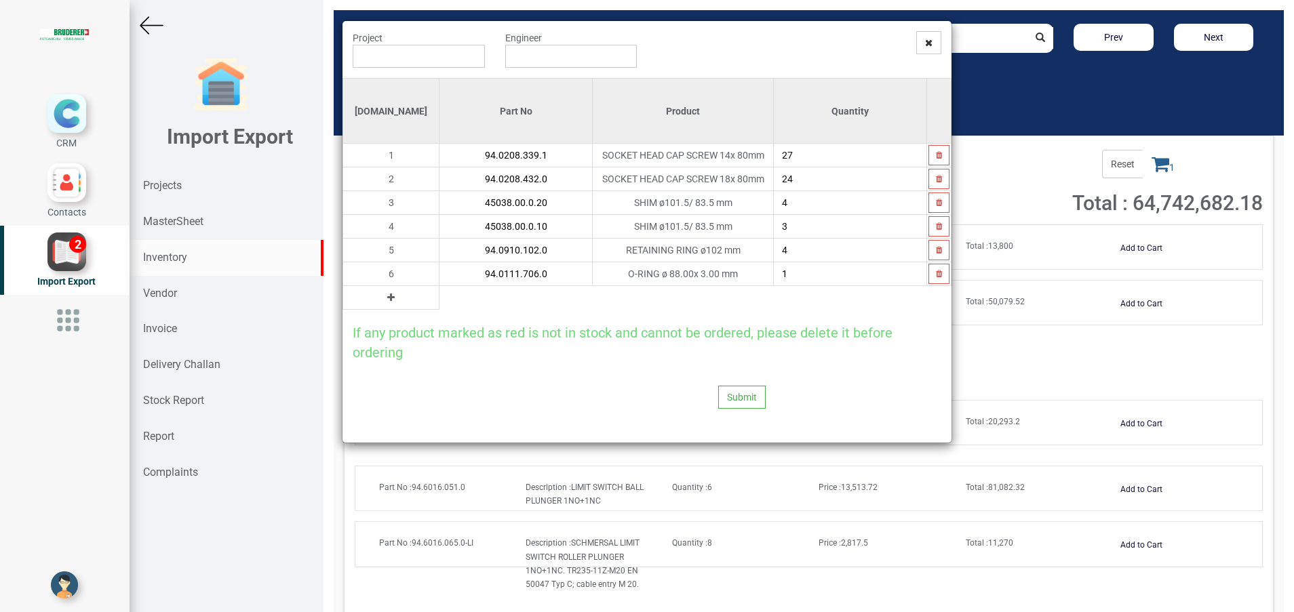
type input "94.0111.706.0"
type input "4"
click at [387, 301] on icon at bounding box center [390, 297] width 7 height 9
click at [439, 295] on input "text" at bounding box center [515, 297] width 153 height 23
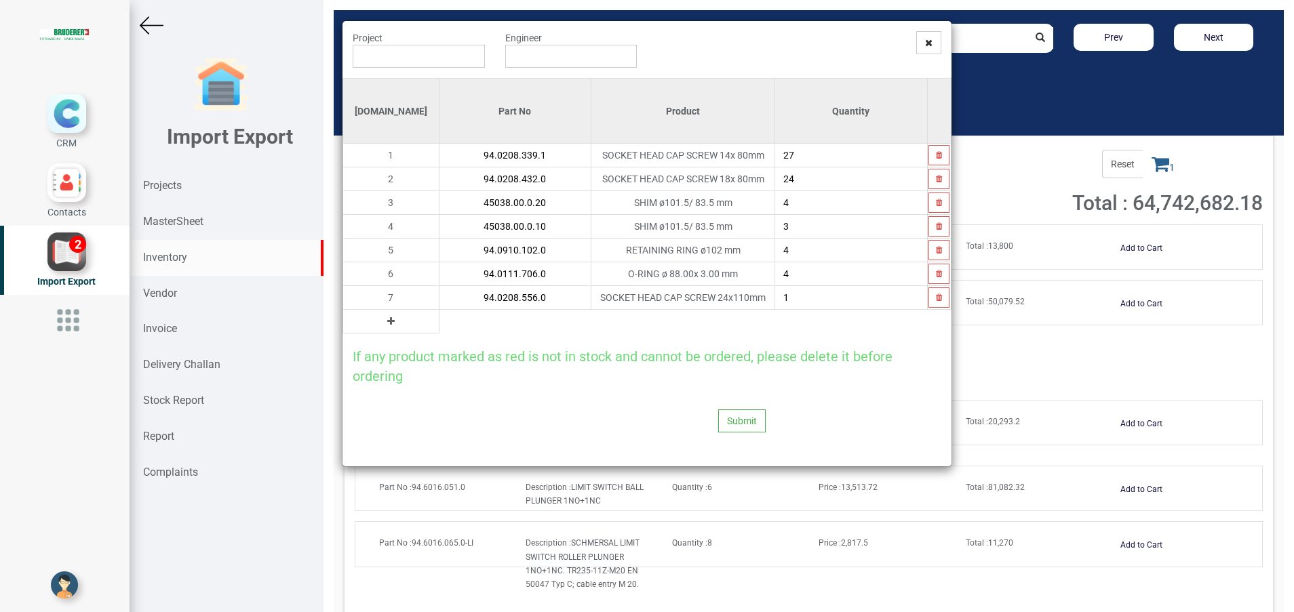
type input "94.0208.556.0"
type input "4"
click at [387, 322] on icon at bounding box center [390, 321] width 7 height 9
click at [439, 322] on input "text" at bounding box center [515, 321] width 152 height 23
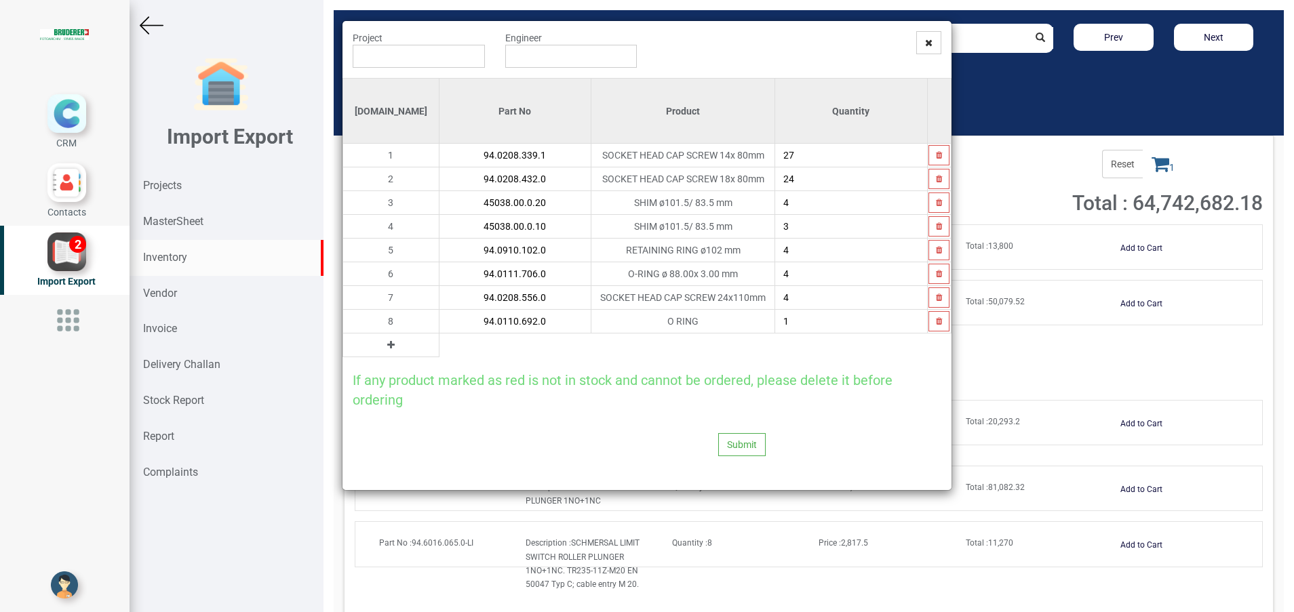
type input "94.0110.692.0"
type input "4"
click at [387, 342] on icon at bounding box center [390, 344] width 7 height 9
click at [439, 344] on input "text" at bounding box center [515, 345] width 152 height 23
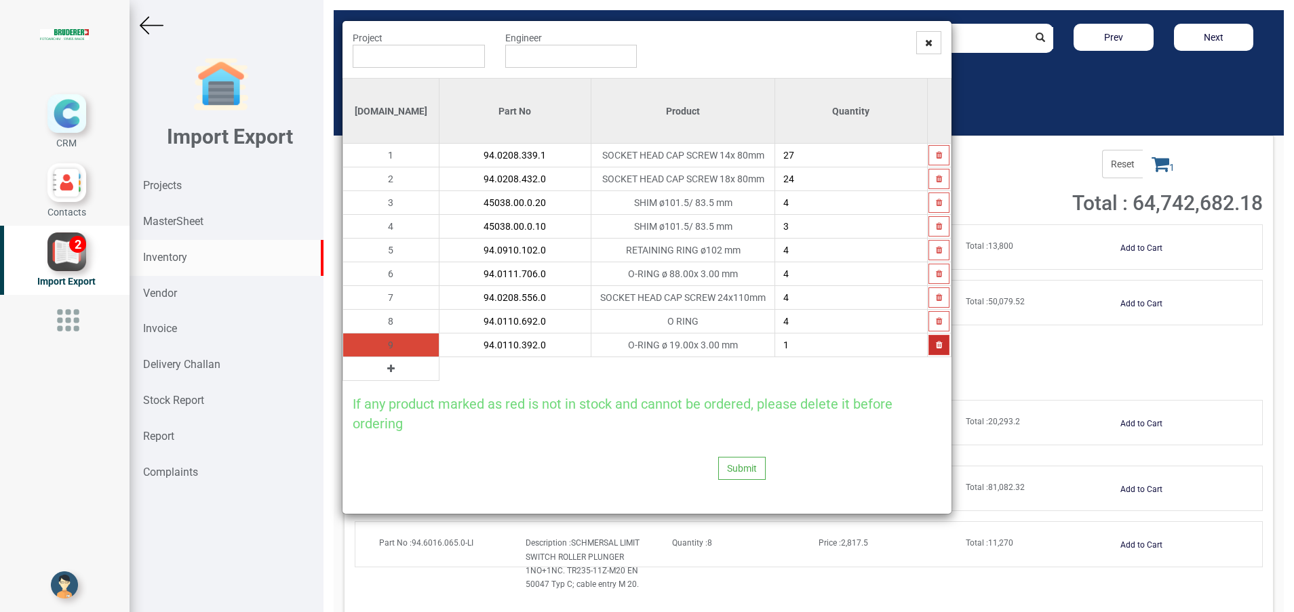
type input "94.0110.392.0"
click at [938, 340] on button "button" at bounding box center [938, 345] width 21 height 20
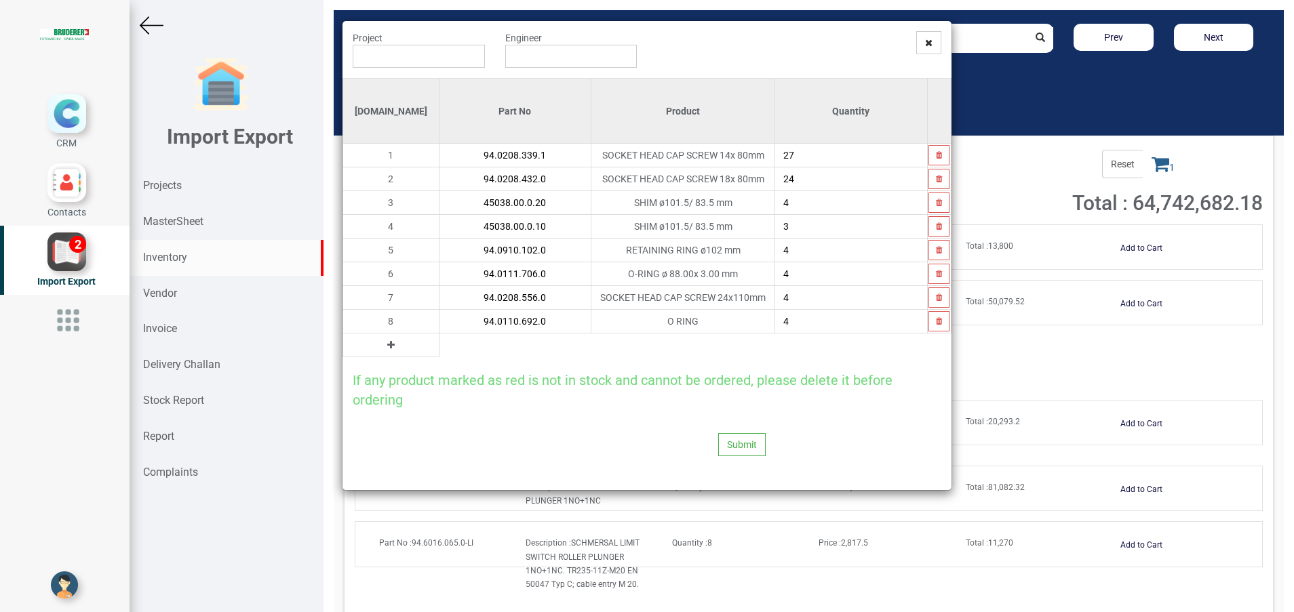
click at [387, 348] on icon at bounding box center [390, 344] width 7 height 9
click at [439, 351] on input "text" at bounding box center [515, 345] width 152 height 23
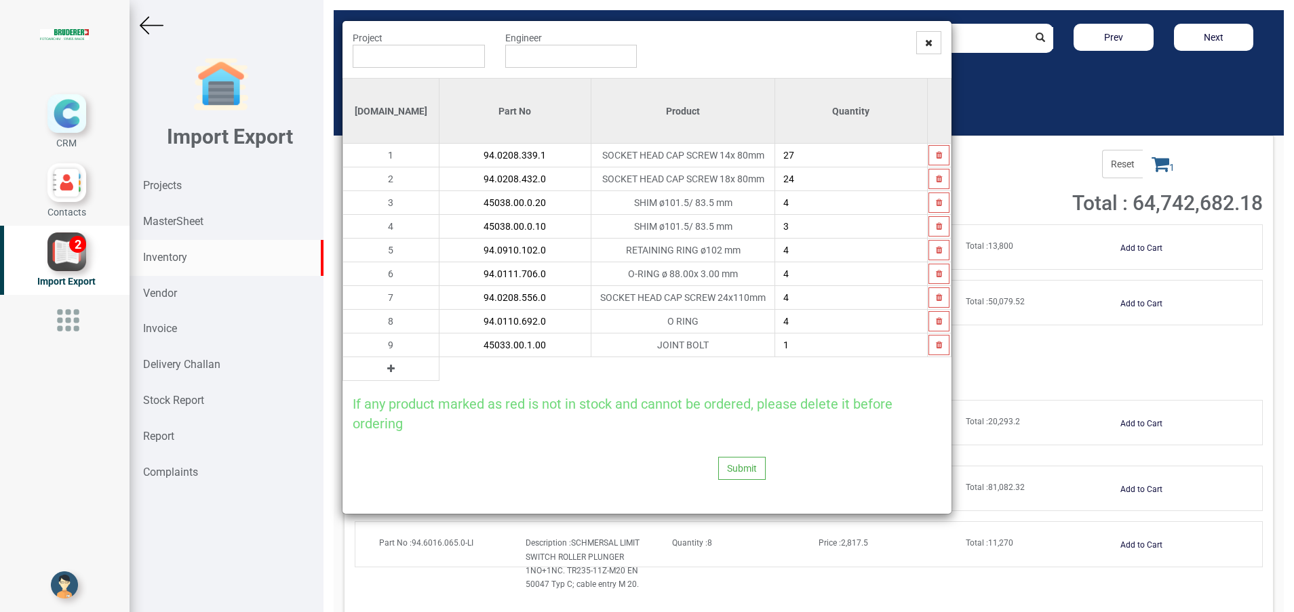
type input "45033.00.1.00"
type input "2"
click at [387, 368] on icon at bounding box center [390, 368] width 7 height 9
click at [439, 372] on input "text" at bounding box center [515, 368] width 152 height 23
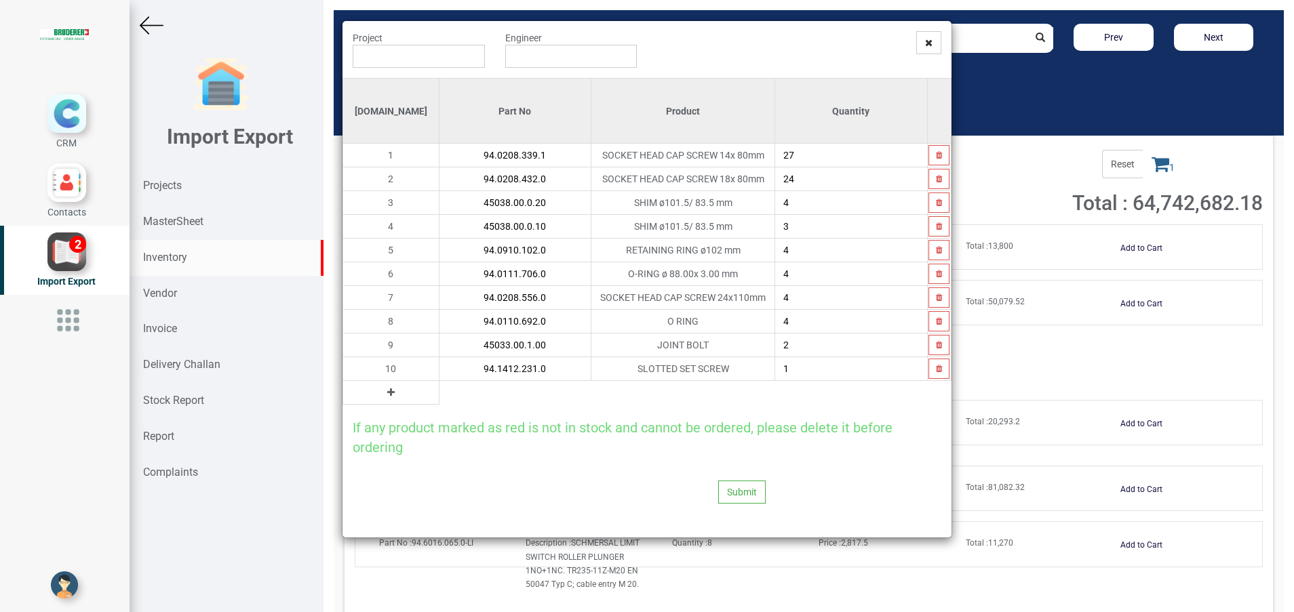
type input "94.1412.231.0"
type input "4"
click at [387, 393] on icon at bounding box center [390, 392] width 7 height 9
click at [441, 399] on input "text" at bounding box center [515, 392] width 152 height 23
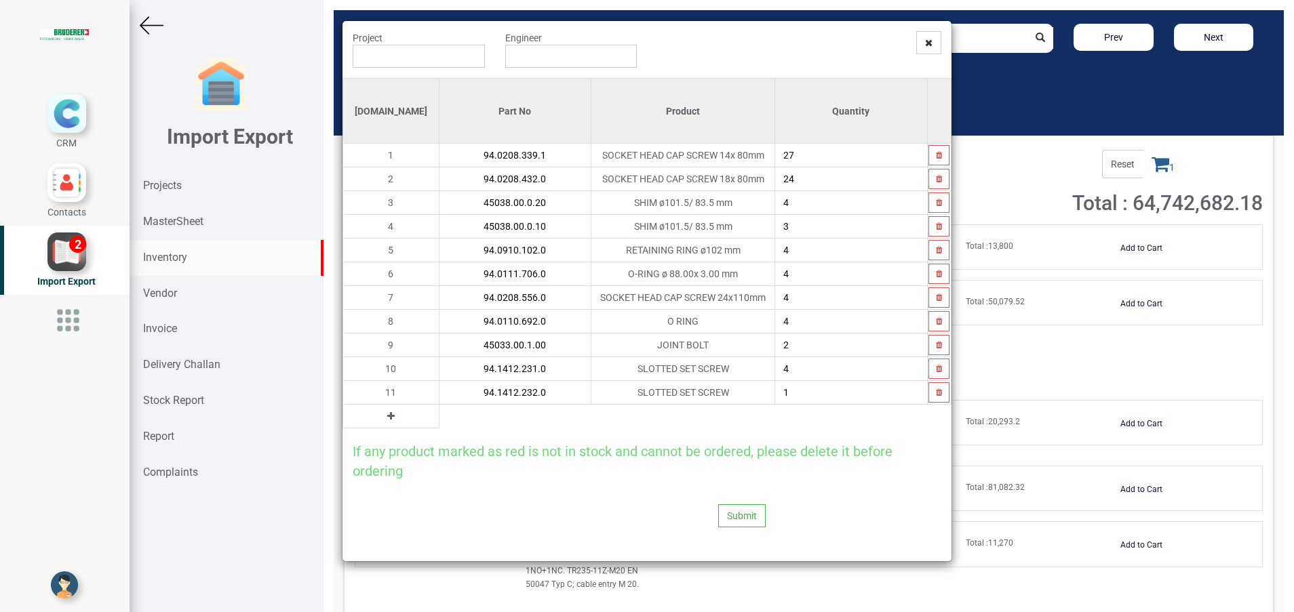
type input "94.1412.232.0"
type input "4"
click at [383, 410] on button at bounding box center [391, 416] width 16 height 15
click at [444, 420] on input "text" at bounding box center [515, 416] width 152 height 23
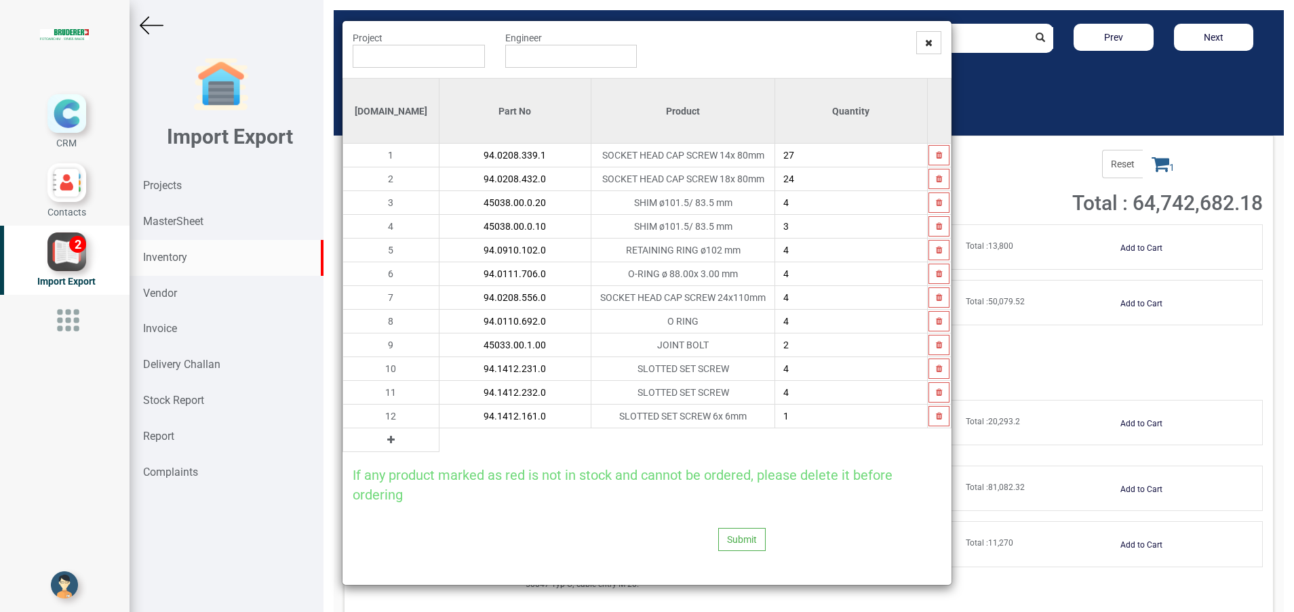
type input "94.1412.161.0"
type input "4"
click at [387, 440] on icon at bounding box center [390, 439] width 7 height 9
click at [439, 440] on input "text" at bounding box center [515, 440] width 152 height 23
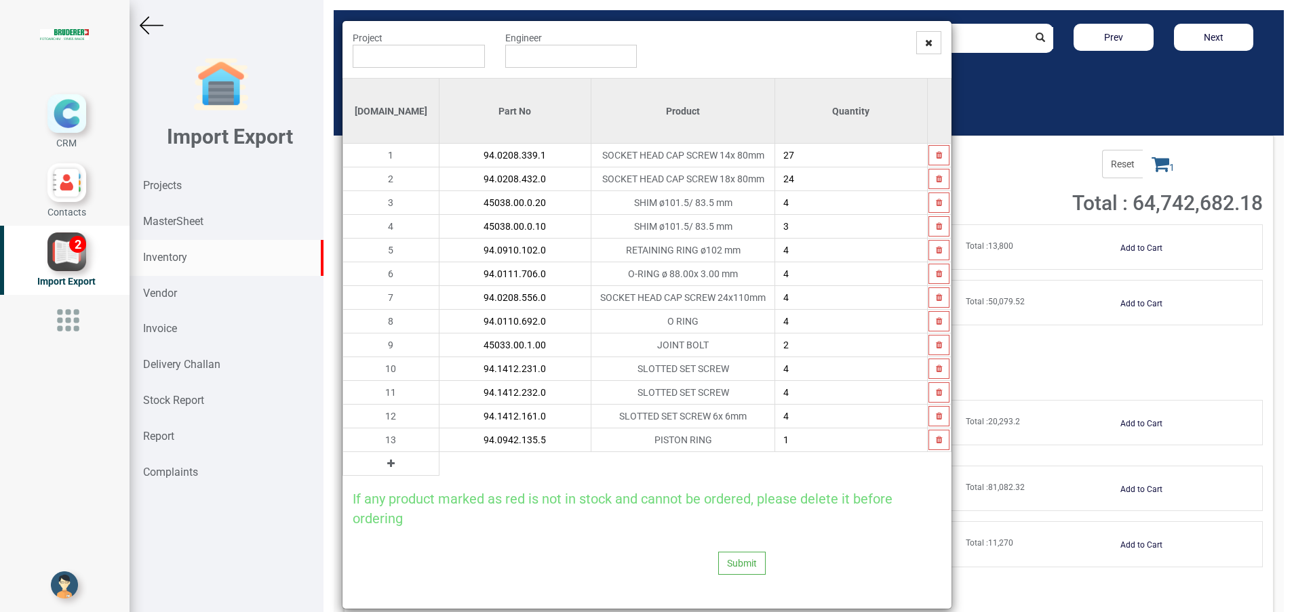
type input "94.0942.135.5"
type input "6"
click at [383, 467] on button at bounding box center [391, 463] width 16 height 15
click at [439, 465] on input "text" at bounding box center [515, 463] width 152 height 23
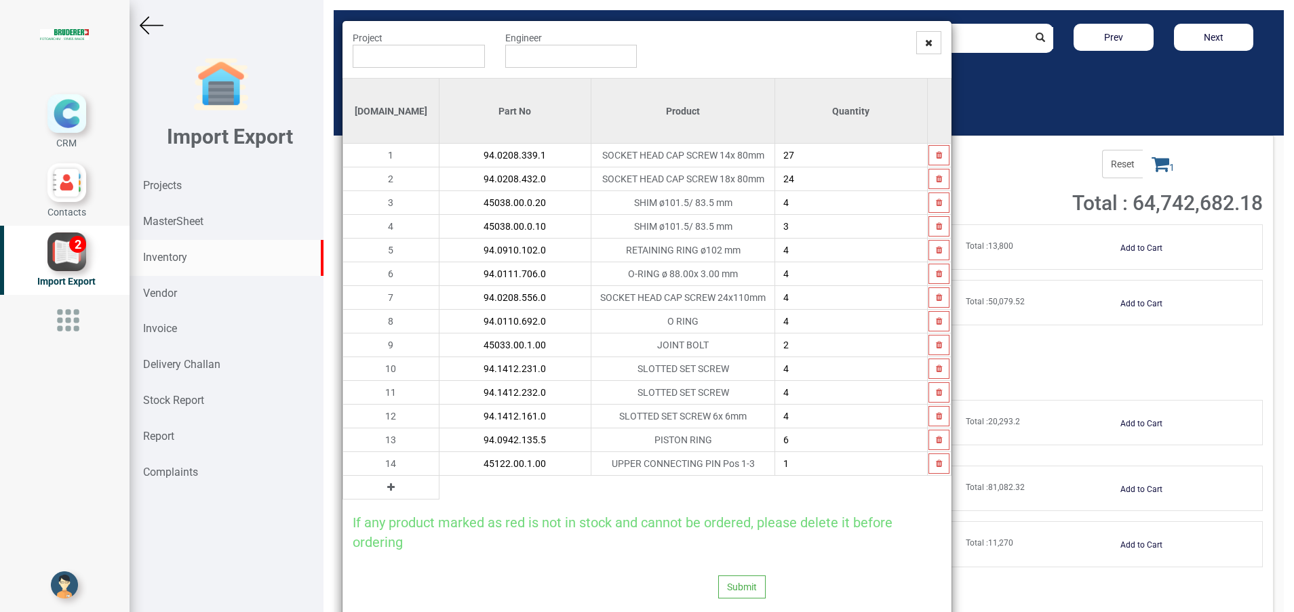
type input "45122.00.1.00"
type input "2"
click at [387, 483] on icon at bounding box center [390, 487] width 7 height 9
click at [439, 487] on input "text" at bounding box center [515, 487] width 152 height 23
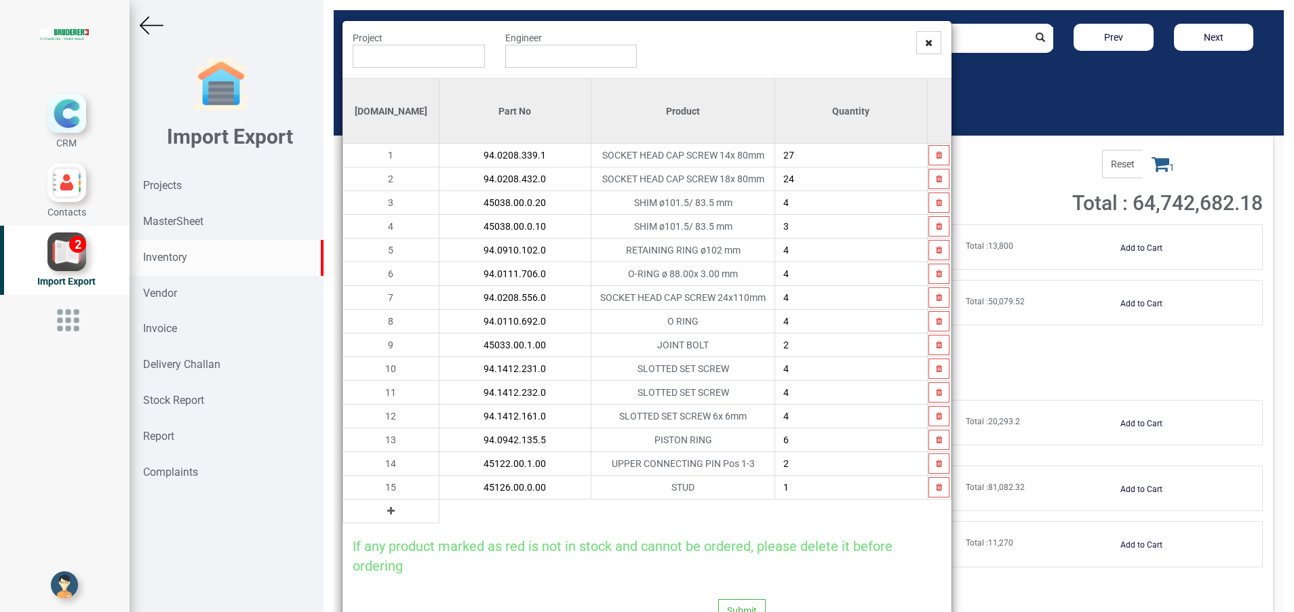
type input "45126.00.0.00"
type input "2"
click at [387, 513] on icon at bounding box center [390, 511] width 7 height 9
click at [439, 511] on input "text" at bounding box center [515, 511] width 152 height 23
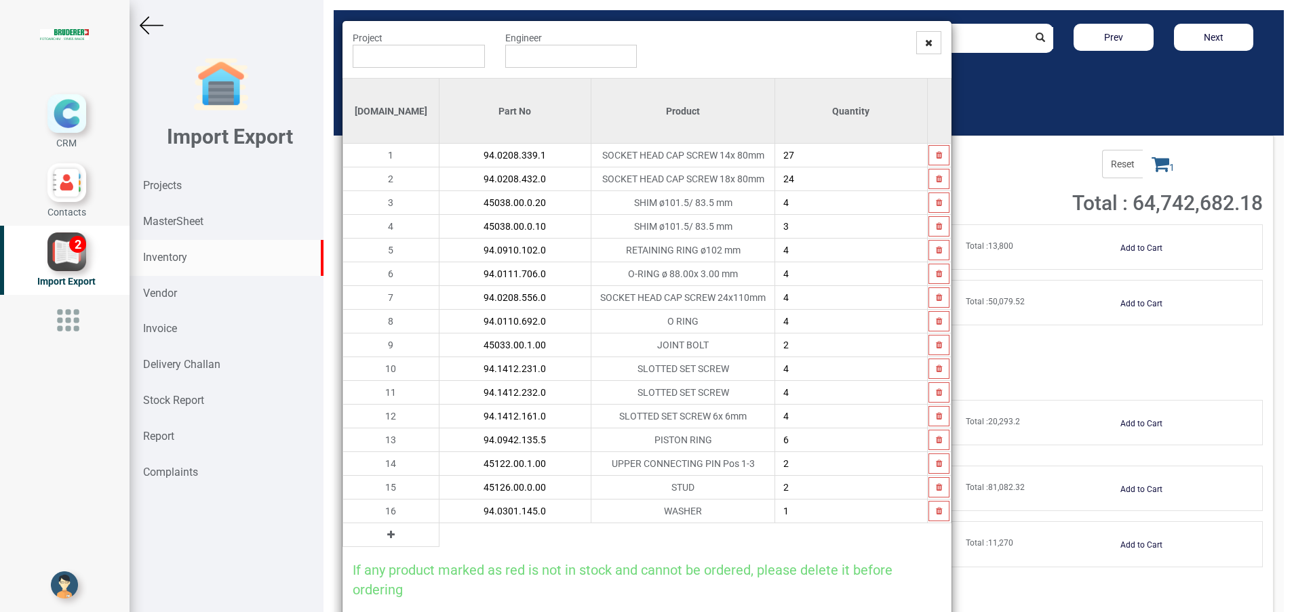
type input "94.0301.145.0"
type input "8"
click at [383, 532] on button at bounding box center [391, 535] width 16 height 15
click at [439, 538] on input "text" at bounding box center [515, 535] width 152 height 23
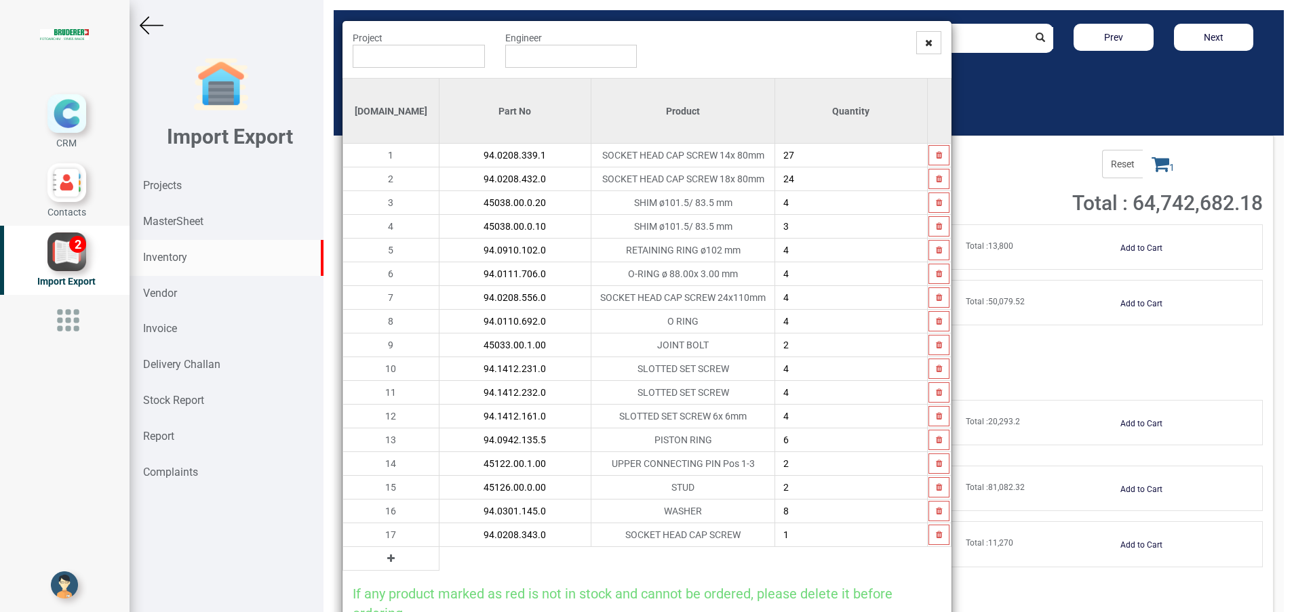
type input "94.0208.343.0"
type input "8"
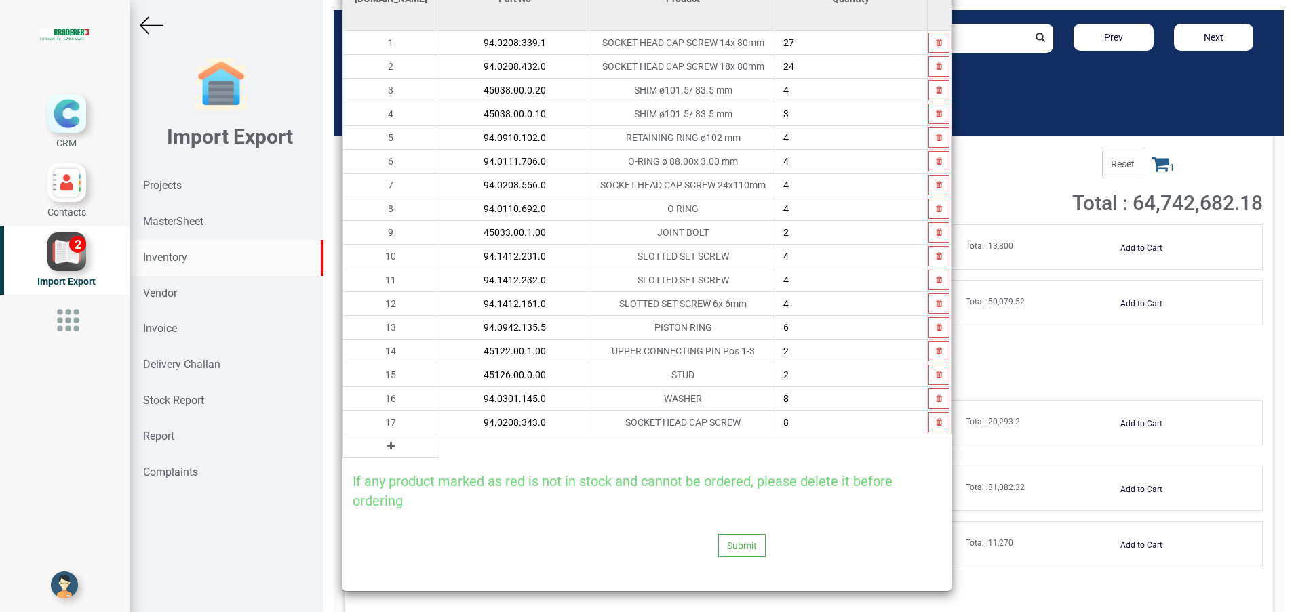
click at [387, 443] on icon at bounding box center [390, 445] width 7 height 9
click at [439, 448] on input "text" at bounding box center [515, 446] width 152 height 23
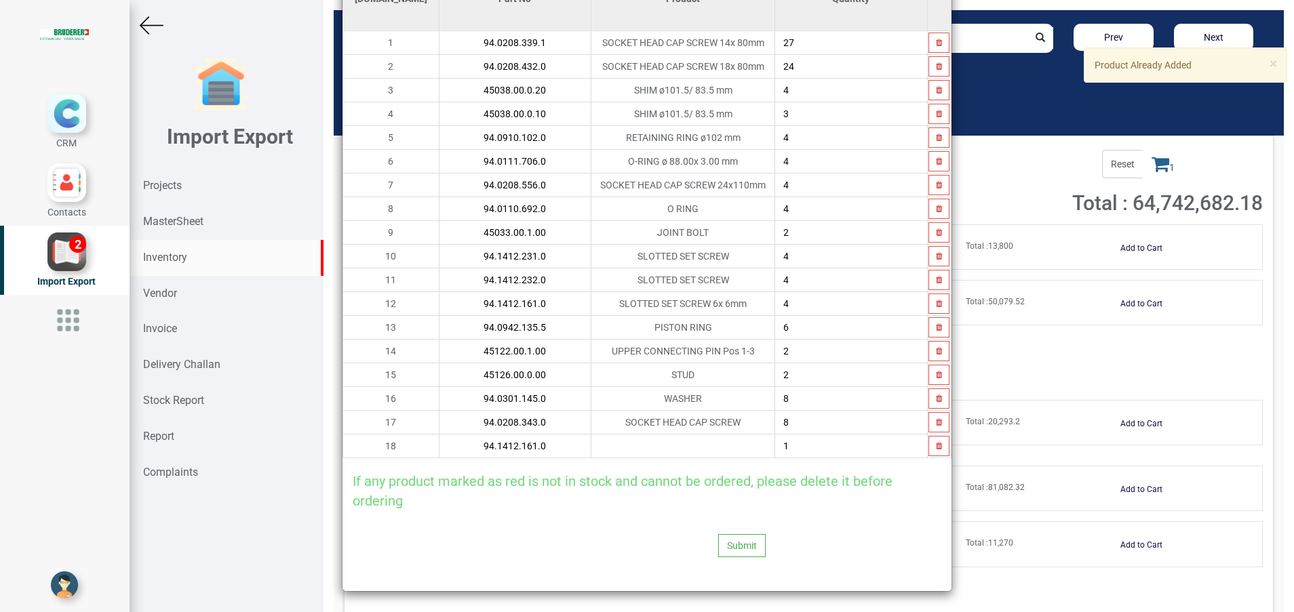
type input "94.1412.161.0"
click at [783, 303] on input "4" at bounding box center [851, 303] width 152 height 23
type input "12"
click at [928, 454] on button "button" at bounding box center [938, 446] width 21 height 20
click at [387, 443] on icon at bounding box center [390, 445] width 7 height 9
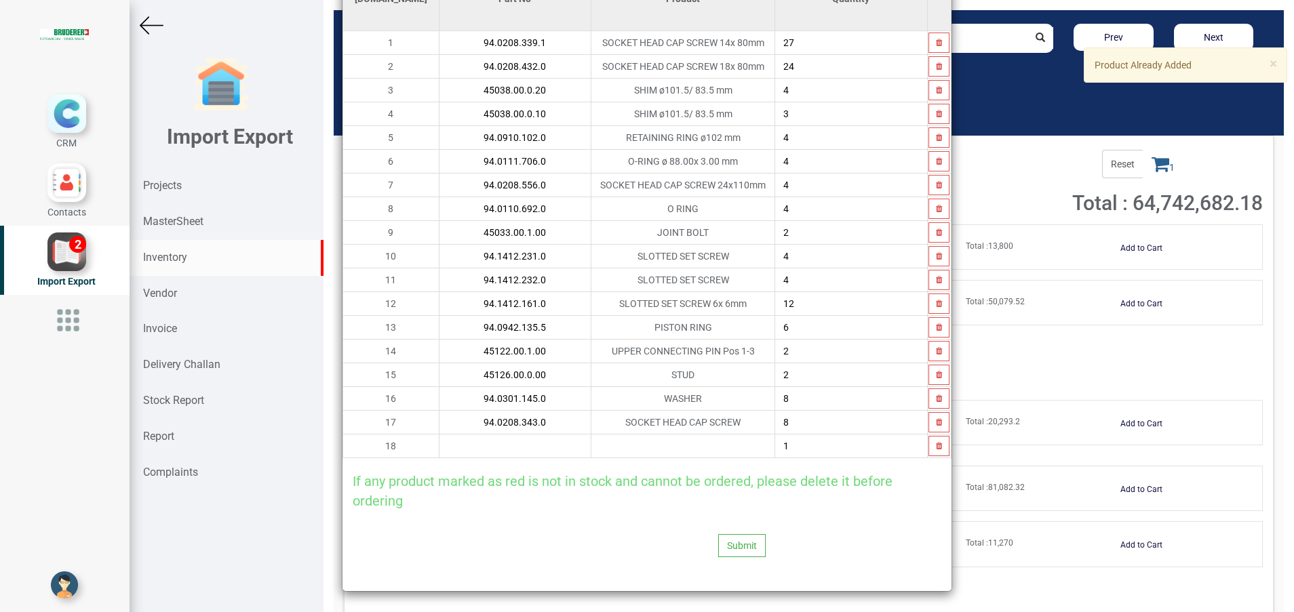
click at [439, 443] on input "text" at bounding box center [515, 446] width 152 height 23
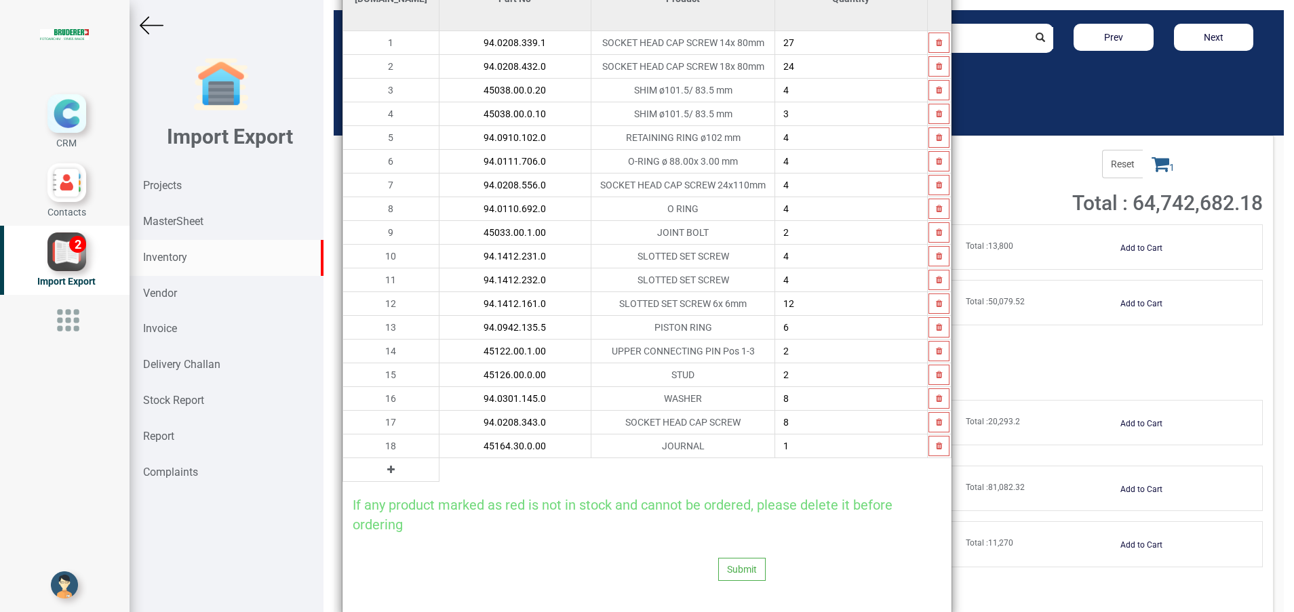
type input "45164.30.0.00"
type input "4"
click at [387, 471] on icon at bounding box center [390, 469] width 7 height 9
click at [439, 475] on input "text" at bounding box center [515, 469] width 152 height 23
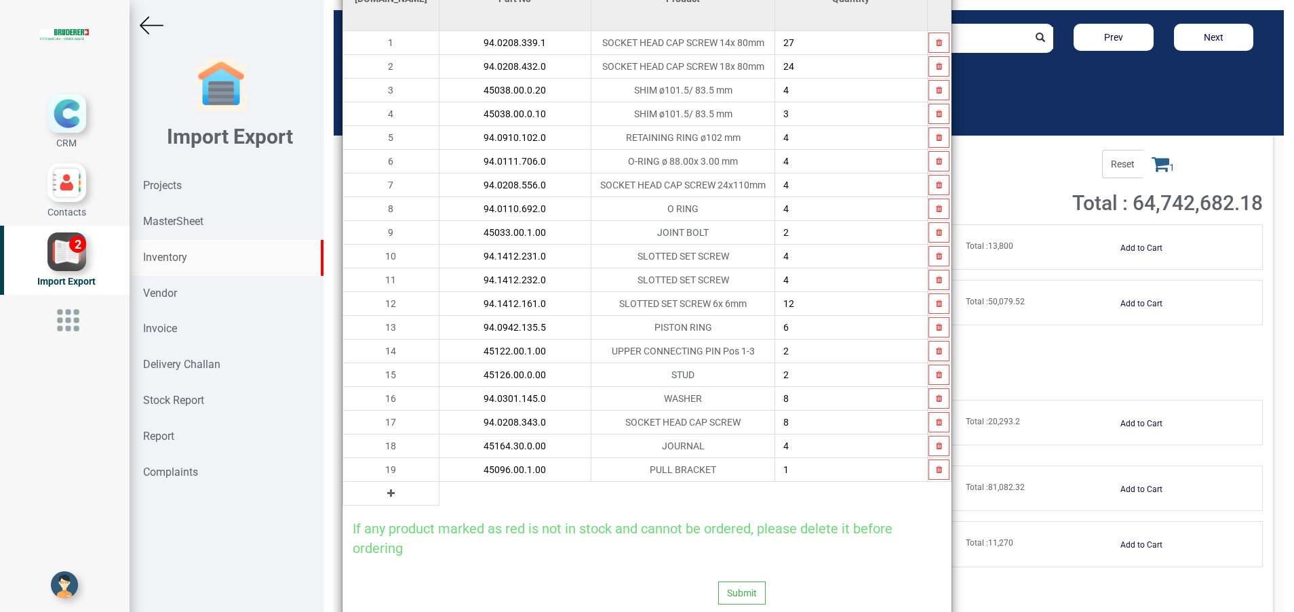
type input "45096.00.1.00"
type input "4"
click at [387, 489] on icon at bounding box center [390, 493] width 7 height 9
click at [439, 488] on input "text" at bounding box center [515, 493] width 152 height 23
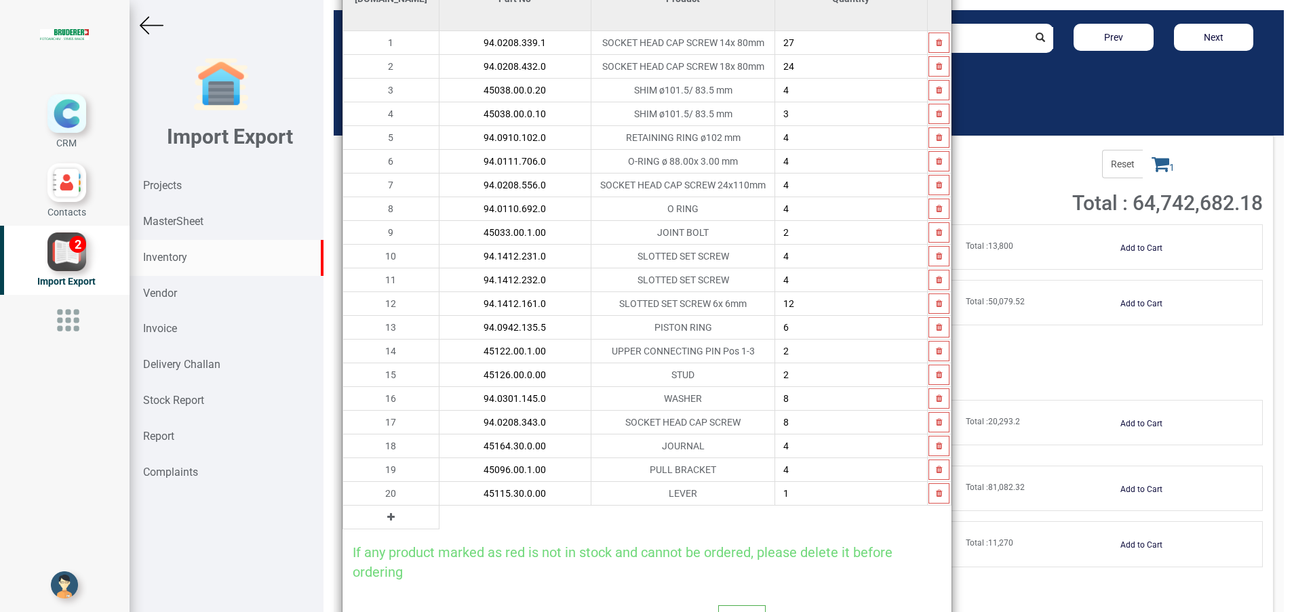
type input "45115.30.0.00"
type input "2"
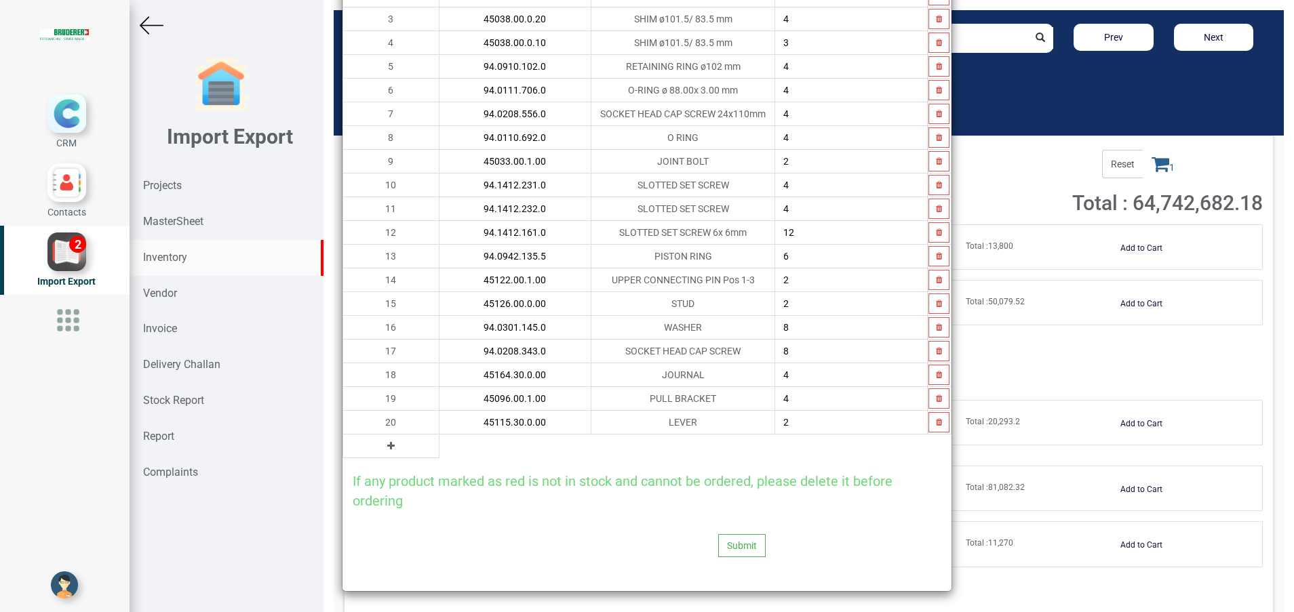
click at [387, 443] on icon at bounding box center [390, 445] width 7 height 9
click at [439, 443] on input "text" at bounding box center [515, 446] width 152 height 23
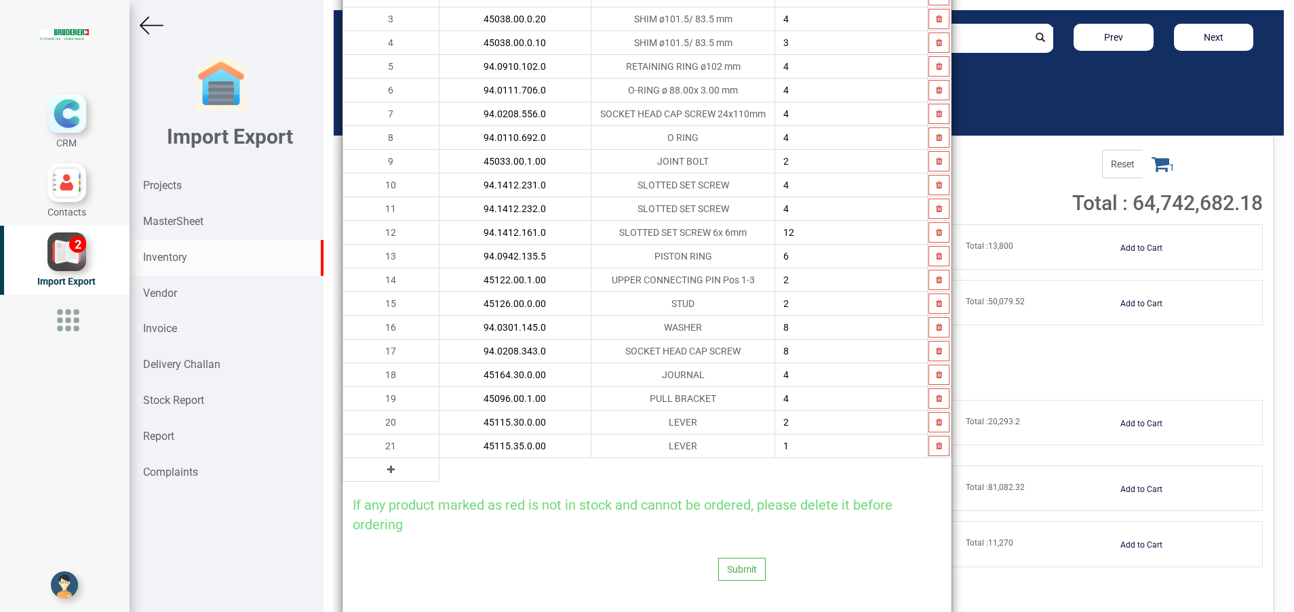
type input "45115.35.0.00"
click at [387, 471] on icon at bounding box center [390, 469] width 7 height 9
click at [467, 468] on input "text" at bounding box center [515, 469] width 152 height 23
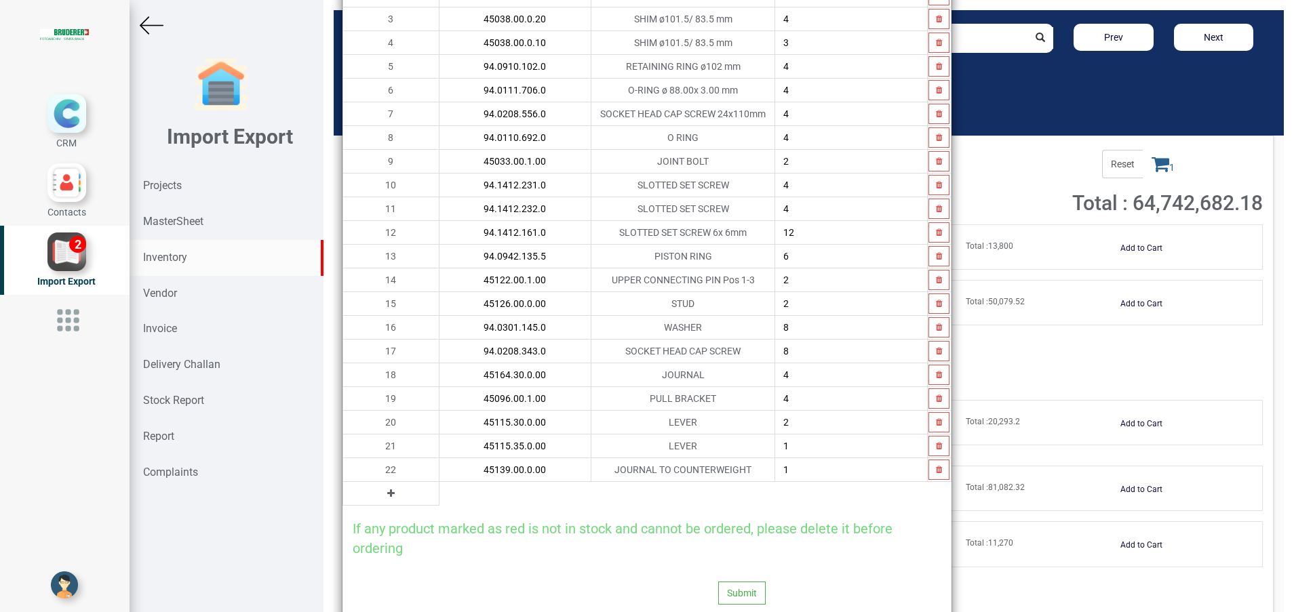
type input "45139.00.0.00"
type input "4"
click at [387, 492] on icon at bounding box center [390, 493] width 7 height 9
click at [439, 495] on input "text" at bounding box center [515, 493] width 152 height 23
type input "45126.00.0.00"
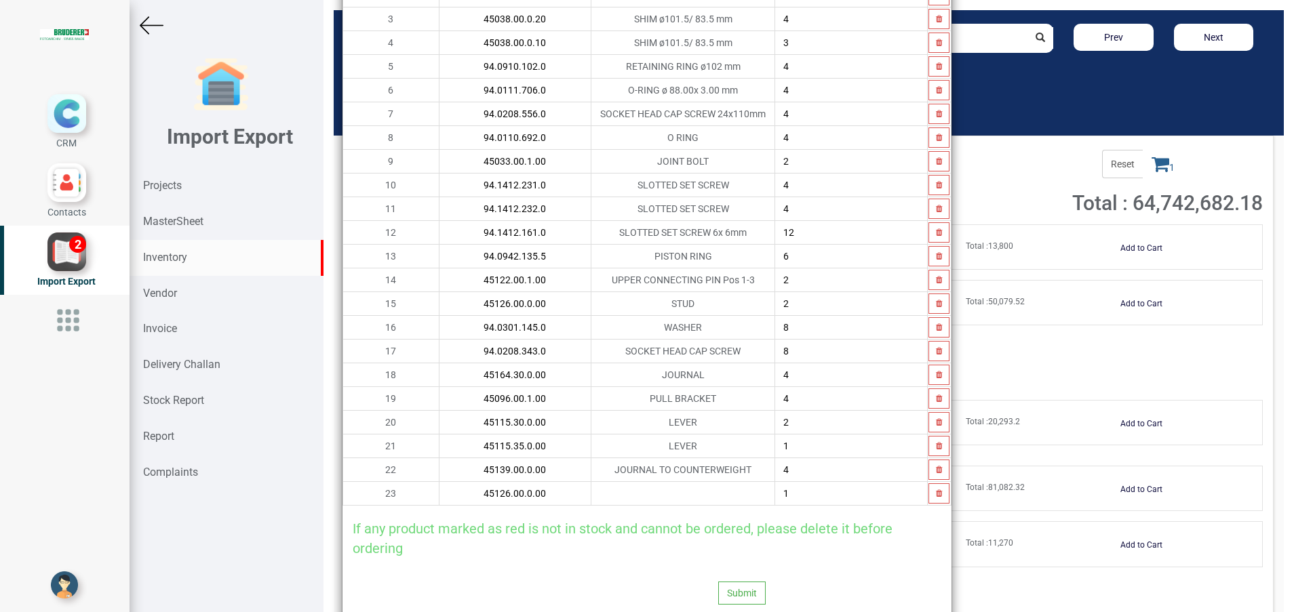
click at [810, 309] on input "2" at bounding box center [851, 303] width 152 height 23
type input "4"
type input "3"
type input "2"
type input "4"
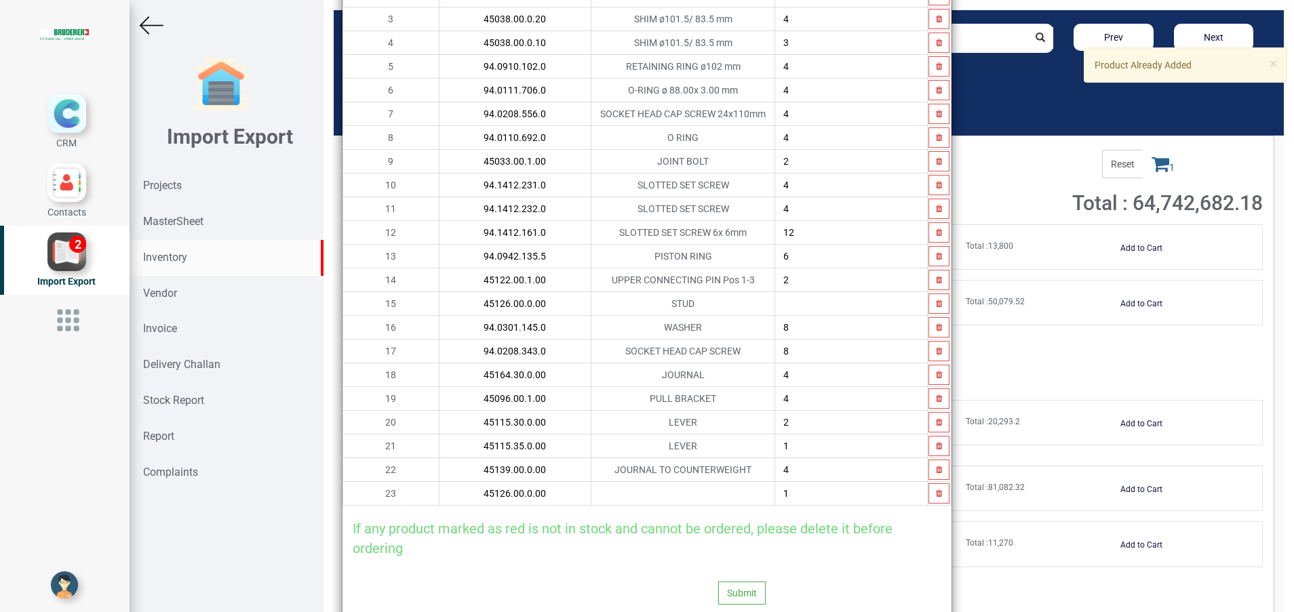
type input "2"
type input "3"
type input "2"
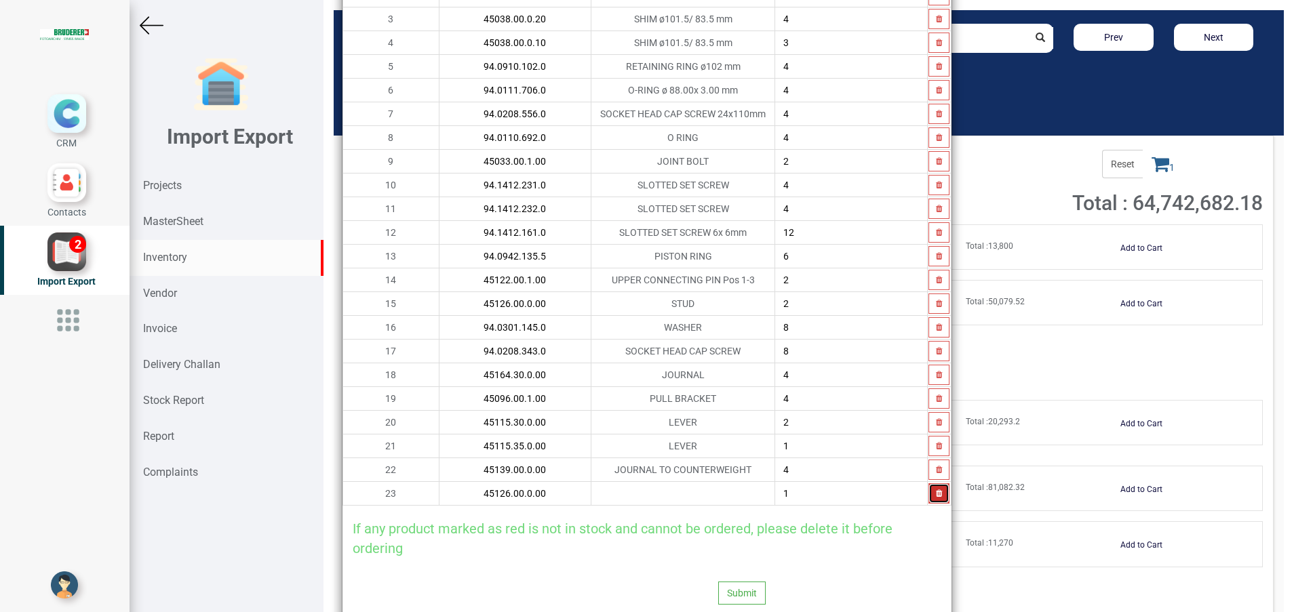
click at [930, 498] on button "button" at bounding box center [938, 494] width 21 height 20
click at [387, 496] on icon at bounding box center [390, 493] width 7 height 9
click at [439, 490] on input "text" at bounding box center [515, 493] width 152 height 23
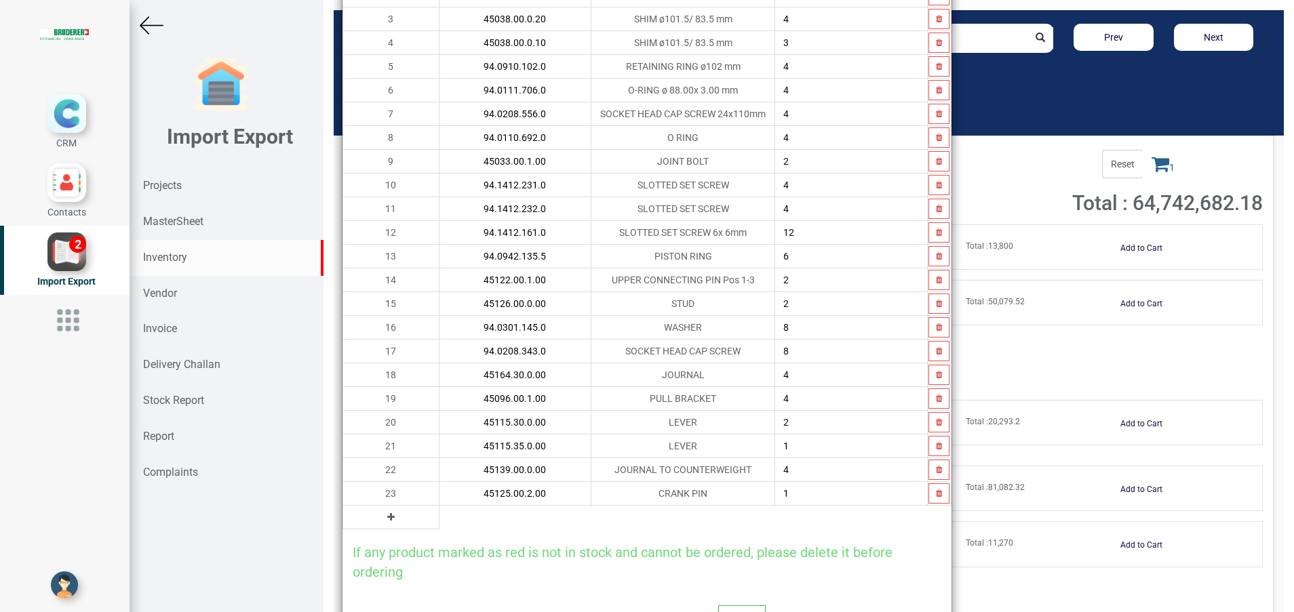
type input "45125.00.2.00"
type input "4"
click at [383, 514] on button at bounding box center [391, 517] width 16 height 15
click at [439, 526] on input "text" at bounding box center [515, 517] width 152 height 23
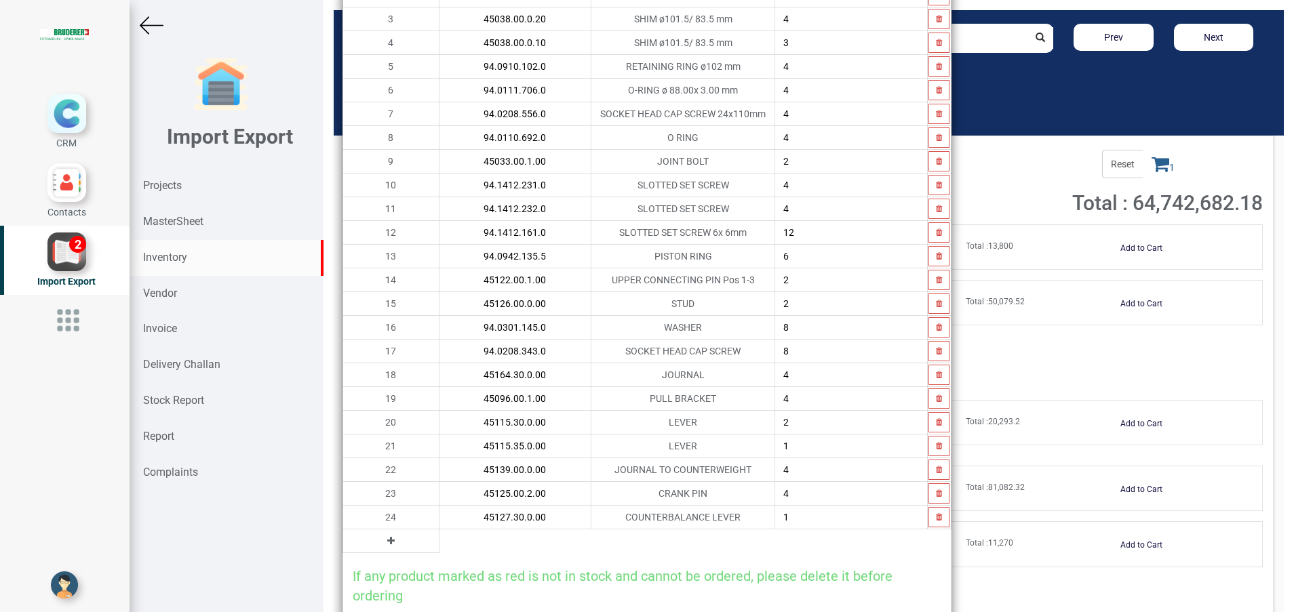
type input "45127.30.0.00"
type input "4"
click at [383, 545] on button at bounding box center [391, 541] width 16 height 15
click at [439, 541] on input "text" at bounding box center [515, 541] width 152 height 23
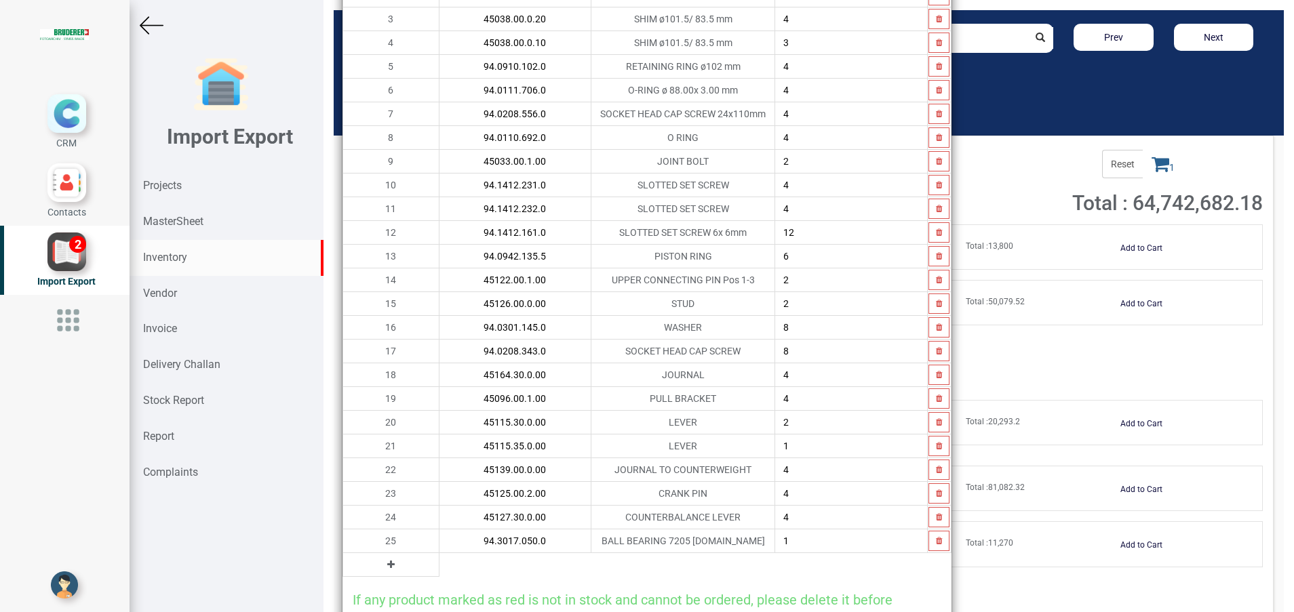
type input "94.3017.050.0"
type input "2"
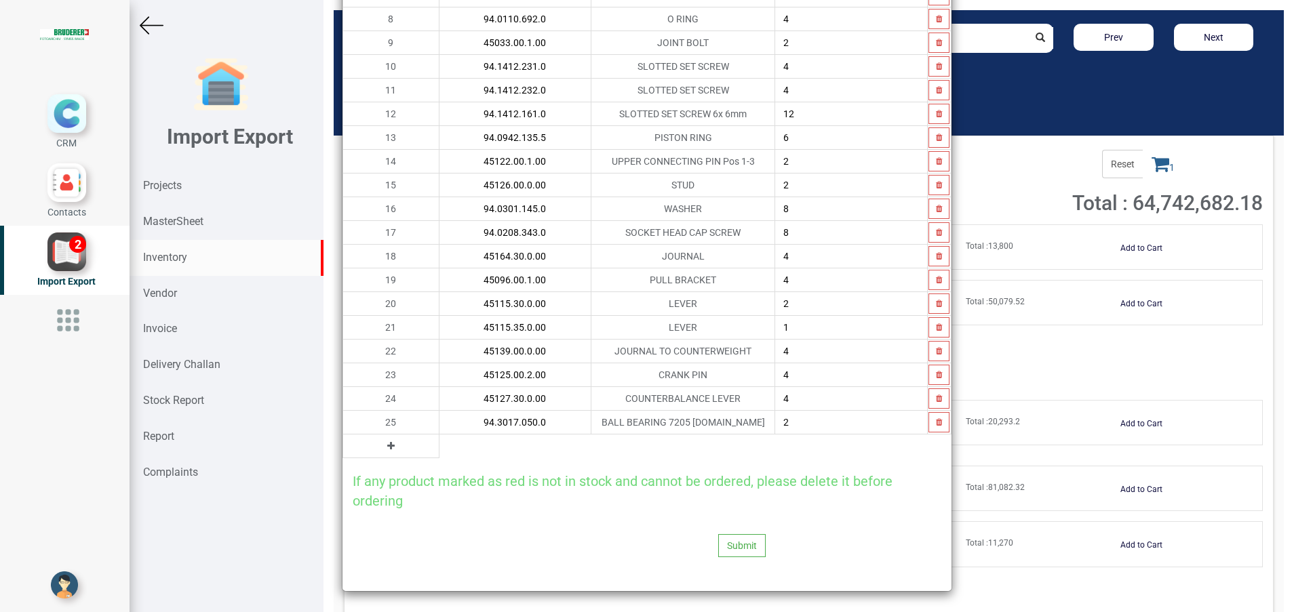
click at [387, 442] on icon at bounding box center [390, 445] width 7 height 9
click at [442, 448] on input "text" at bounding box center [515, 446] width 152 height 23
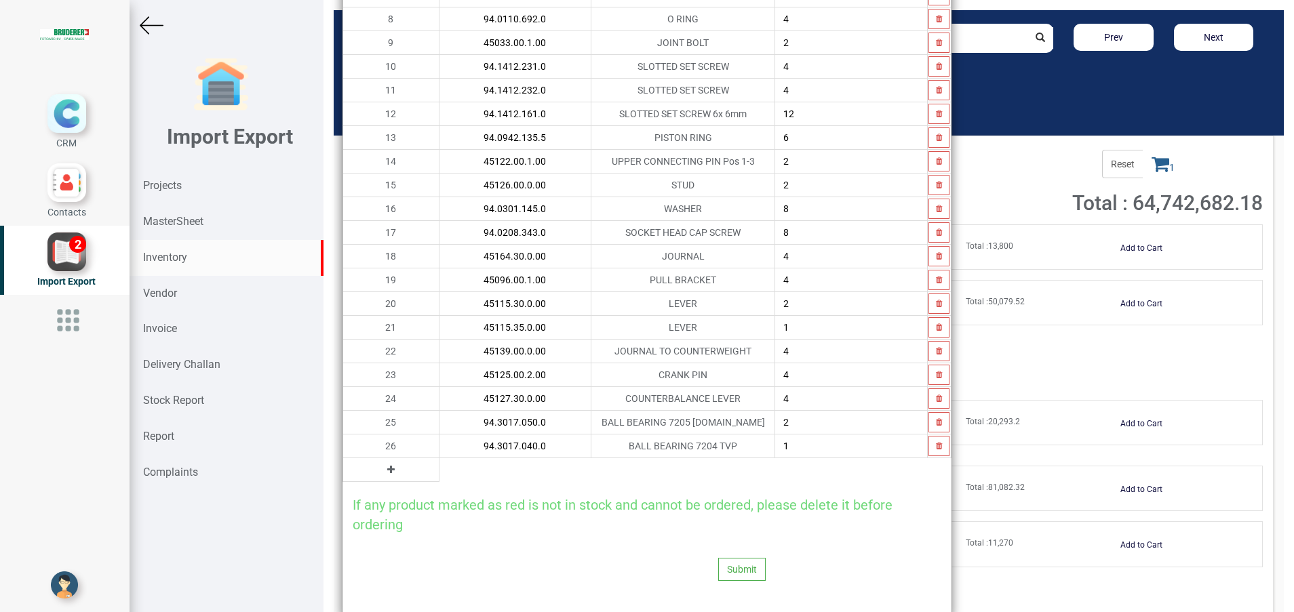
type input "94.3017.040.0"
type input "2"
click at [383, 475] on button at bounding box center [391, 470] width 16 height 15
click at [439, 475] on input "text" at bounding box center [515, 469] width 152 height 23
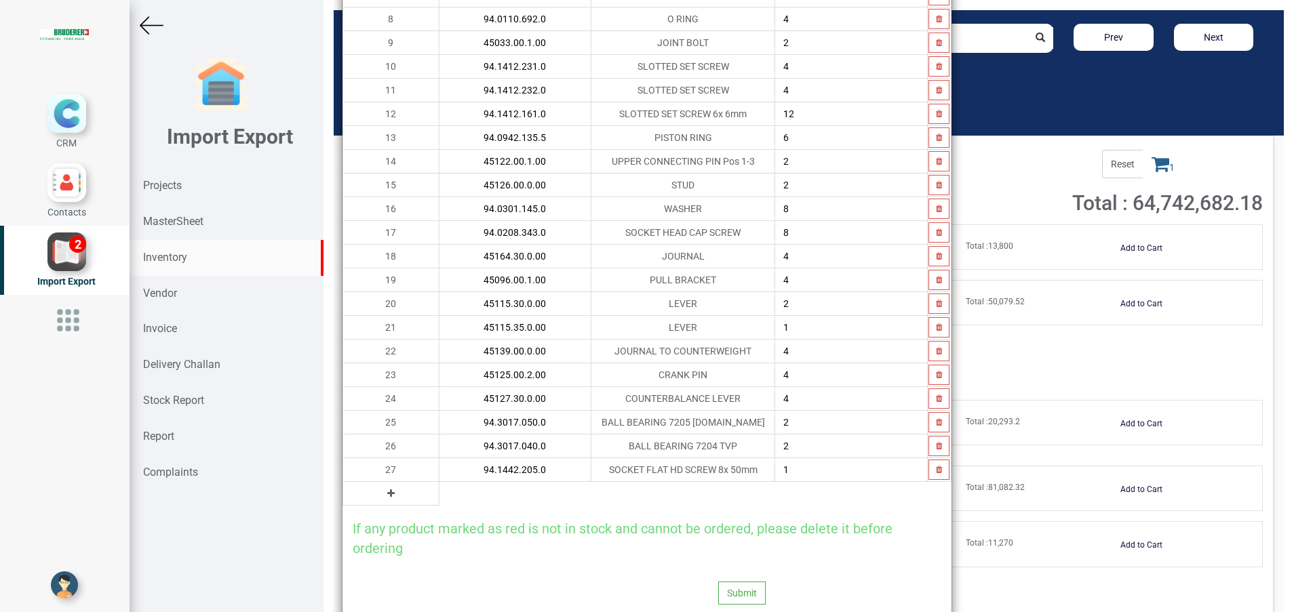
type input "94.1442.205.0"
type input "2"
click at [387, 490] on icon at bounding box center [390, 493] width 7 height 9
click at [439, 498] on input "text" at bounding box center [515, 493] width 152 height 23
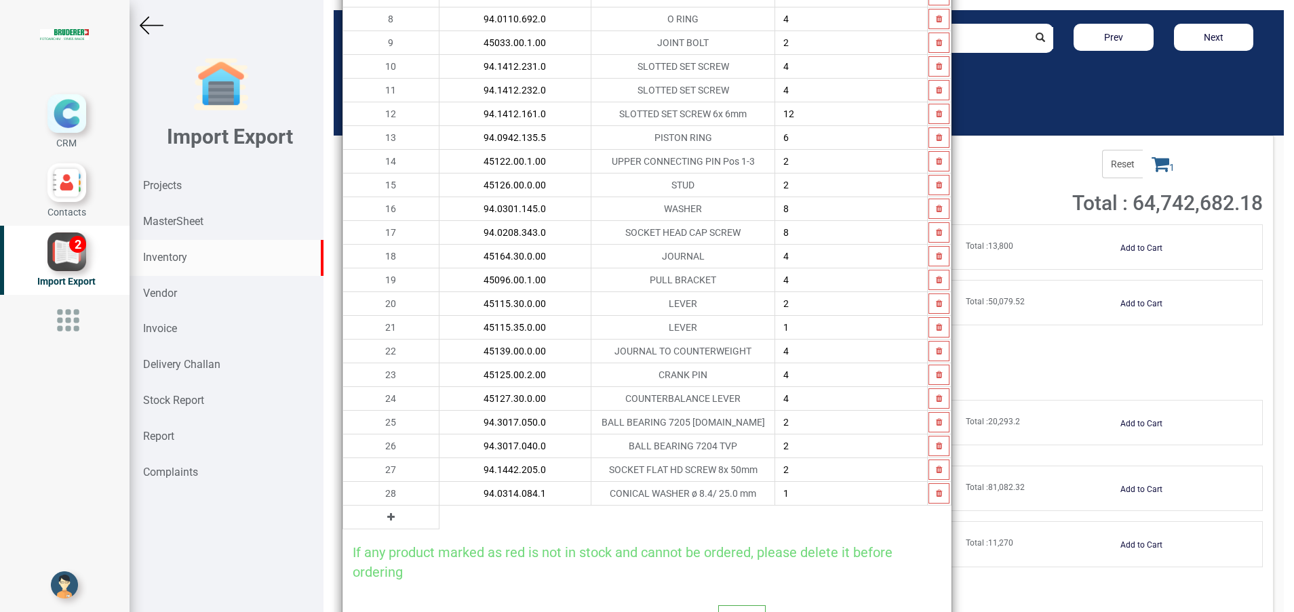
type input "94.0314.084.1"
type input "2"
click at [387, 515] on icon at bounding box center [390, 517] width 7 height 9
click at [439, 515] on input "text" at bounding box center [515, 517] width 152 height 23
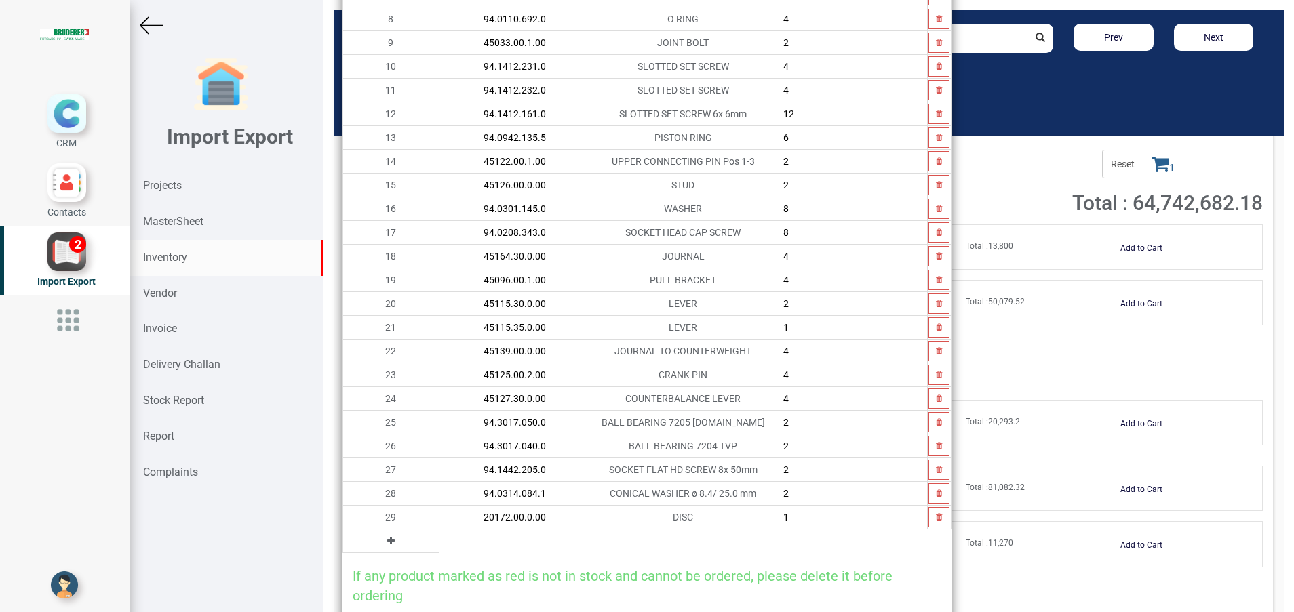
type input "20172.00.0.00"
type input "2"
click at [383, 538] on button at bounding box center [391, 541] width 16 height 15
click at [439, 537] on input "text" at bounding box center [515, 541] width 152 height 23
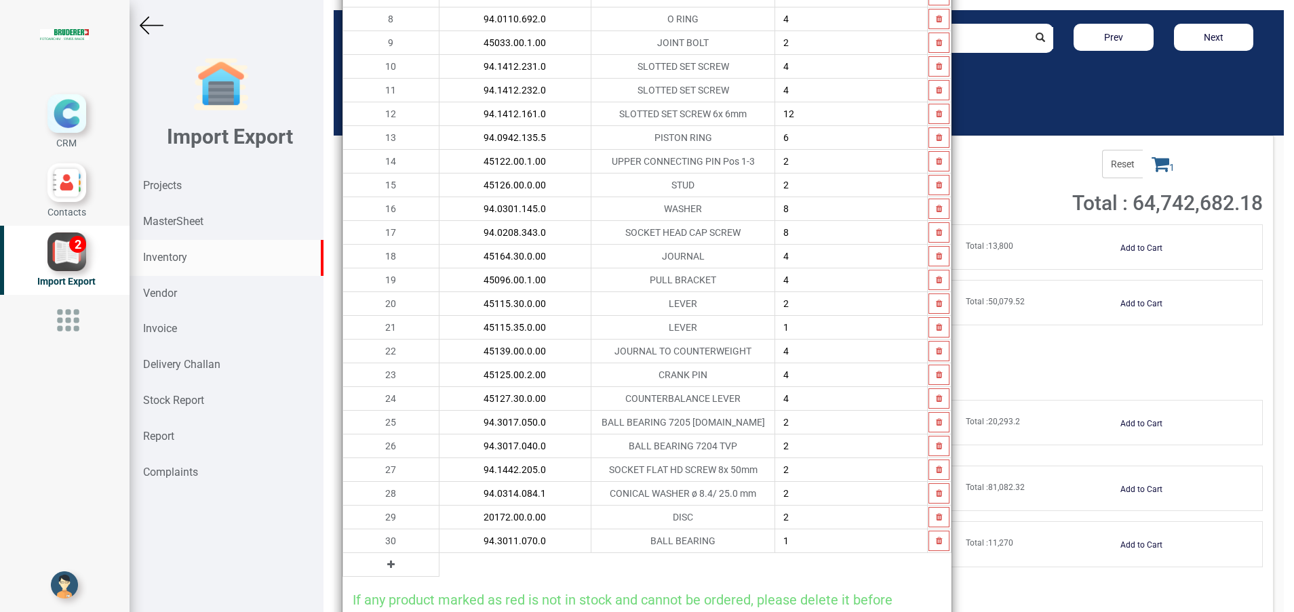
type input "94.3011.070.0"
click at [369, 568] on td at bounding box center [391, 565] width 96 height 24
click at [383, 566] on button at bounding box center [391, 564] width 16 height 15
click at [439, 564] on input "text" at bounding box center [515, 564] width 152 height 23
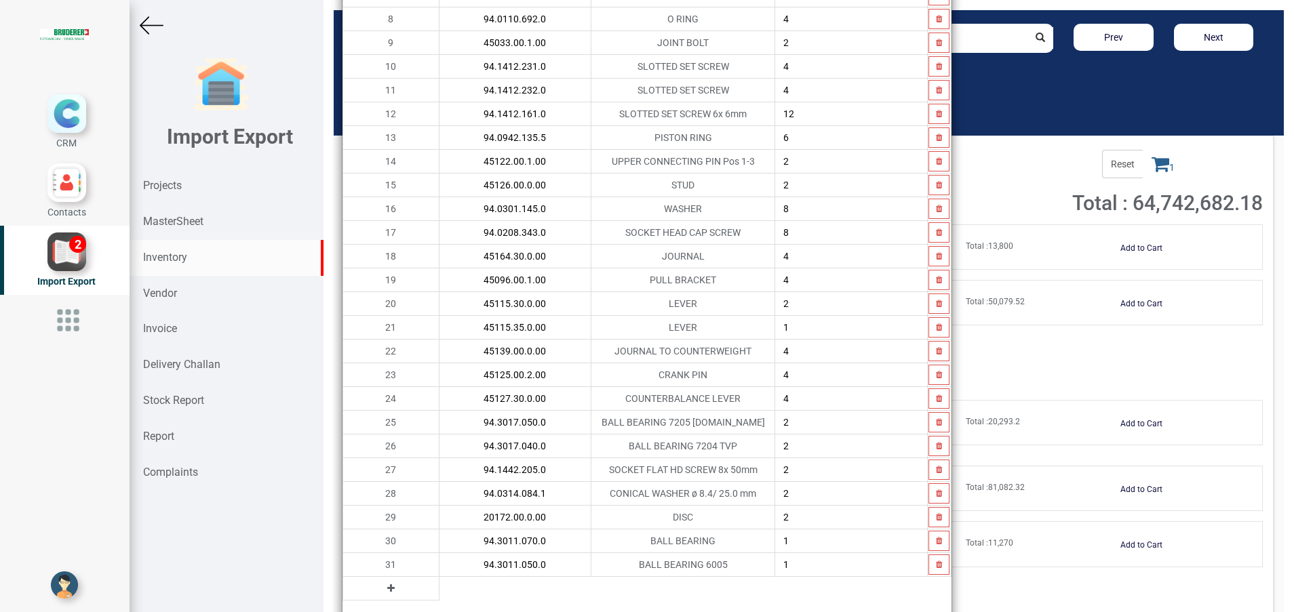
type input "94.3011.050.0"
type input "2"
click at [383, 591] on button at bounding box center [391, 588] width 16 height 15
click at [439, 591] on input "text" at bounding box center [515, 588] width 152 height 23
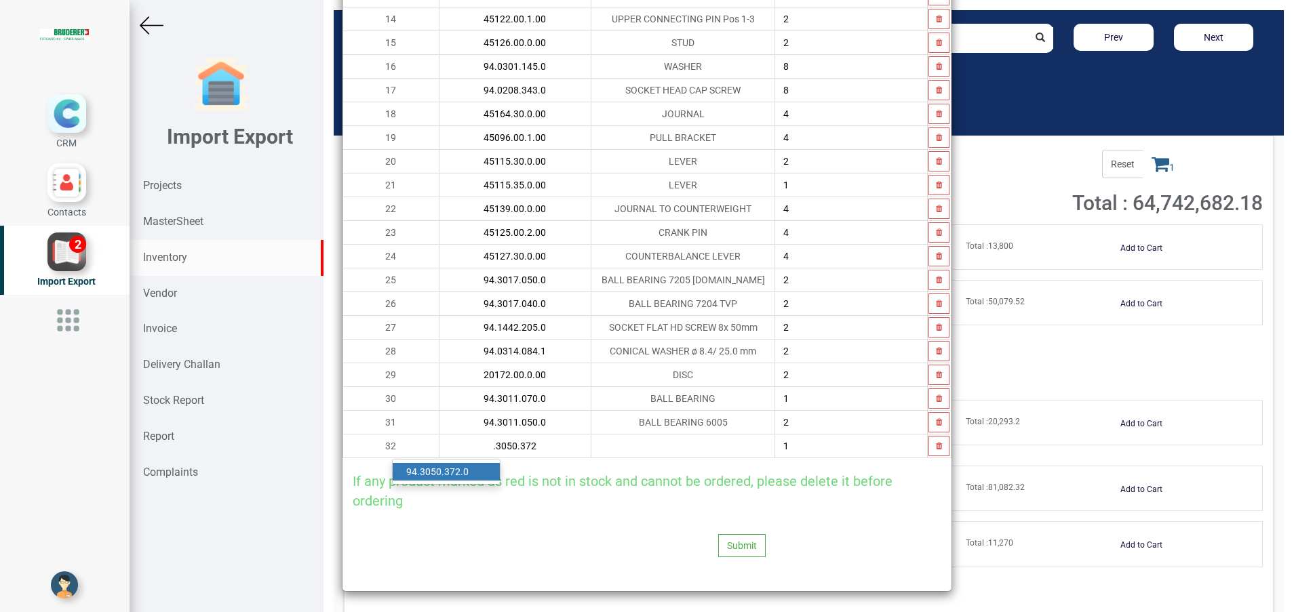
click at [469, 471] on link "94 .3050.372 .0" at bounding box center [446, 472] width 107 height 18
type input "94.3050.372.0"
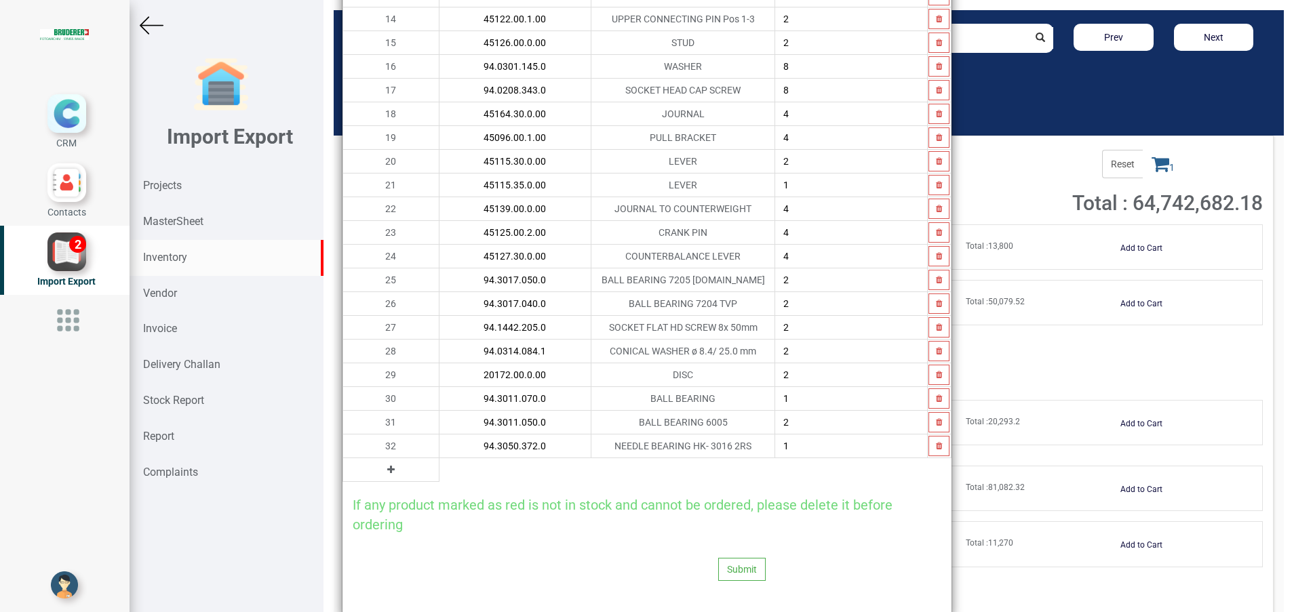
click at [809, 447] on input "1" at bounding box center [851, 446] width 152 height 23
type input "2"
click at [387, 472] on icon at bounding box center [390, 469] width 7 height 9
click at [439, 467] on input "text" at bounding box center [515, 469] width 152 height 23
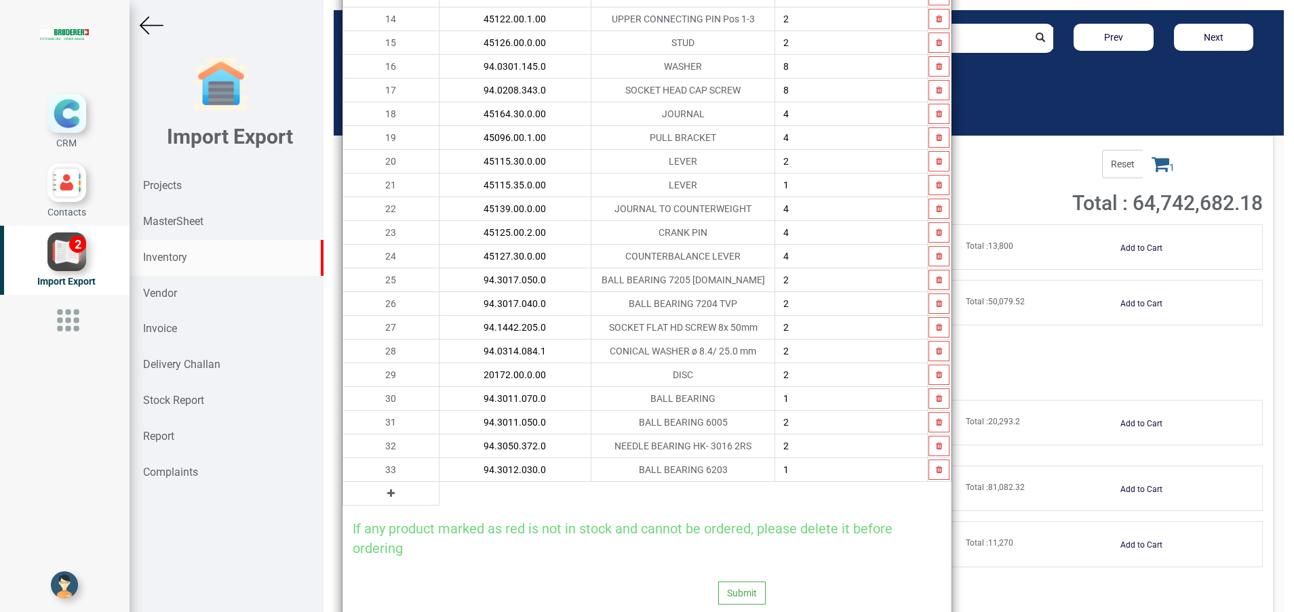
type input "94.3012.030.0"
click at [368, 494] on td at bounding box center [391, 494] width 96 height 24
click at [383, 494] on button at bounding box center [391, 493] width 16 height 15
click at [439, 494] on input "text" at bounding box center [515, 493] width 152 height 23
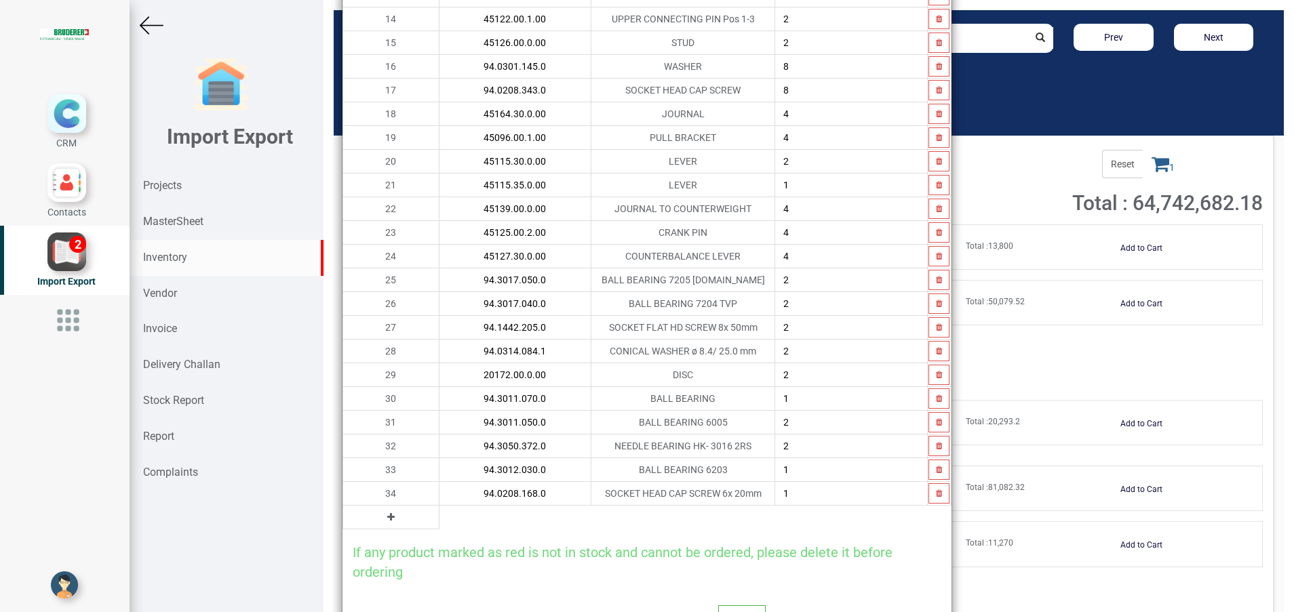
type input "94.0208.168.0"
type input "4"
click at [387, 519] on icon at bounding box center [390, 517] width 7 height 9
click at [439, 517] on input "text" at bounding box center [515, 517] width 152 height 23
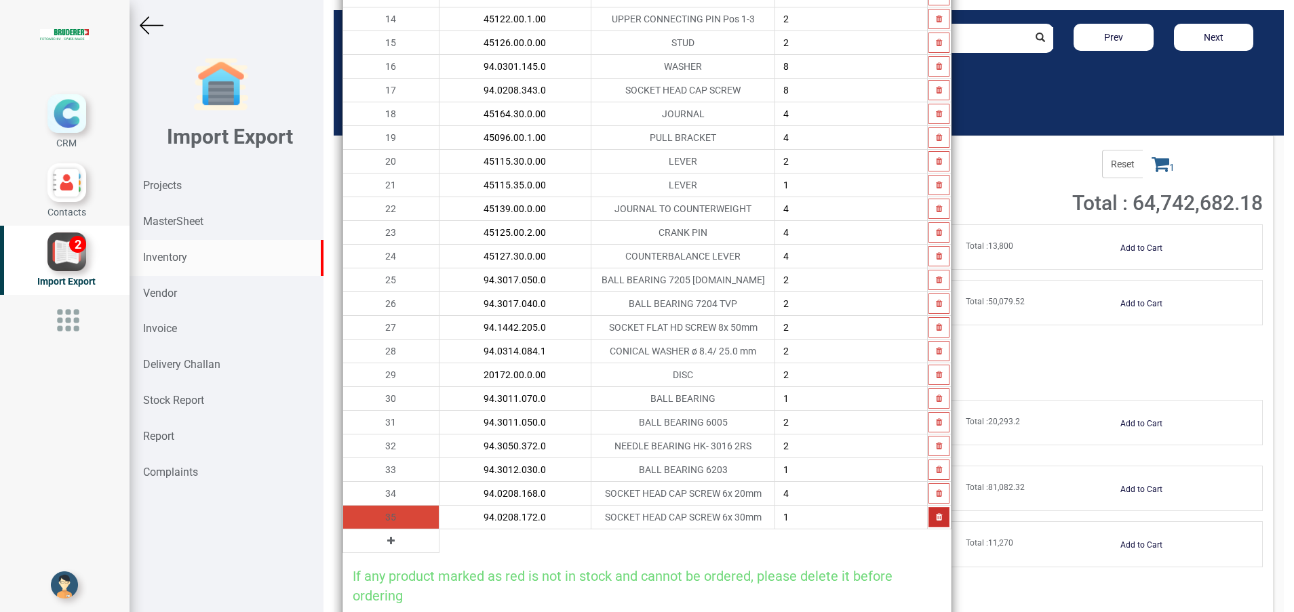
type input "94.0208.172.0"
click at [936, 519] on icon "button" at bounding box center [939, 517] width 6 height 8
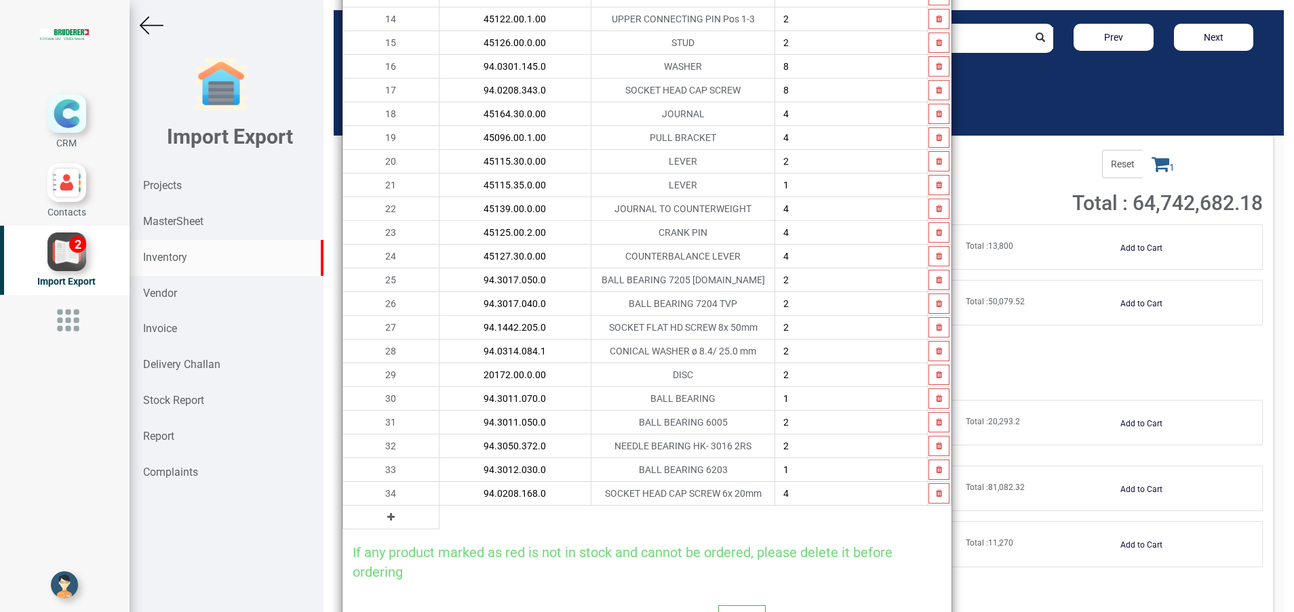
click at [383, 519] on button at bounding box center [391, 517] width 16 height 15
click at [455, 509] on input "text" at bounding box center [515, 517] width 152 height 23
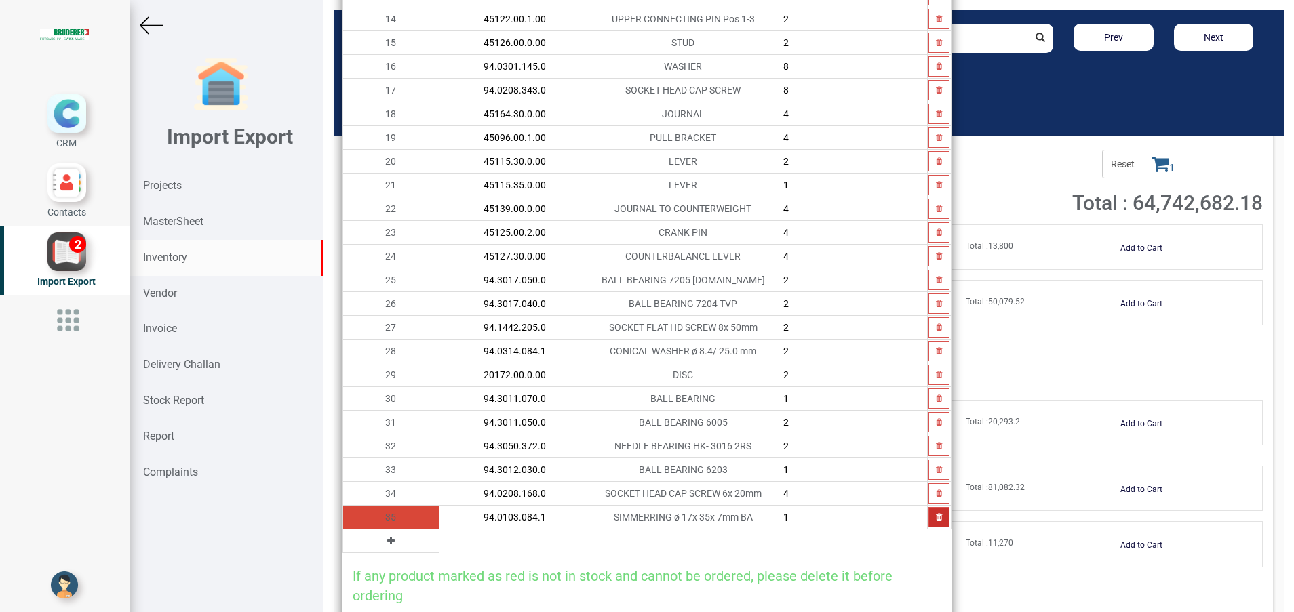
type input "94.0103.084.1"
click at [935, 524] on button "button" at bounding box center [938, 517] width 21 height 20
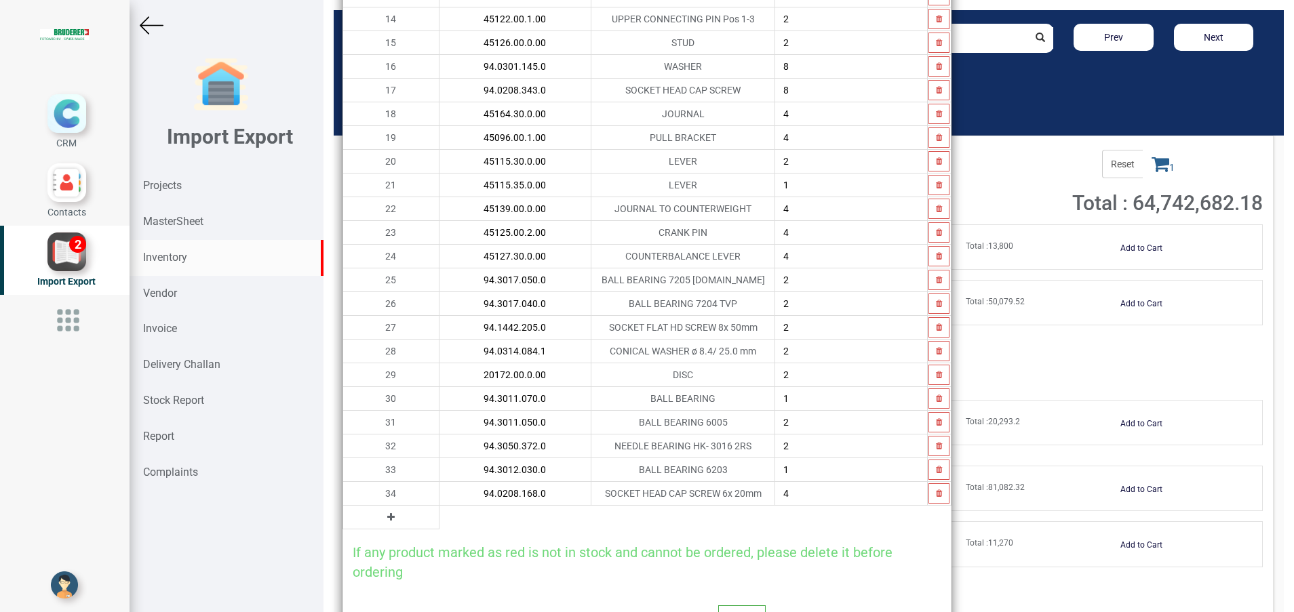
click at [383, 519] on button at bounding box center [391, 517] width 16 height 15
click at [439, 517] on input "text" at bounding box center [515, 517] width 152 height 23
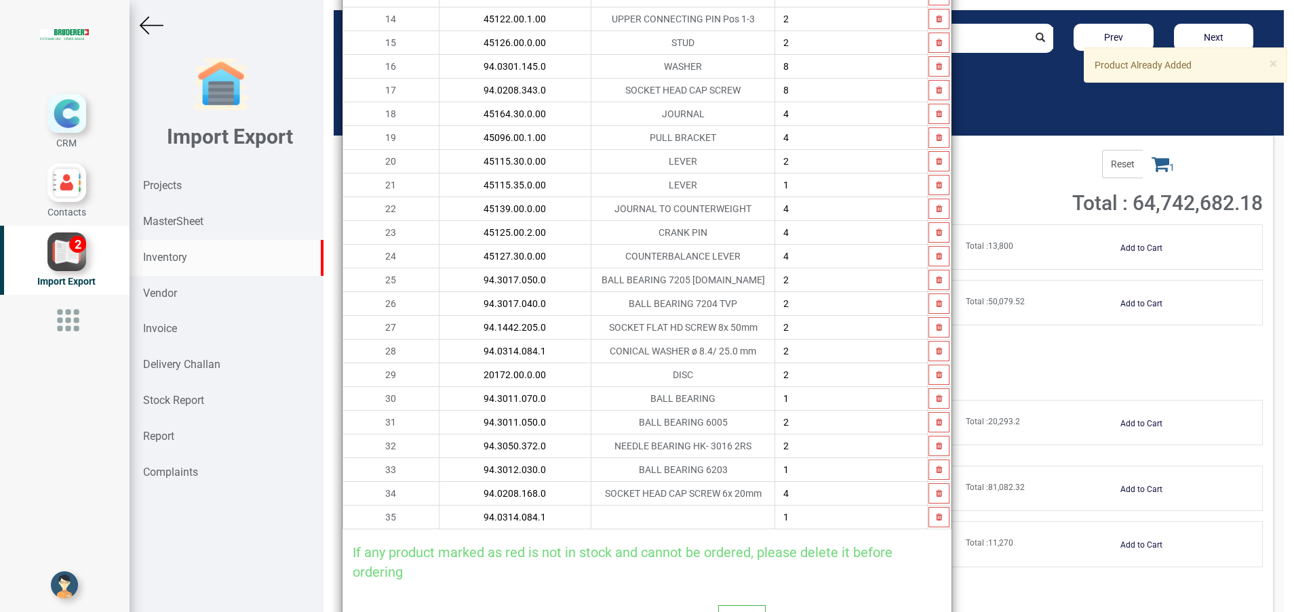
type input "94.0314.084.1"
click at [825, 351] on input "2" at bounding box center [851, 351] width 152 height 23
type input "3"
click at [928, 517] on button "button" at bounding box center [938, 517] width 21 height 20
click at [387, 519] on icon at bounding box center [390, 517] width 7 height 9
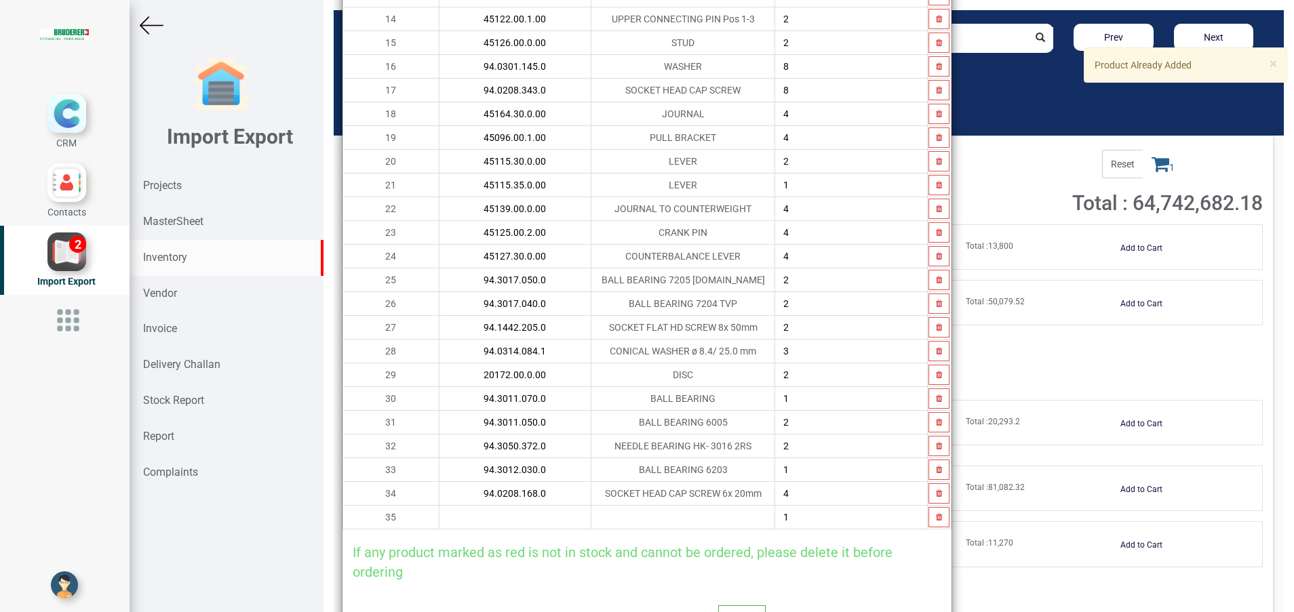
click at [439, 517] on input "text" at bounding box center [515, 517] width 152 height 23
type input "94.1442.205.0"
click at [792, 332] on input "2" at bounding box center [851, 327] width 152 height 23
type input "3"
click at [936, 516] on icon "button" at bounding box center [939, 517] width 6 height 8
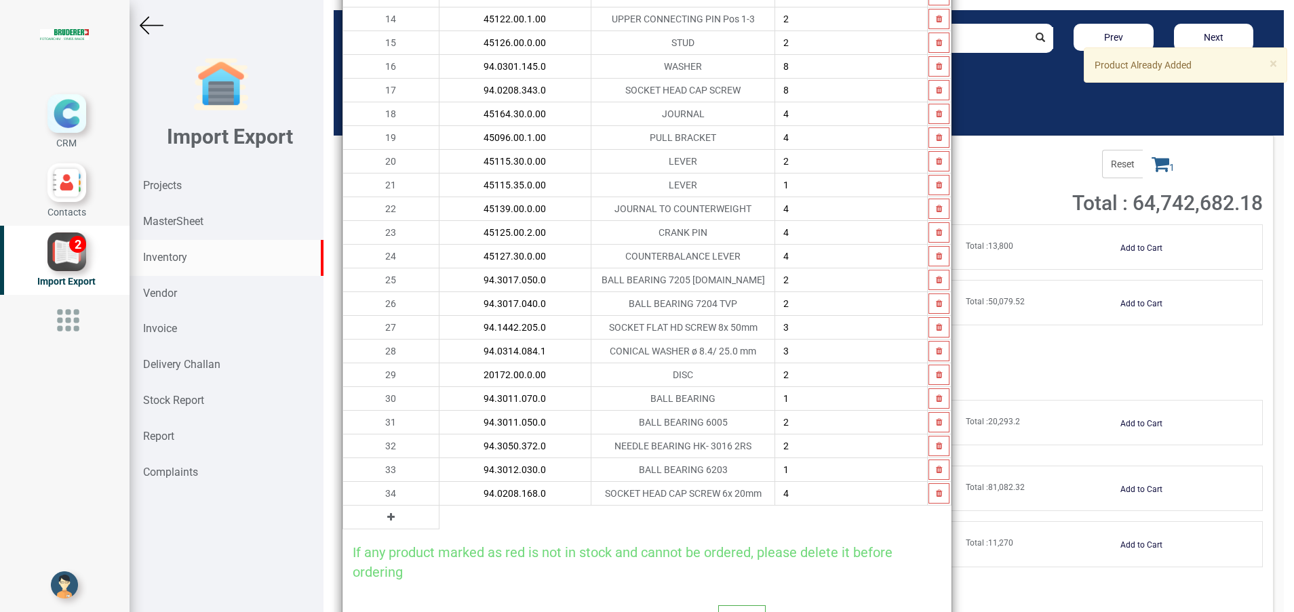
click at [387, 517] on icon at bounding box center [390, 517] width 7 height 9
click at [439, 519] on input "text" at bounding box center [515, 517] width 152 height 23
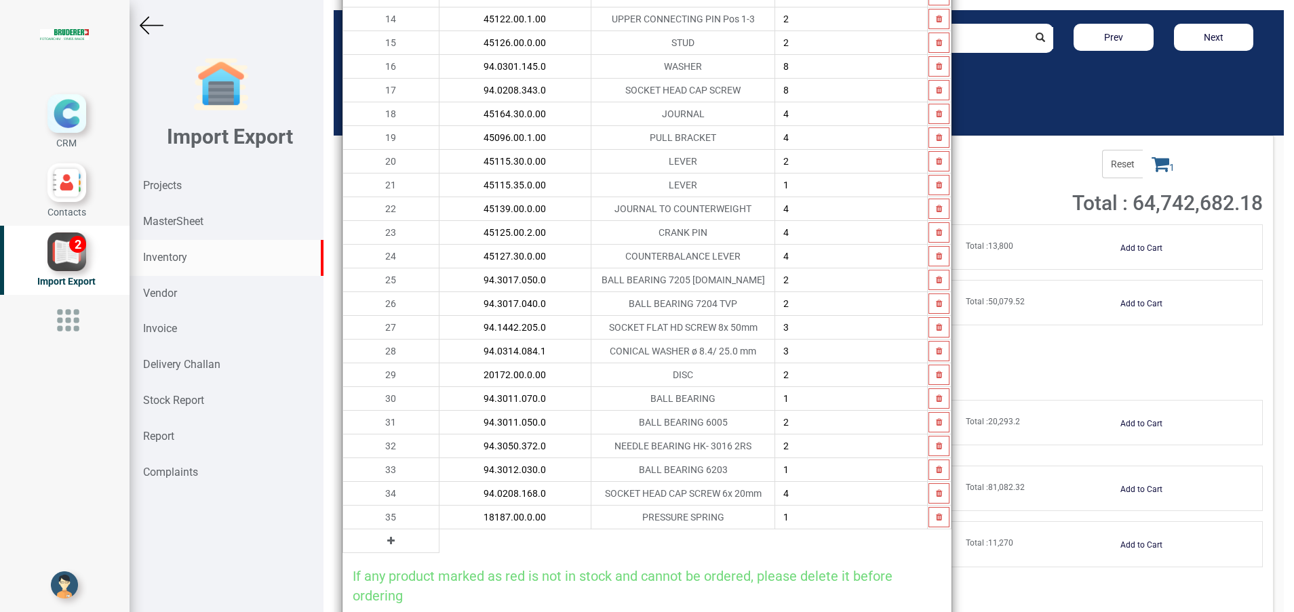
type input "18187.00.0.00"
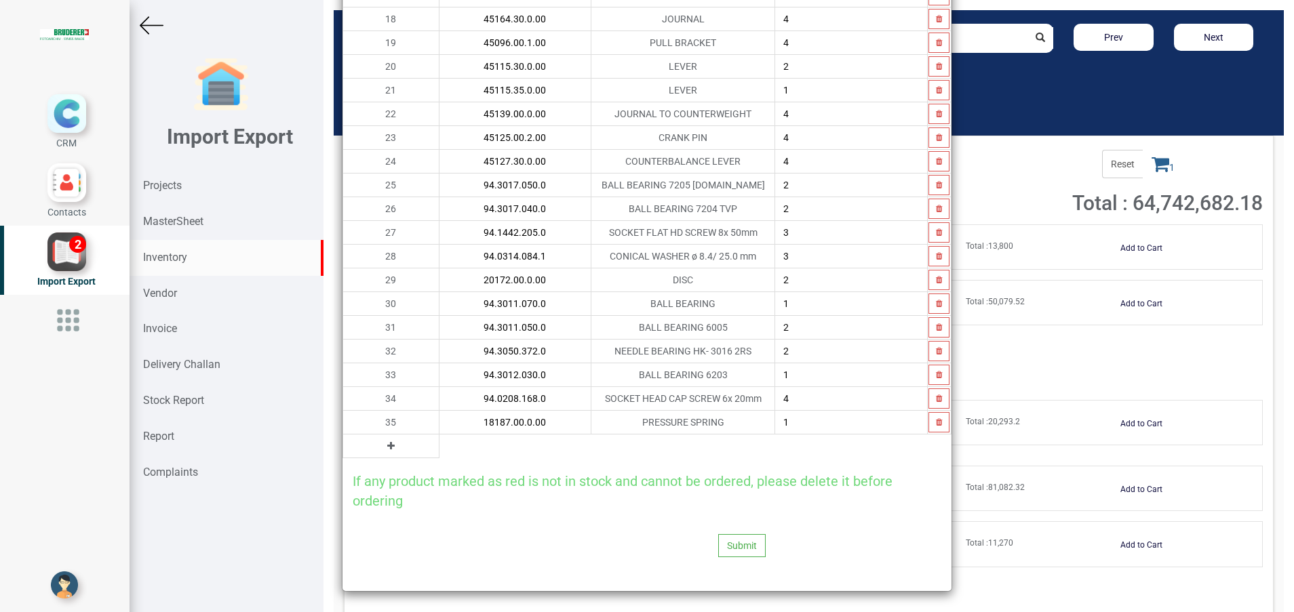
click at [387, 444] on icon at bounding box center [390, 445] width 7 height 9
click at [439, 444] on input "text" at bounding box center [515, 446] width 152 height 23
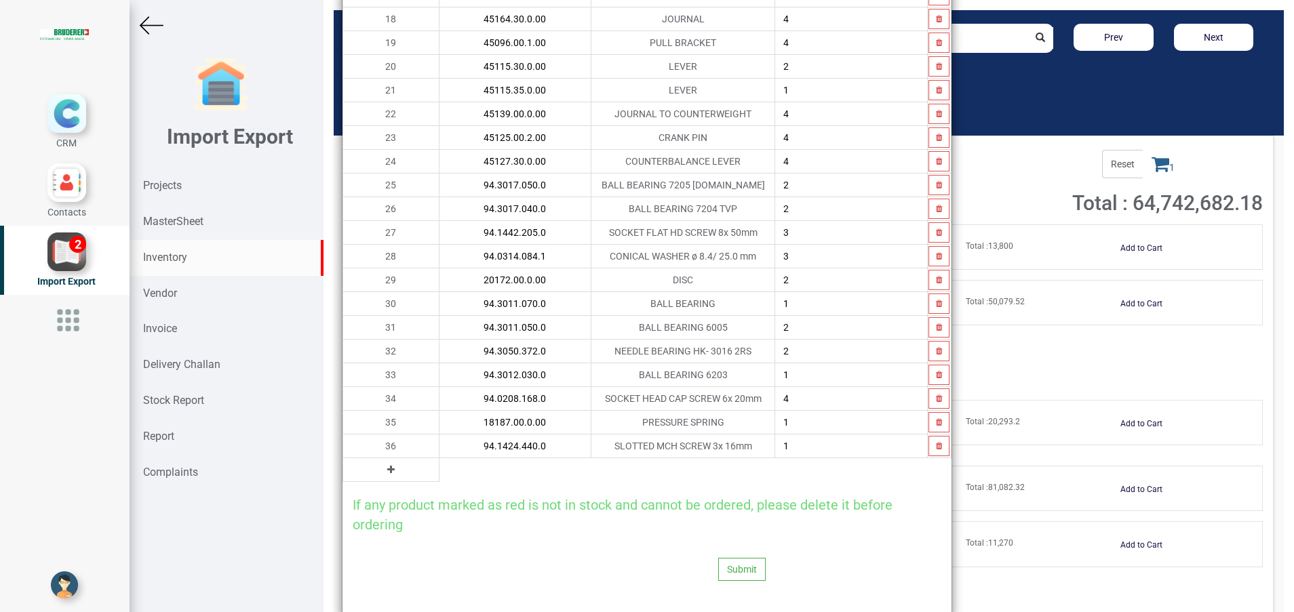
type input "94.1424.440.0"
type input "4"
click at [387, 473] on icon at bounding box center [390, 469] width 7 height 9
click at [439, 473] on input "text" at bounding box center [515, 469] width 152 height 23
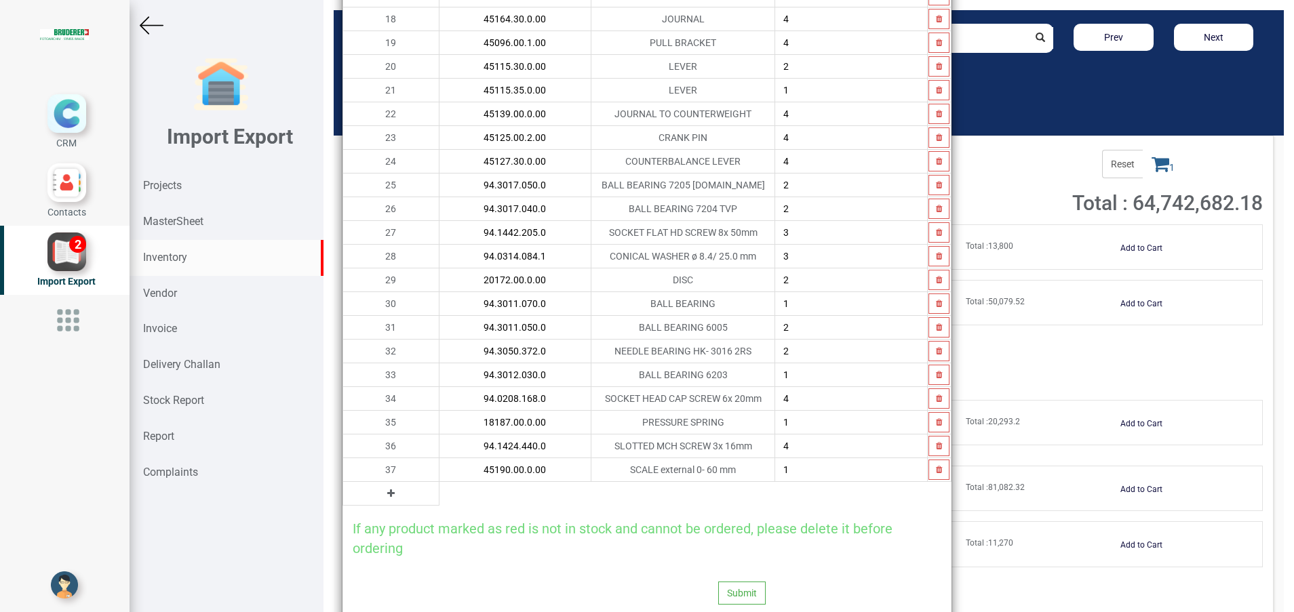
type input "45190.00.0.00"
click at [383, 490] on button at bounding box center [391, 493] width 16 height 15
click at [439, 490] on input "text" at bounding box center [515, 493] width 152 height 23
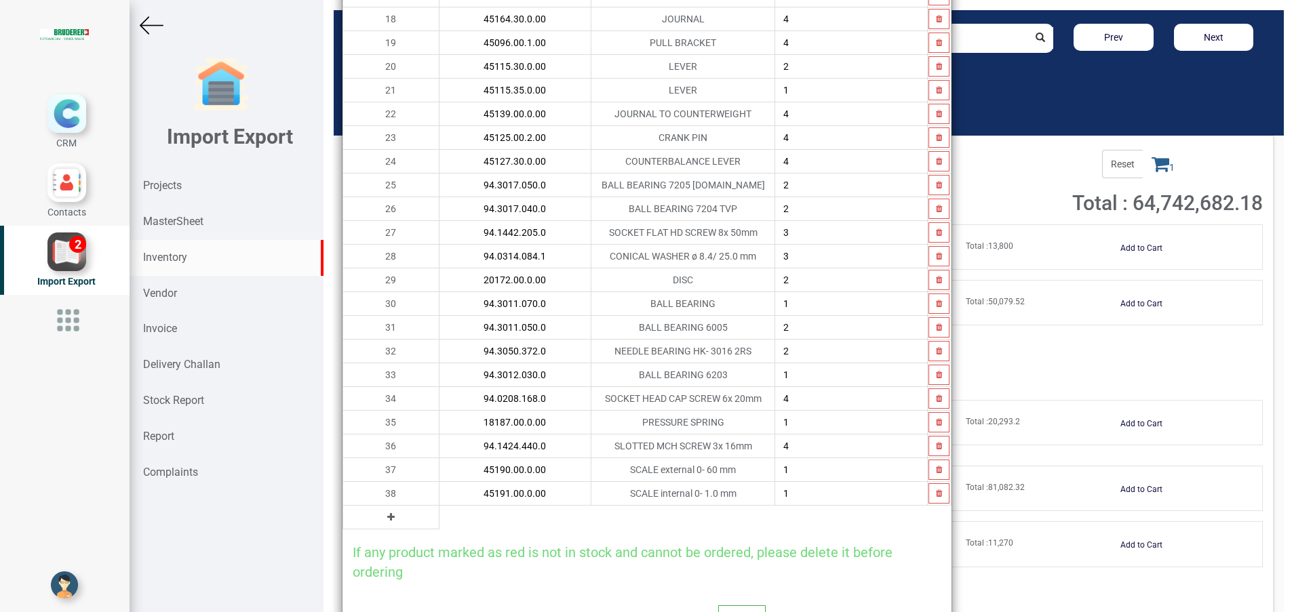
type input "45191.00.0.00"
click at [387, 518] on icon at bounding box center [390, 517] width 7 height 9
click at [466, 518] on input "text" at bounding box center [515, 517] width 152 height 23
type input "5"
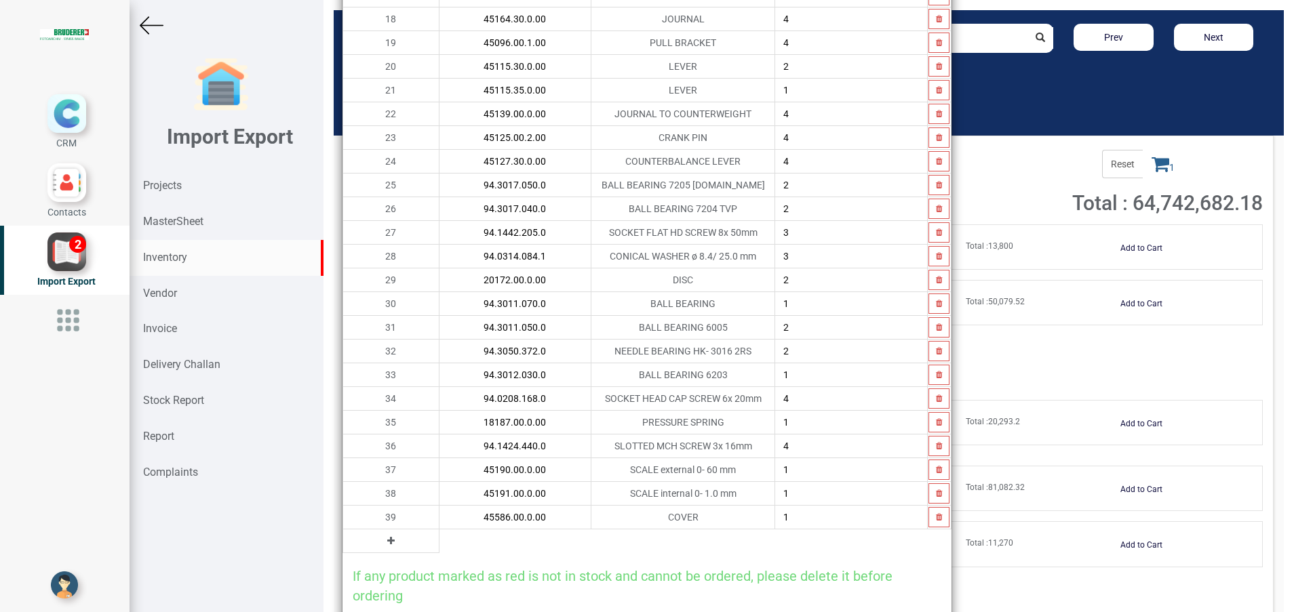
type input "45586.00.0.00"
click at [387, 543] on icon at bounding box center [390, 540] width 7 height 9
click at [439, 544] on input "text" at bounding box center [515, 541] width 152 height 23
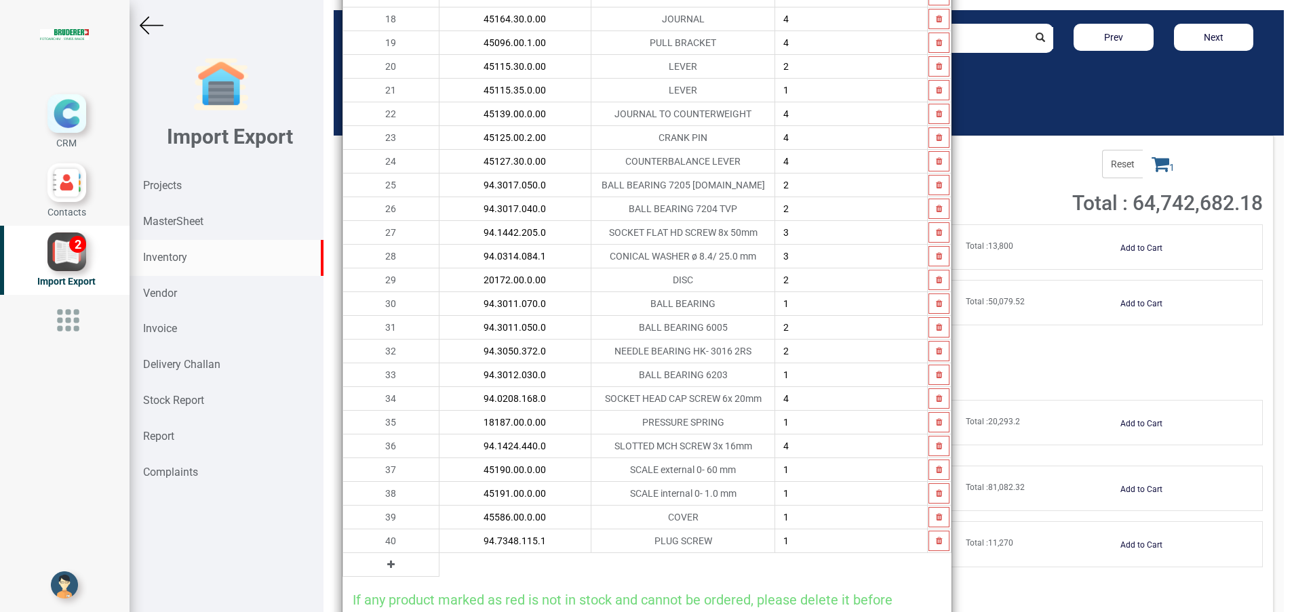
type input "94.7348.115.1"
type input "2"
click at [387, 567] on icon at bounding box center [390, 564] width 7 height 9
click at [439, 561] on input "text" at bounding box center [515, 564] width 152 height 23
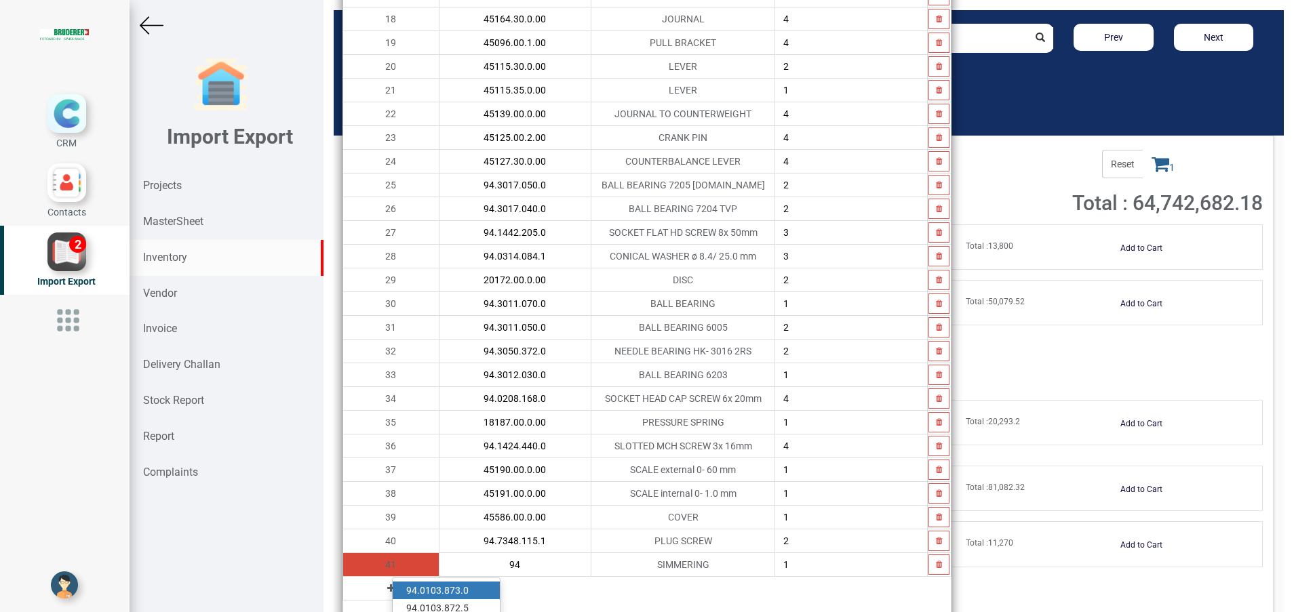
type input "9"
type input "45134.00.1.00"
type input "2"
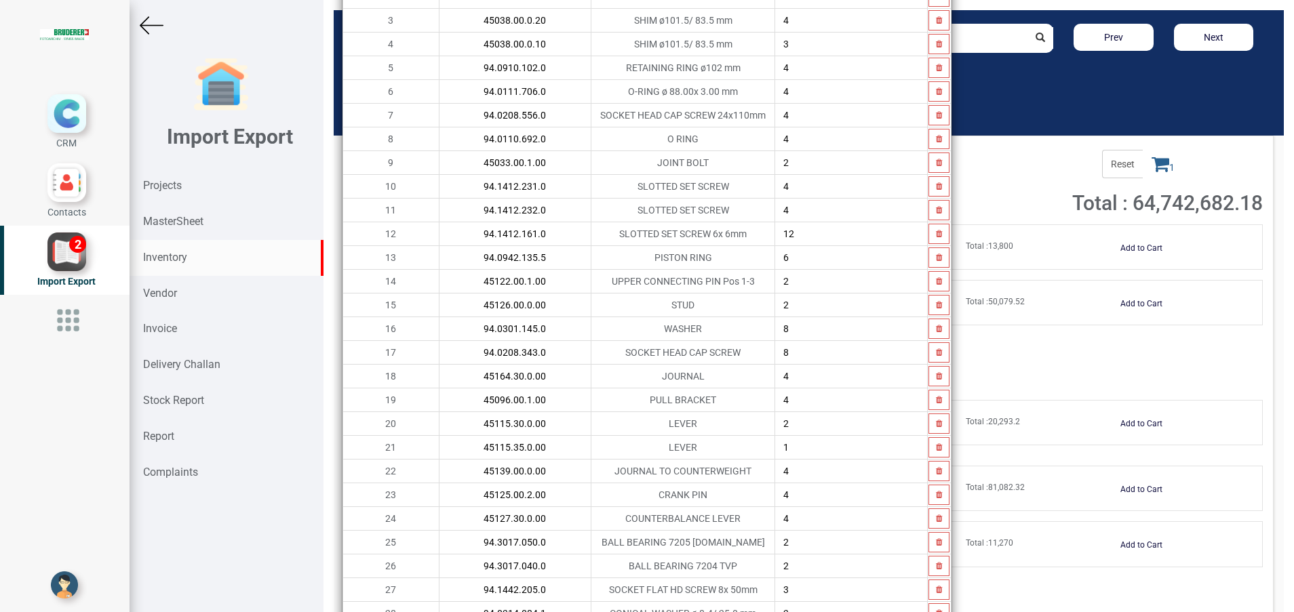
scroll to position [0, 0]
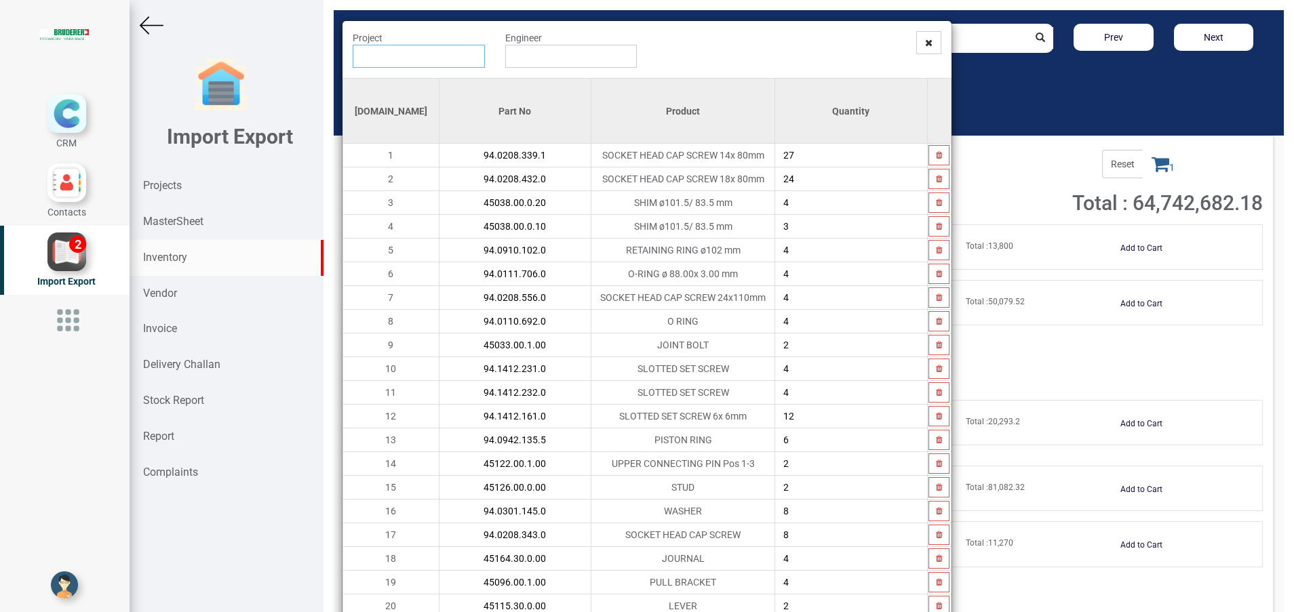
click at [401, 47] on input "text" at bounding box center [419, 56] width 132 height 23
type input "PO 7407 ( 11808 ) - BRUDERER AG"
click at [560, 65] on input "text" at bounding box center [571, 56] width 132 height 23
click at [564, 81] on link "Go pinath Anandan" at bounding box center [562, 82] width 112 height 18
type input "[PERSON_NAME]"
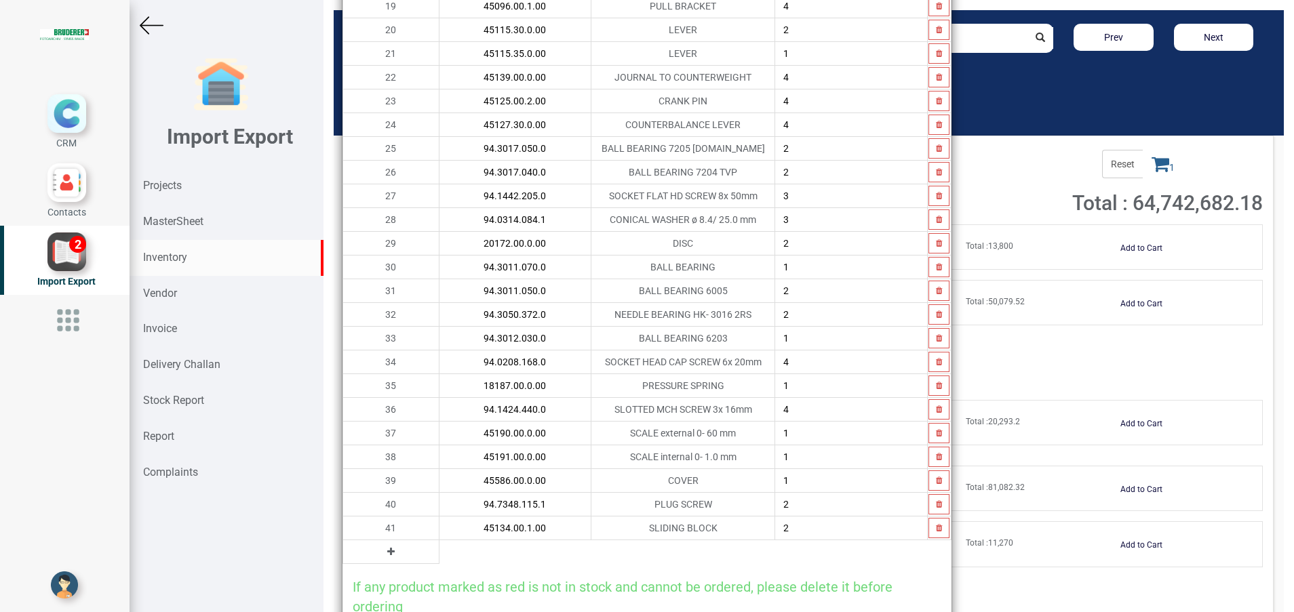
scroll to position [682, 0]
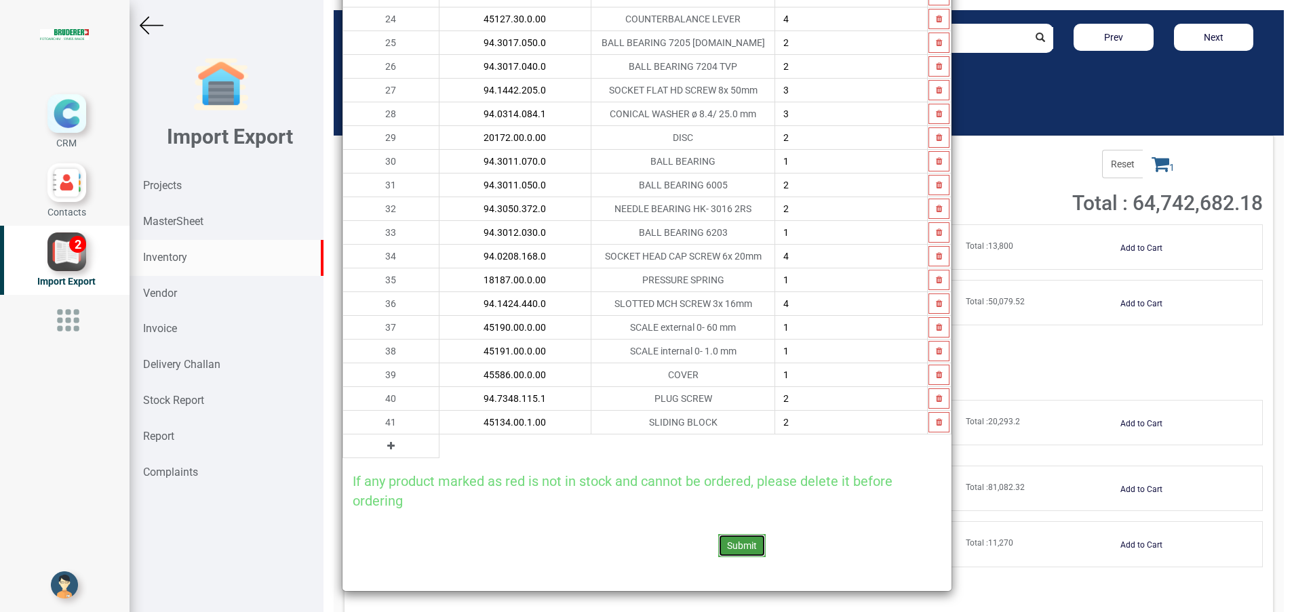
click at [734, 537] on button "Submit" at bounding box center [741, 545] width 47 height 23
click at [720, 507] on icon at bounding box center [714, 509] width 9 height 9
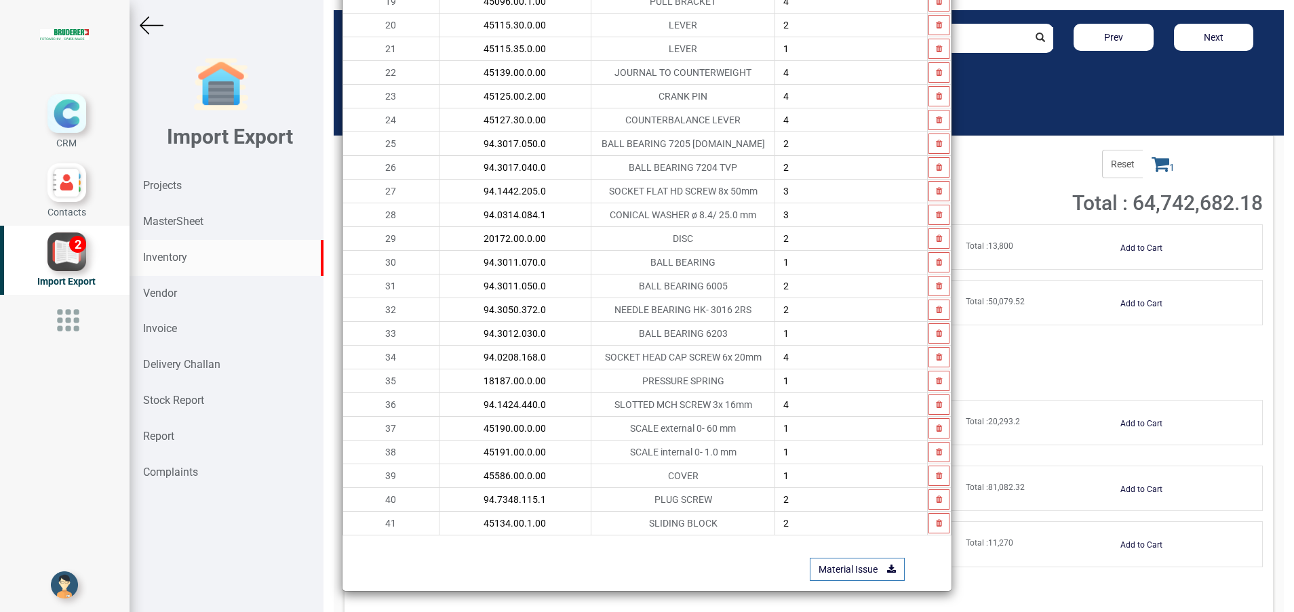
click at [734, 543] on div "Material Issue" at bounding box center [646, 558] width 609 height 45
click at [842, 567] on link "Material Issue" at bounding box center [857, 569] width 95 height 23
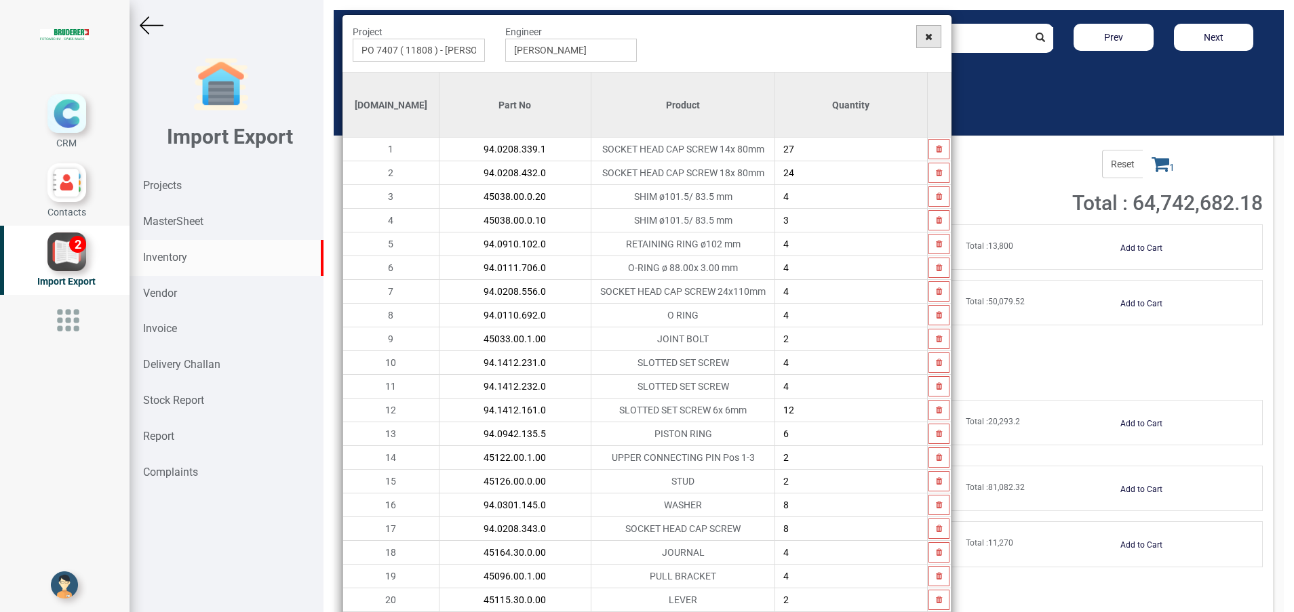
scroll to position [0, 0]
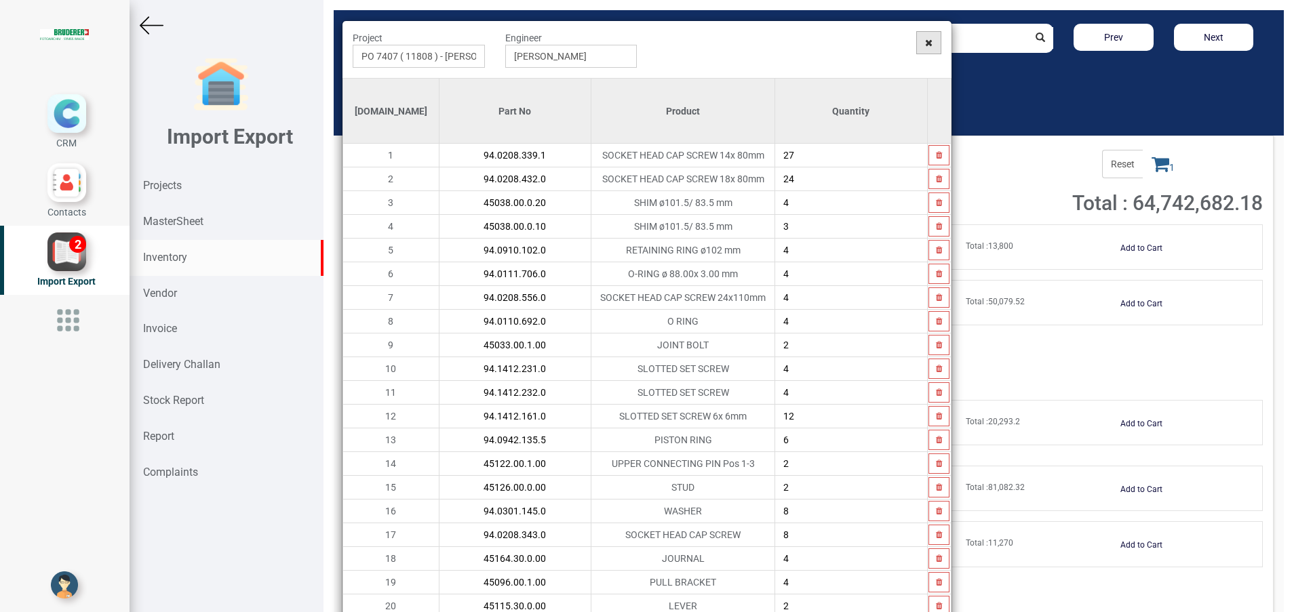
click at [924, 47] on span at bounding box center [928, 42] width 25 height 23
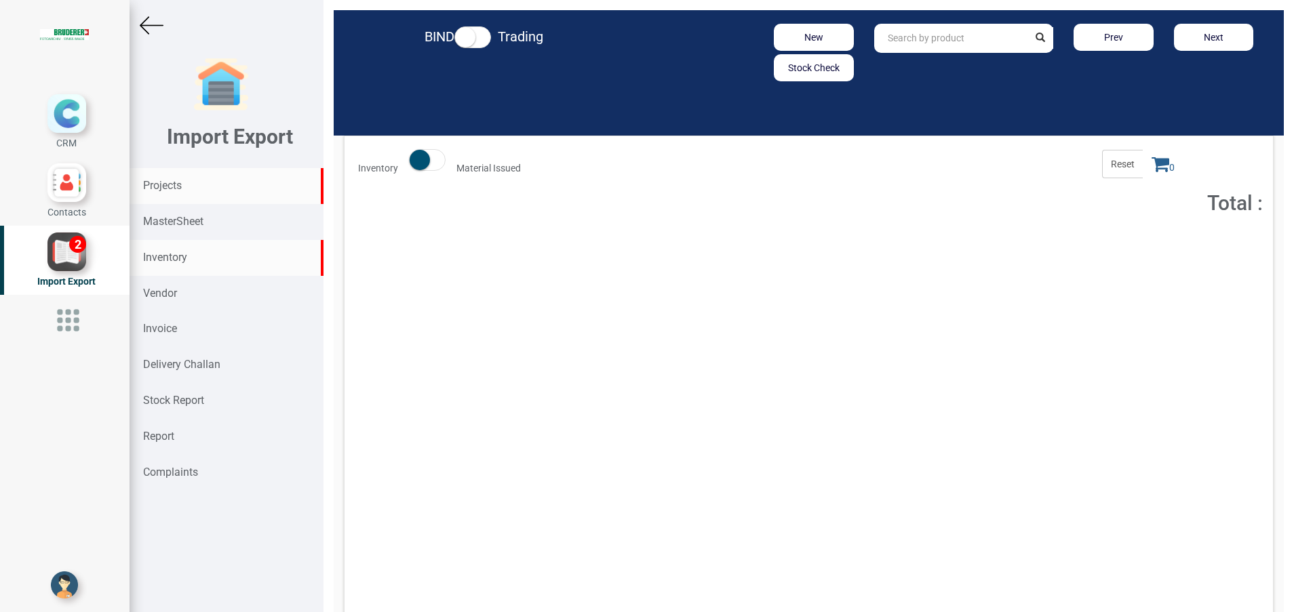
click at [186, 192] on div "Projects" at bounding box center [227, 186] width 194 height 36
